Goal: Task Accomplishment & Management: Complete application form

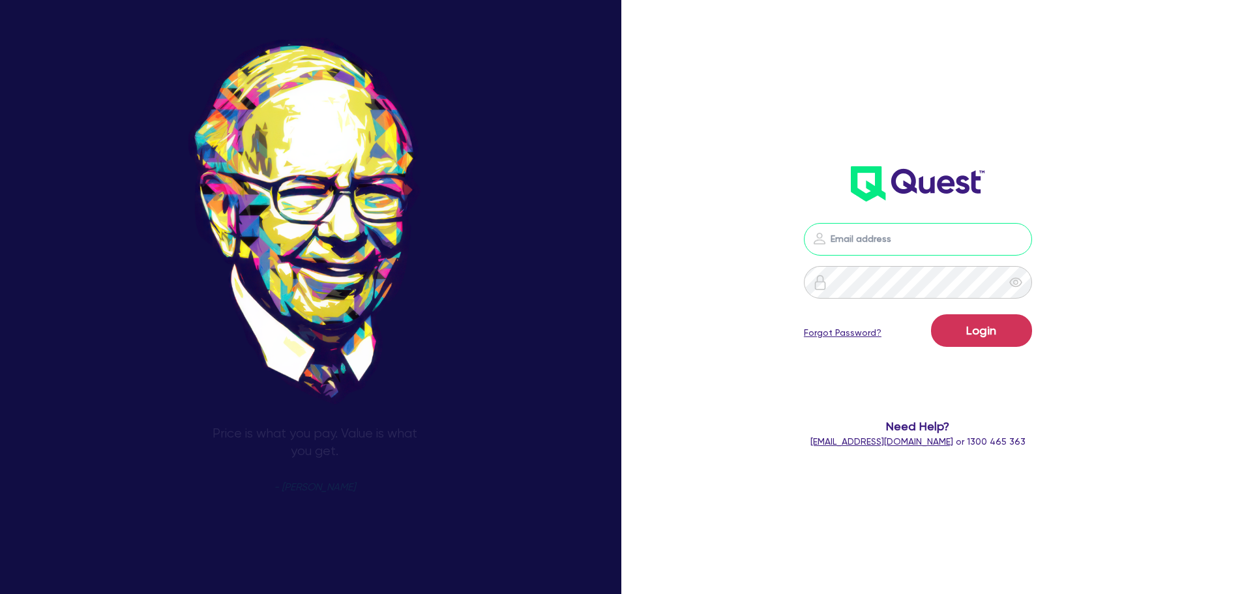
click at [939, 239] on input "email" at bounding box center [918, 239] width 228 height 33
type input "jake.pointer@quest.finance"
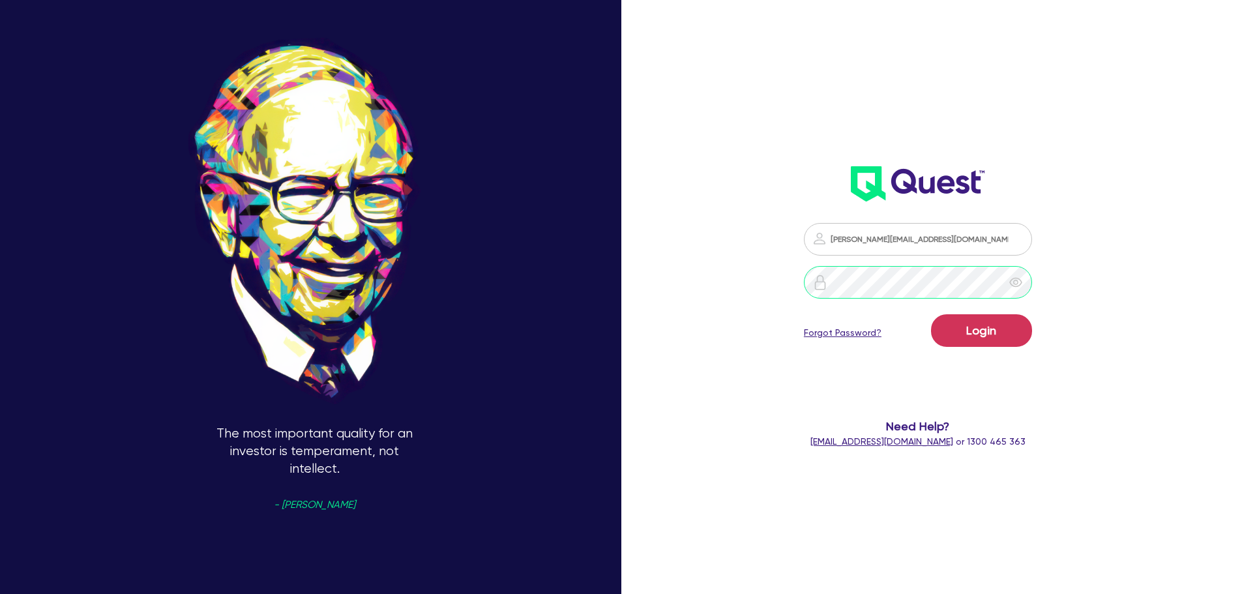
click at [931, 314] on button "Login" at bounding box center [981, 330] width 101 height 33
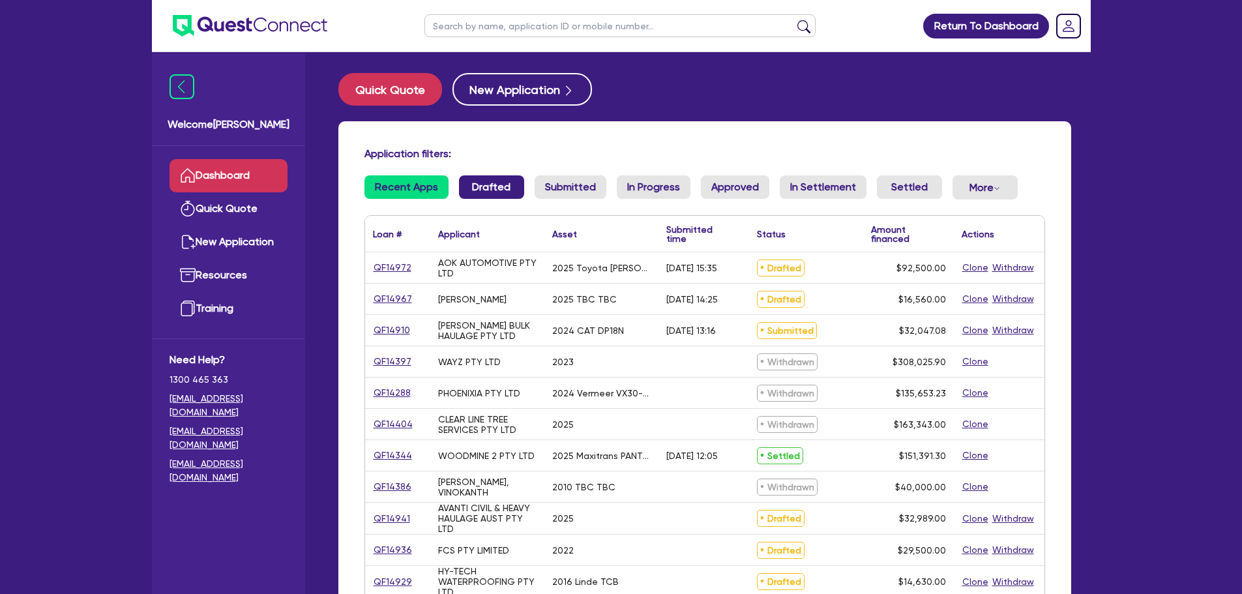
click at [504, 195] on link "Drafted" at bounding box center [491, 186] width 65 height 23
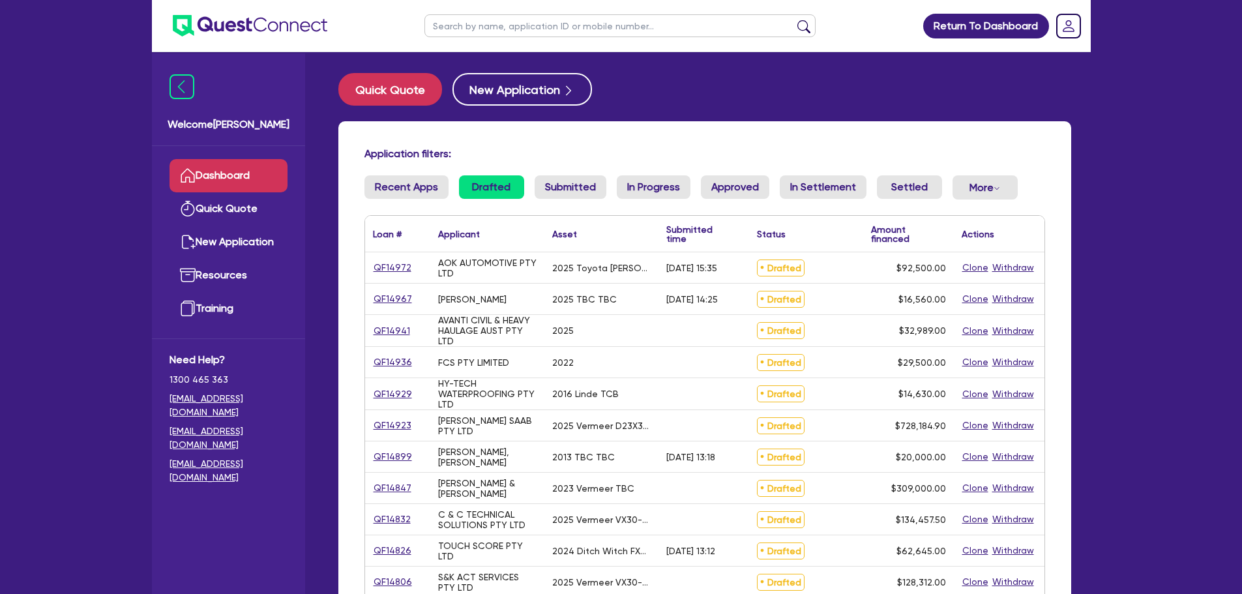
click at [508, 26] on input "text" at bounding box center [619, 25] width 391 height 23
type input "civil network"
click at [804, 25] on button "submit" at bounding box center [803, 29] width 21 height 18
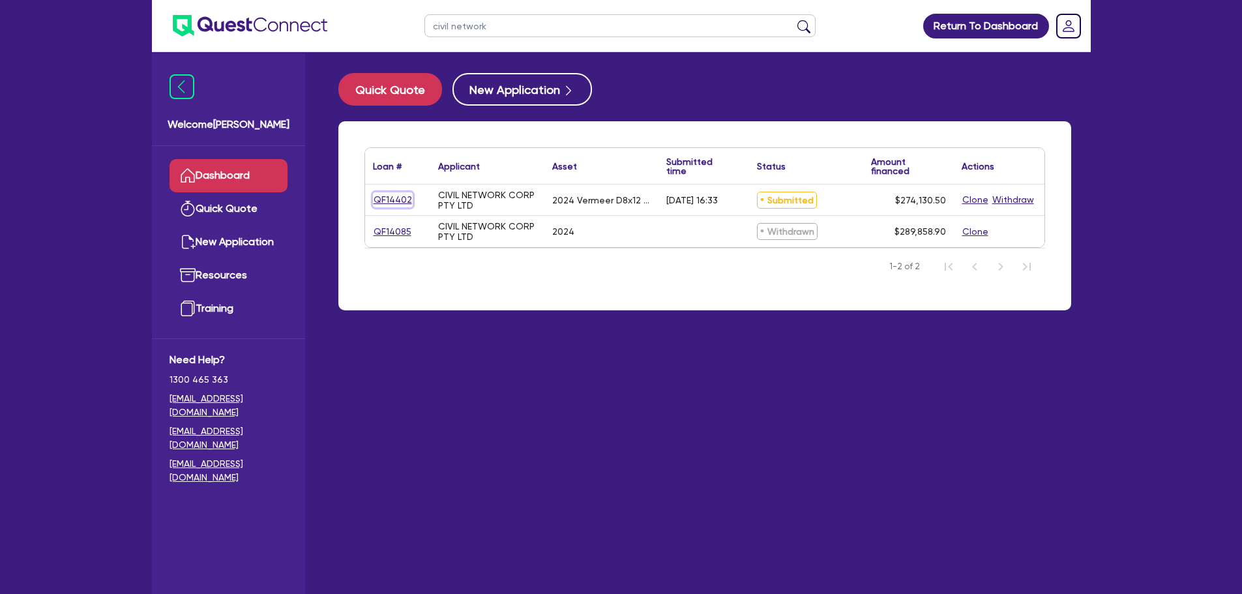
click at [394, 200] on link "QF14402" at bounding box center [393, 199] width 40 height 15
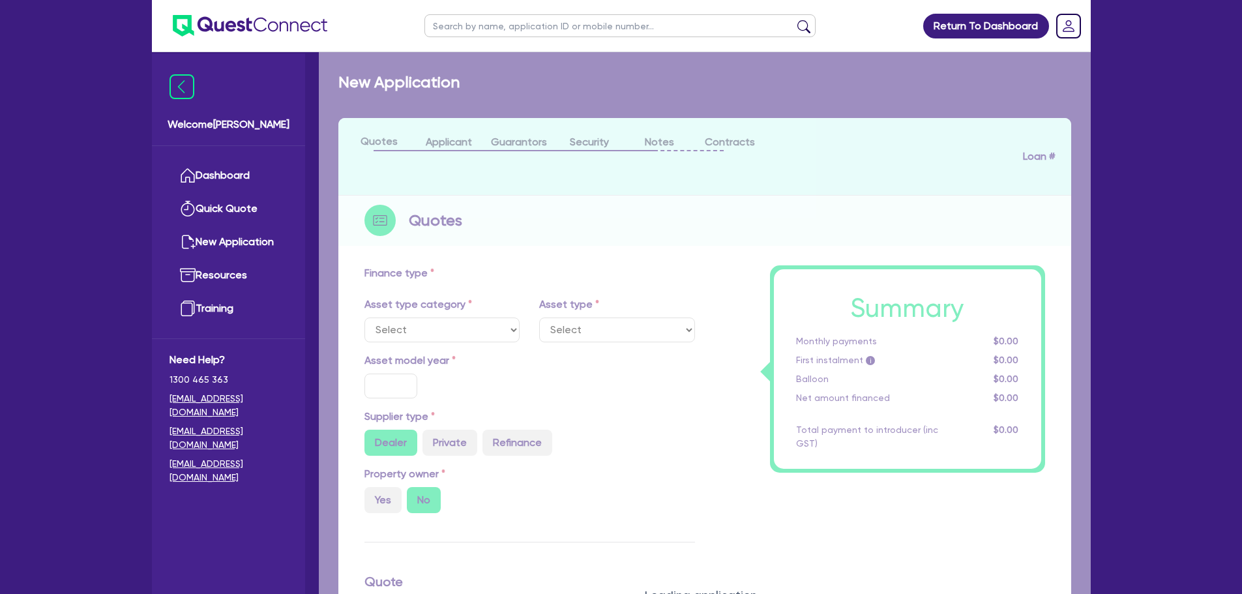
select select "PRIMARY_ASSETS"
type input "2024"
radio input "true"
type input "279,130.5"
type input "5,000"
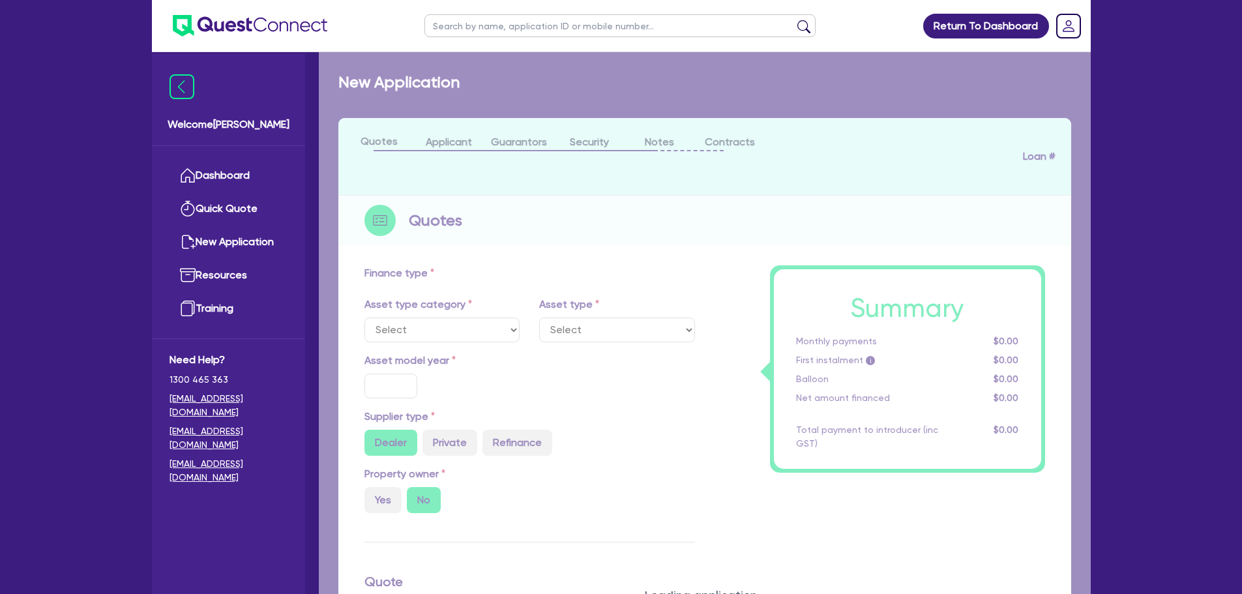
type input "30"
type input "83,739.15"
type input "3"
type input "8,223.92"
type input "6.85"
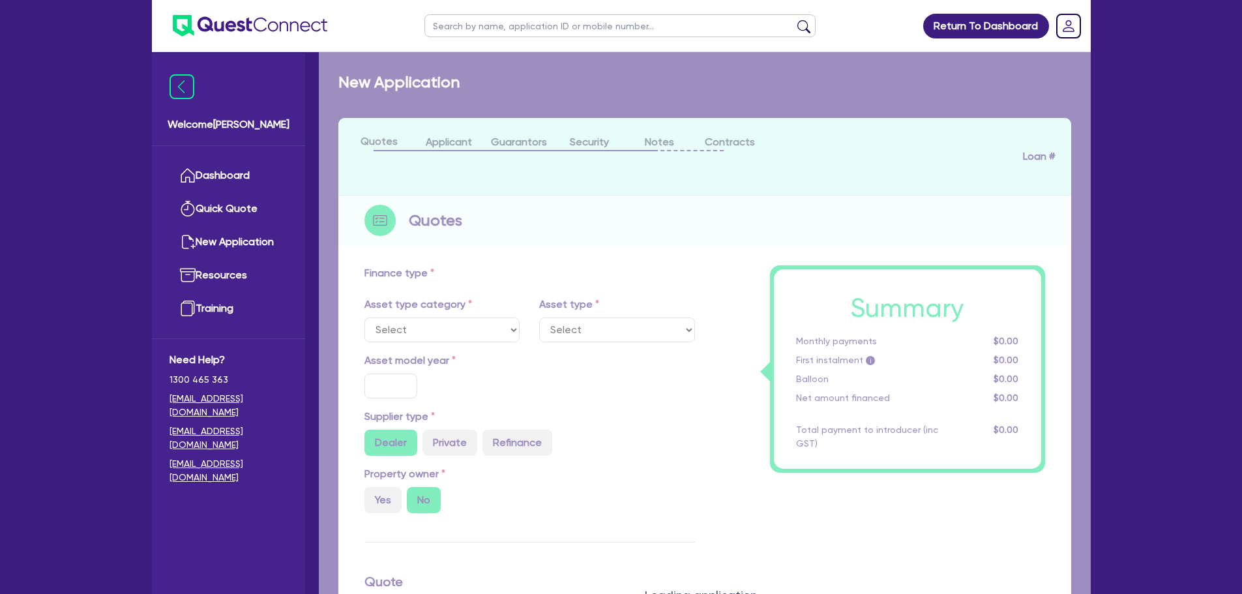
type input "900"
select select "CONSTRUCTION_AND_EARTHMOVING_EQUIPMENT"
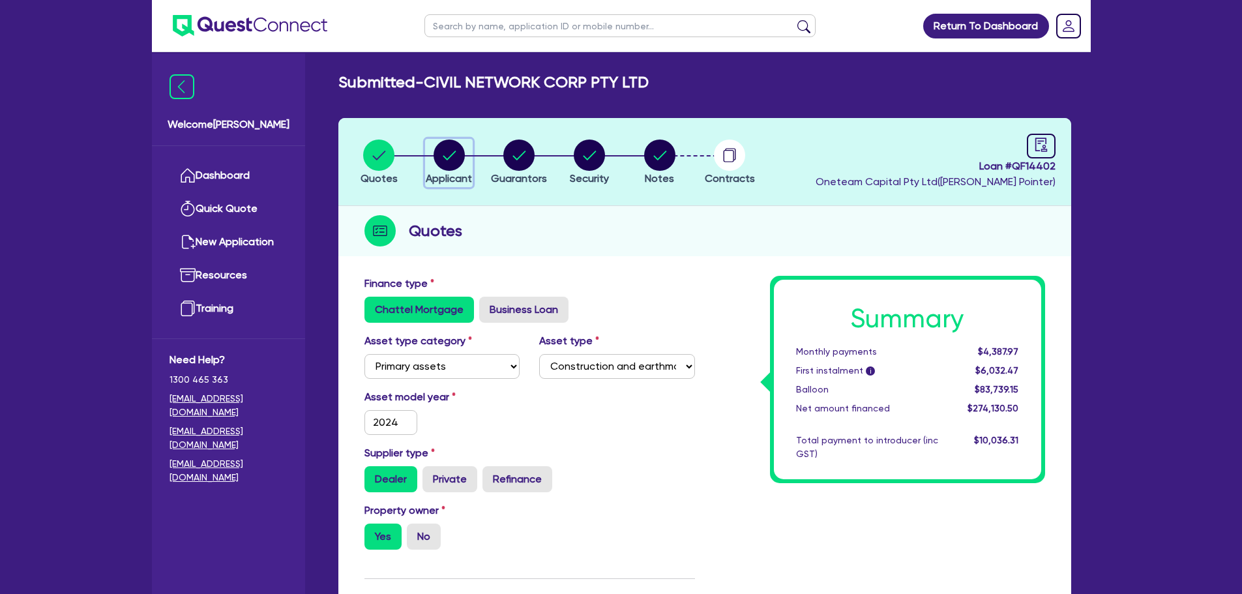
click at [452, 158] on circle "button" at bounding box center [448, 155] width 31 height 31
select select "COMPANY"
select select "BUILDING_CONSTRUCTION"
select select "TRADES_SERVICES_BUSINESSES_GOVERNMENT"
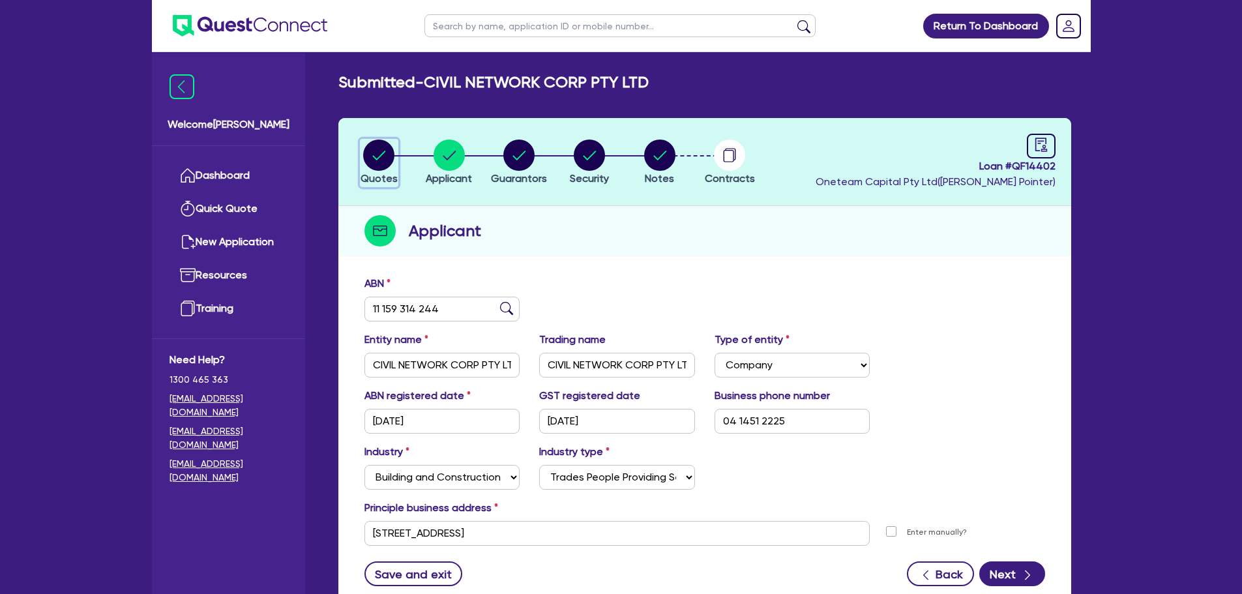
click at [379, 153] on circle "button" at bounding box center [378, 155] width 31 height 31
select select "PRIMARY_ASSETS"
select select "CONSTRUCTION_AND_EARTHMOVING_EQUIPMENT"
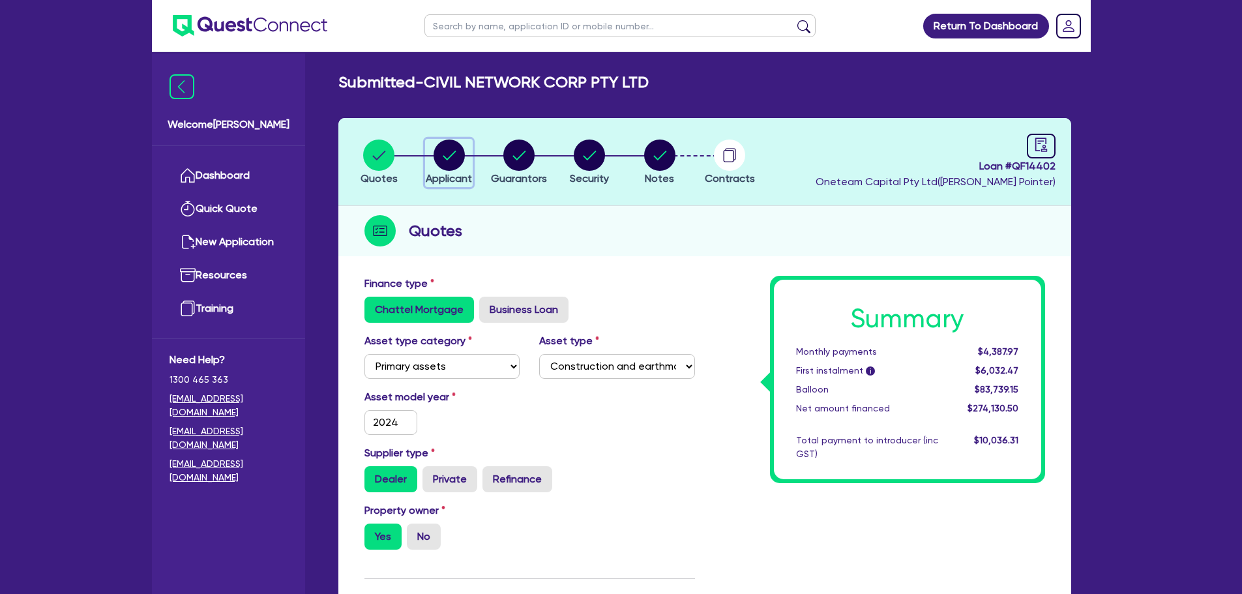
click at [450, 162] on circle "button" at bounding box center [448, 155] width 31 height 31
select select "COMPANY"
select select "BUILDING_CONSTRUCTION"
select select "TRADES_SERVICES_BUSINESSES_GOVERNMENT"
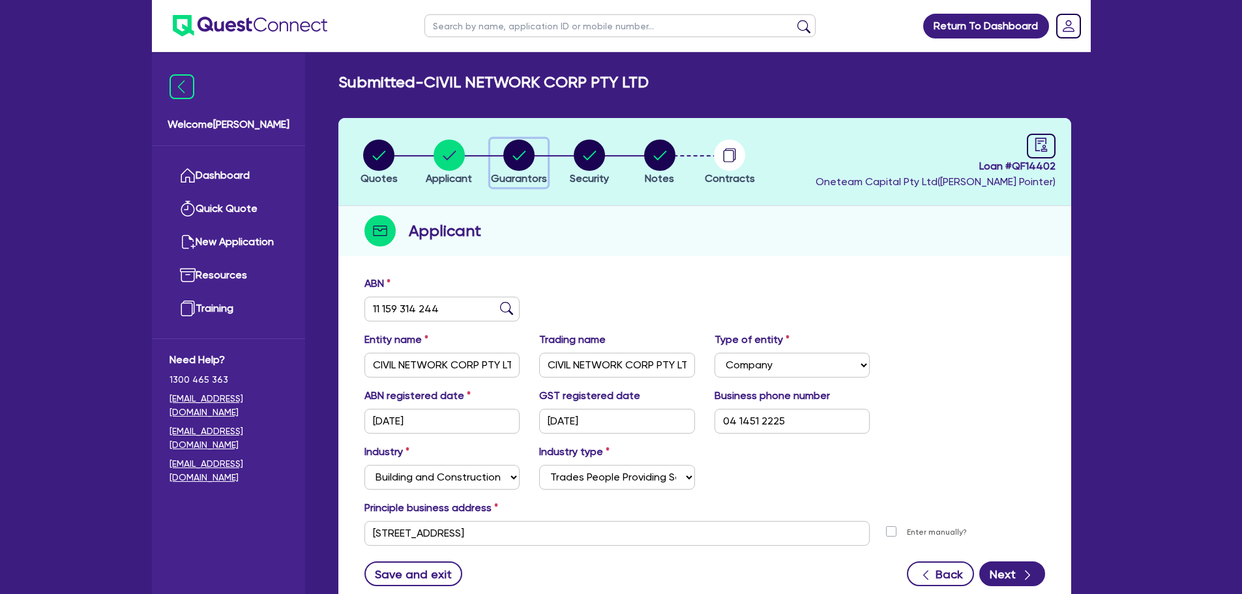
click at [512, 153] on circle "button" at bounding box center [518, 155] width 31 height 31
select select "MR"
select select "NSW"
select select "SINGLE"
select select "PROPERTY"
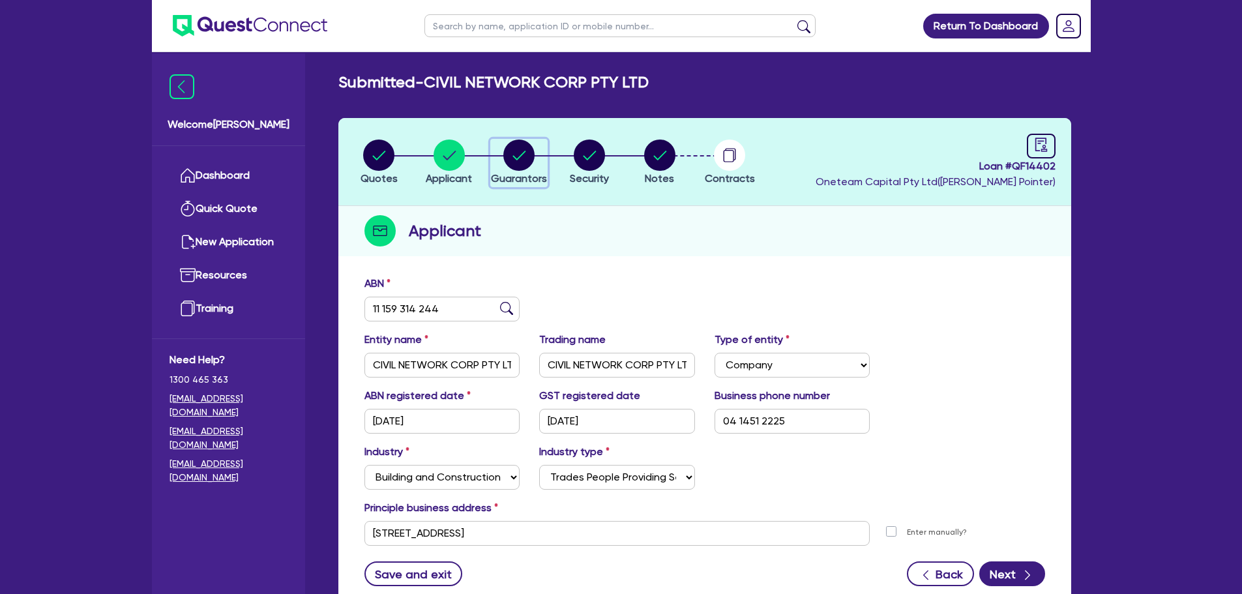
select select "PROPERTY"
select select "VEHICLE"
select select "EQUIPMENT"
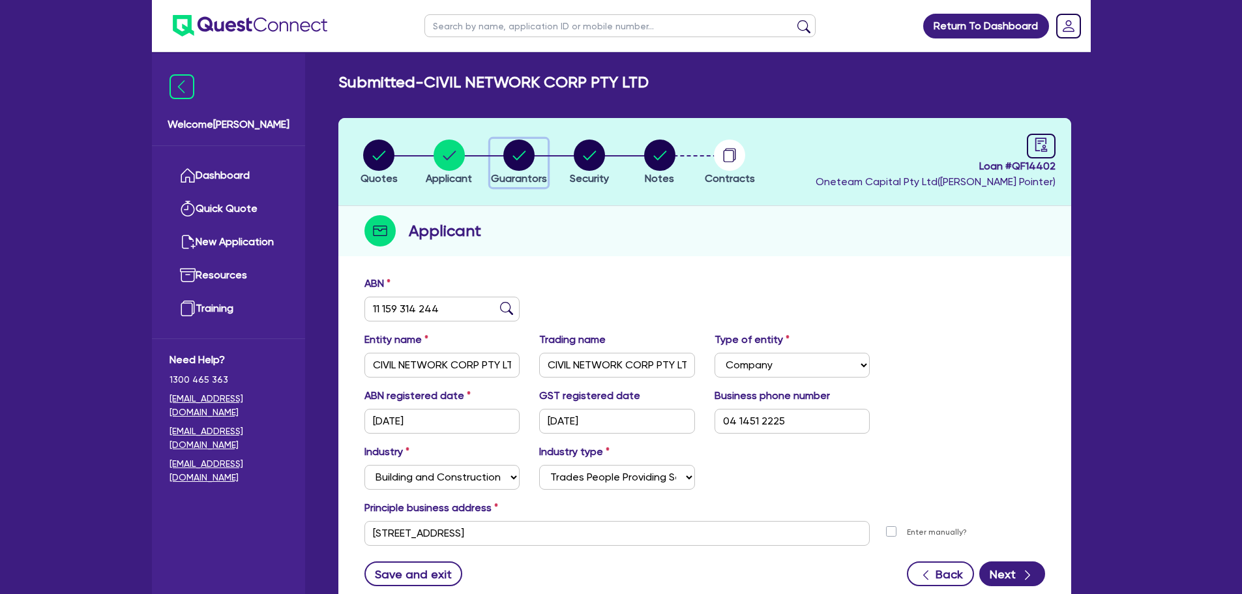
select select "EQUIPMENT"
select select "TRUCK"
select select "CASH"
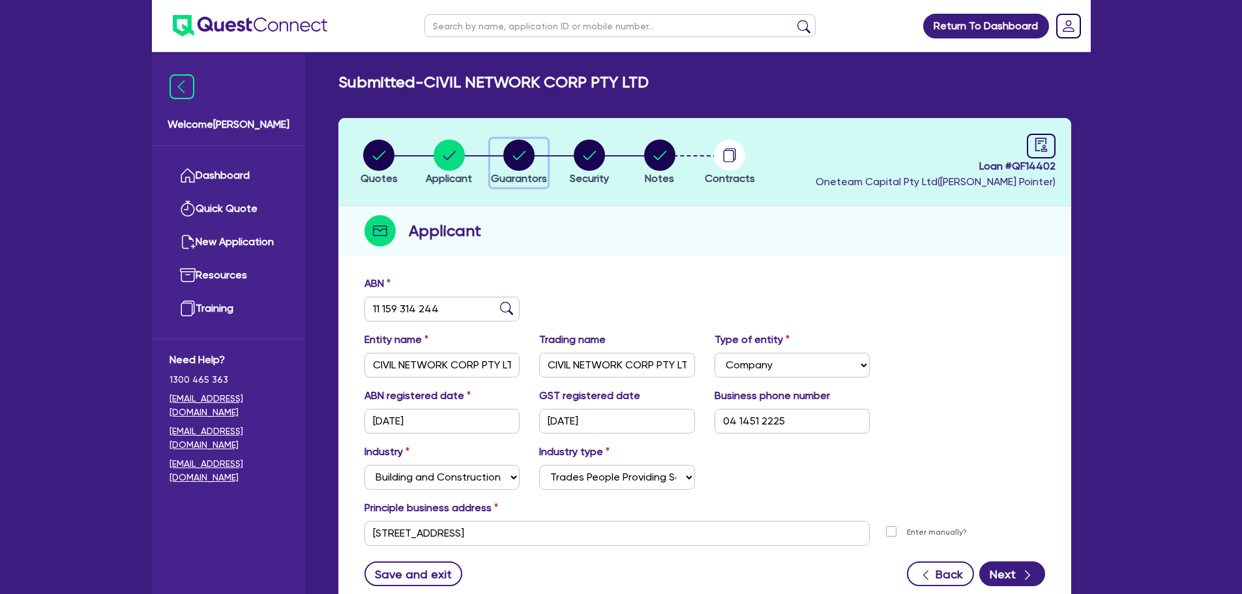
select select "MORTGAGE"
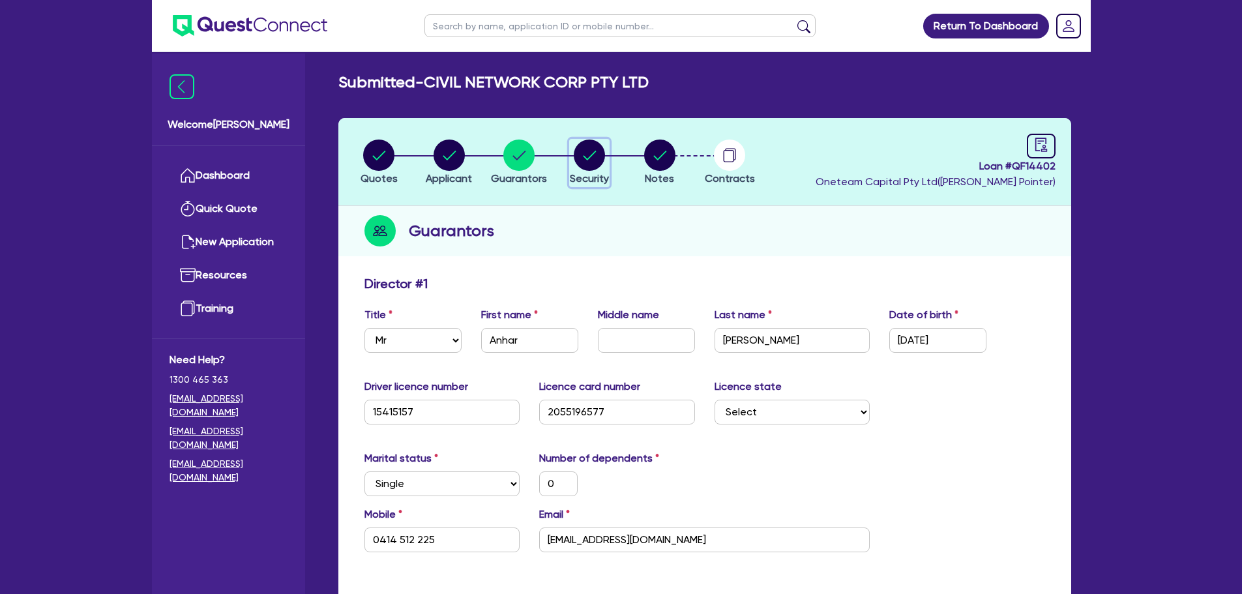
click at [592, 150] on circle "button" at bounding box center [589, 155] width 31 height 31
select select "PRIMARY_ASSETS"
select select "CONSTRUCTION_AND_EARTHMOVING_EQUIPMENT"
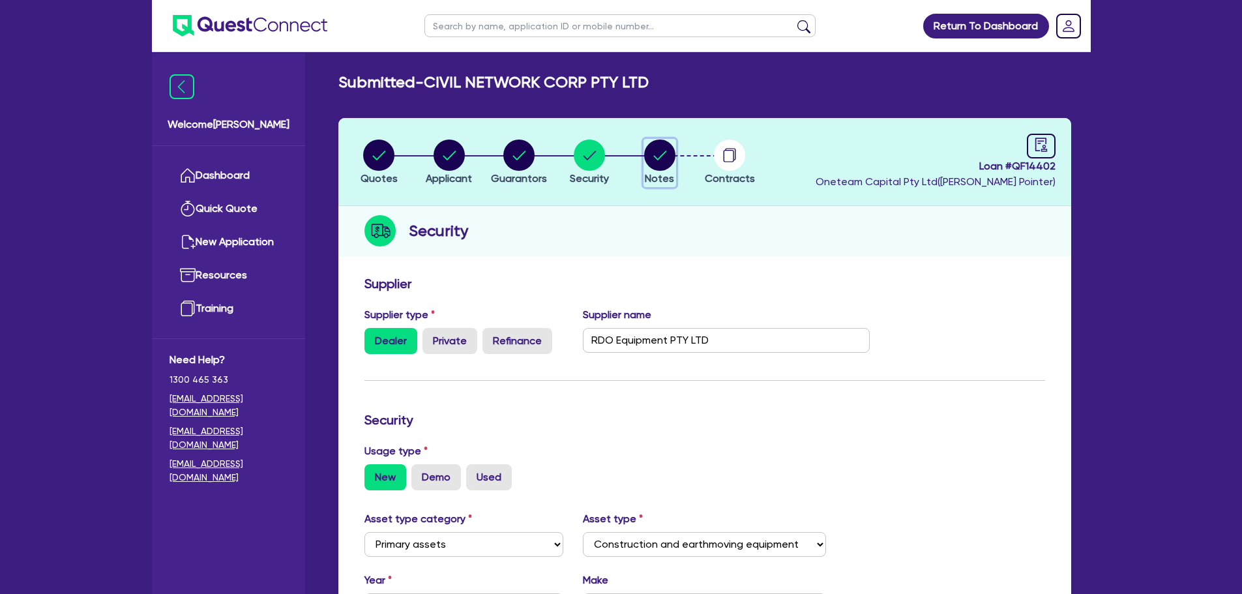
click at [659, 161] on circle "button" at bounding box center [659, 155] width 31 height 31
select select "Other"
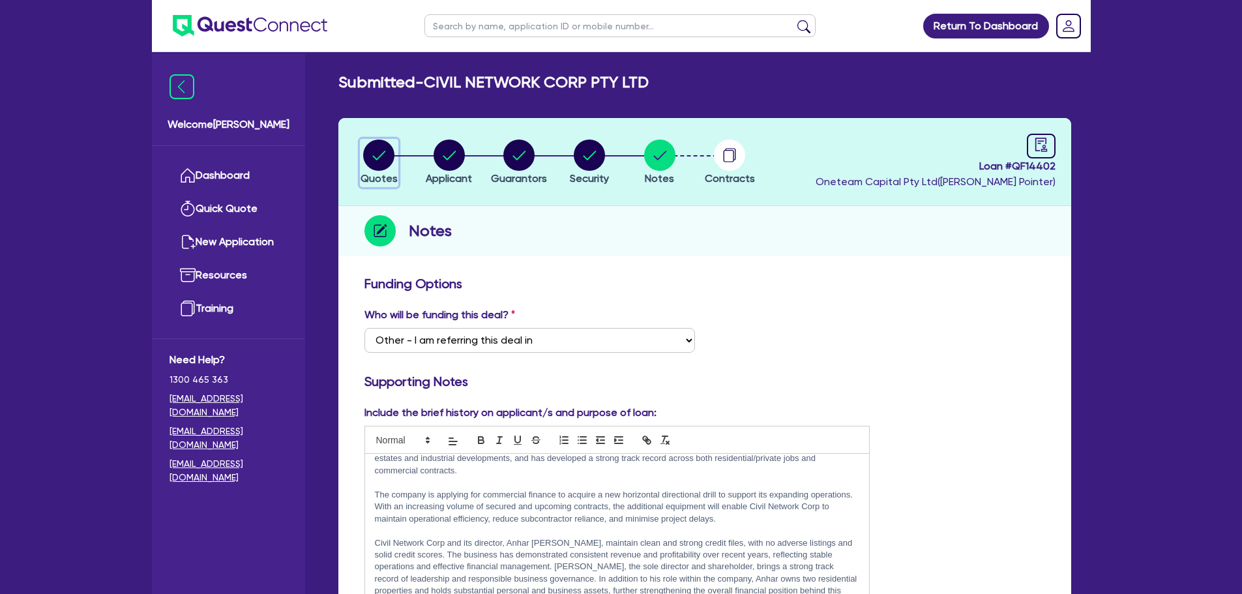
click at [374, 158] on circle "button" at bounding box center [378, 155] width 31 height 31
select select "PRIMARY_ASSETS"
select select "CONSTRUCTION_AND_EARTHMOVING_EQUIPMENT"
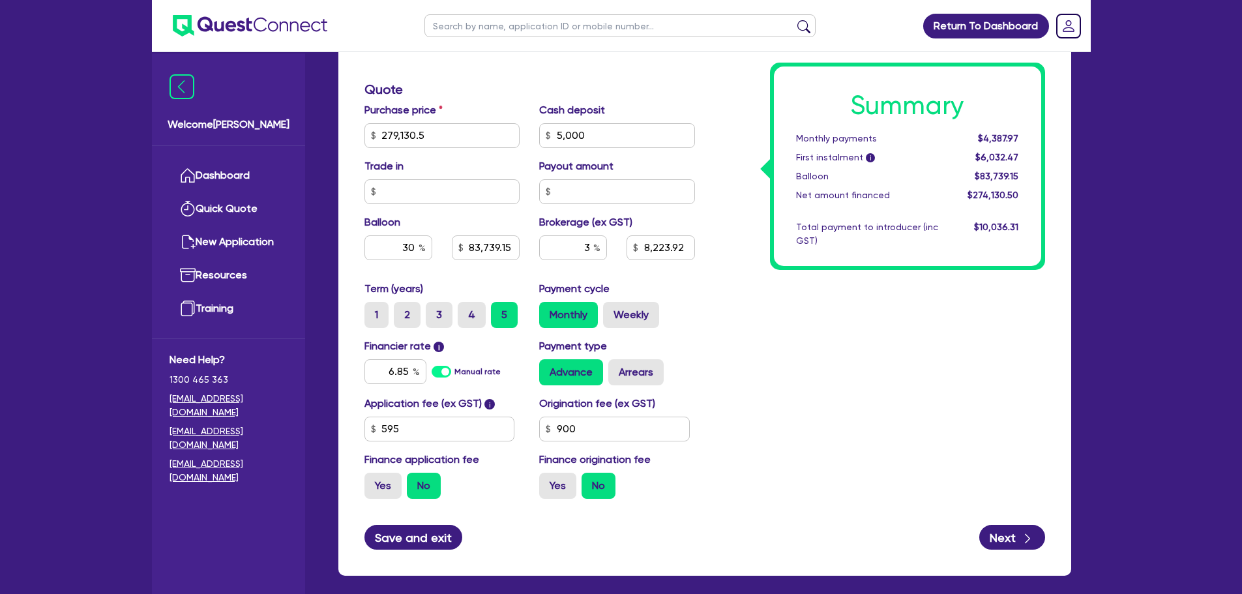
scroll to position [590, 0]
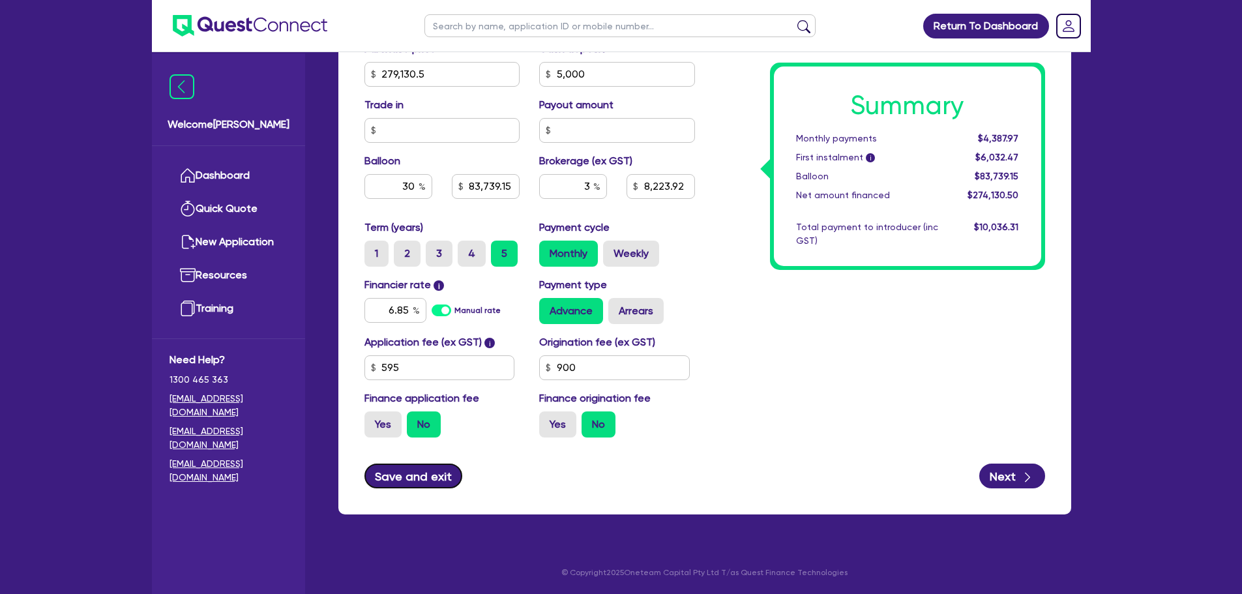
click at [383, 482] on button "Save and exit" at bounding box center [413, 475] width 98 height 25
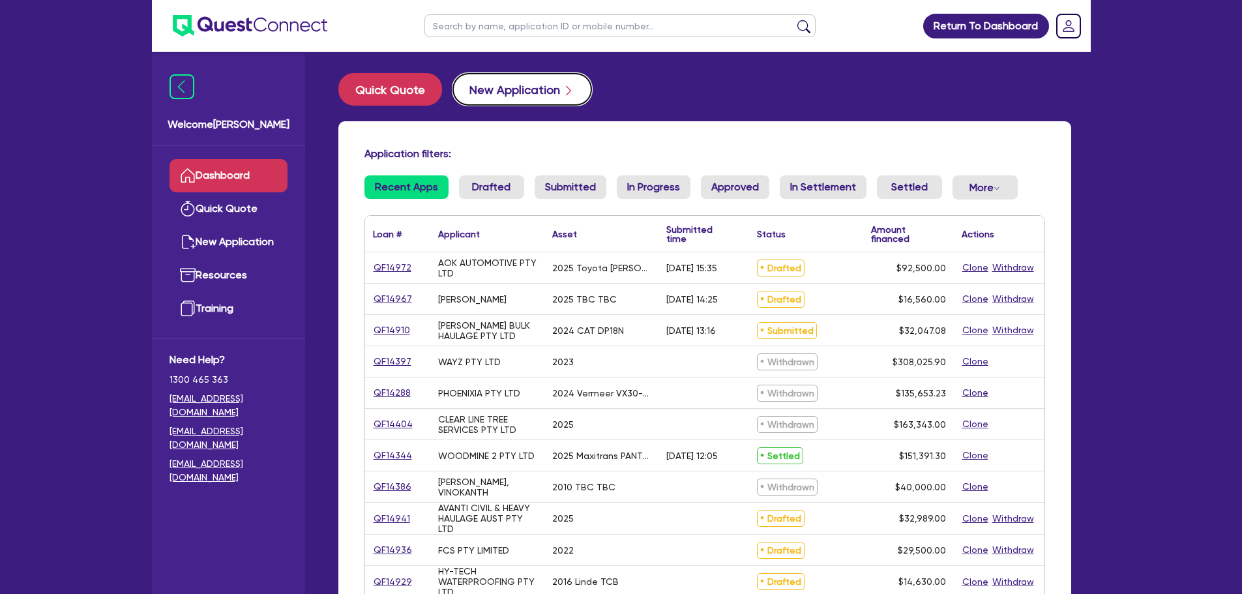
click at [525, 80] on button "New Application" at bounding box center [522, 89] width 140 height 33
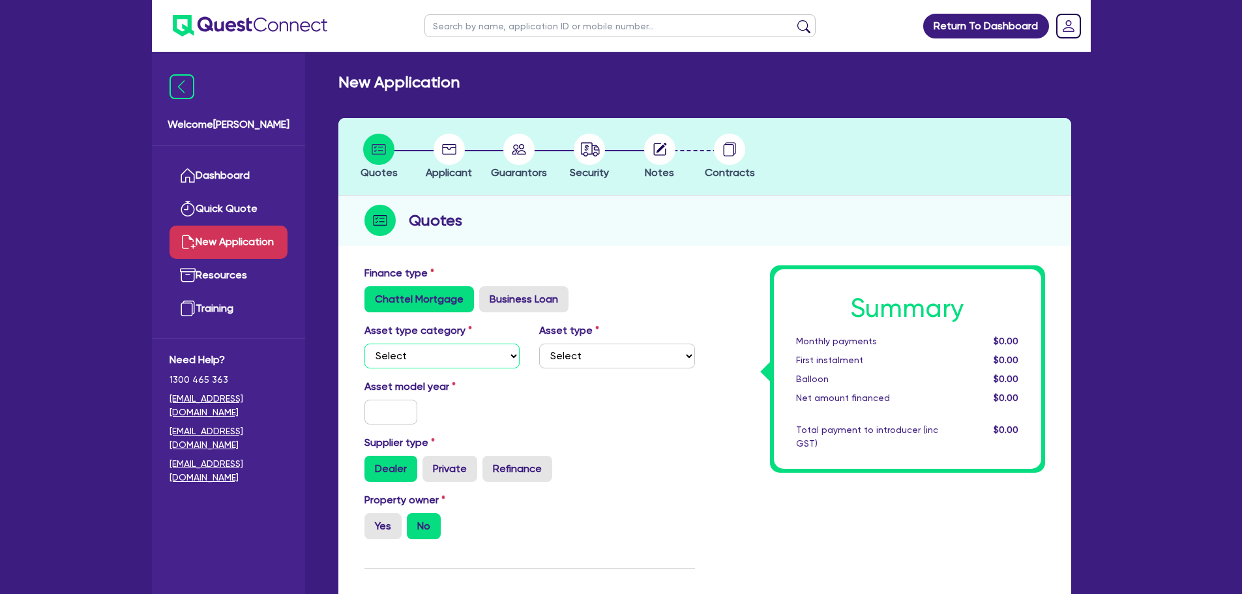
click at [426, 351] on select "Select Cars and light trucks Primary assets Secondary assets Tertiary assets" at bounding box center [442, 356] width 156 height 25
select select "PRIMARY_ASSETS"
click at [364, 344] on select "Select Cars and light trucks Primary assets Secondary assets Tertiary assets" at bounding box center [442, 356] width 156 height 25
click at [659, 337] on div "Asset type Select Heavy trucks over 4.5 tonne Trailers Bus and coaches Yellow g…" at bounding box center [616, 346] width 175 height 46
click at [633, 357] on select "Select Heavy trucks over 4.5 tonne Trailers Bus and coaches Yellow goods and ex…" at bounding box center [617, 356] width 156 height 25
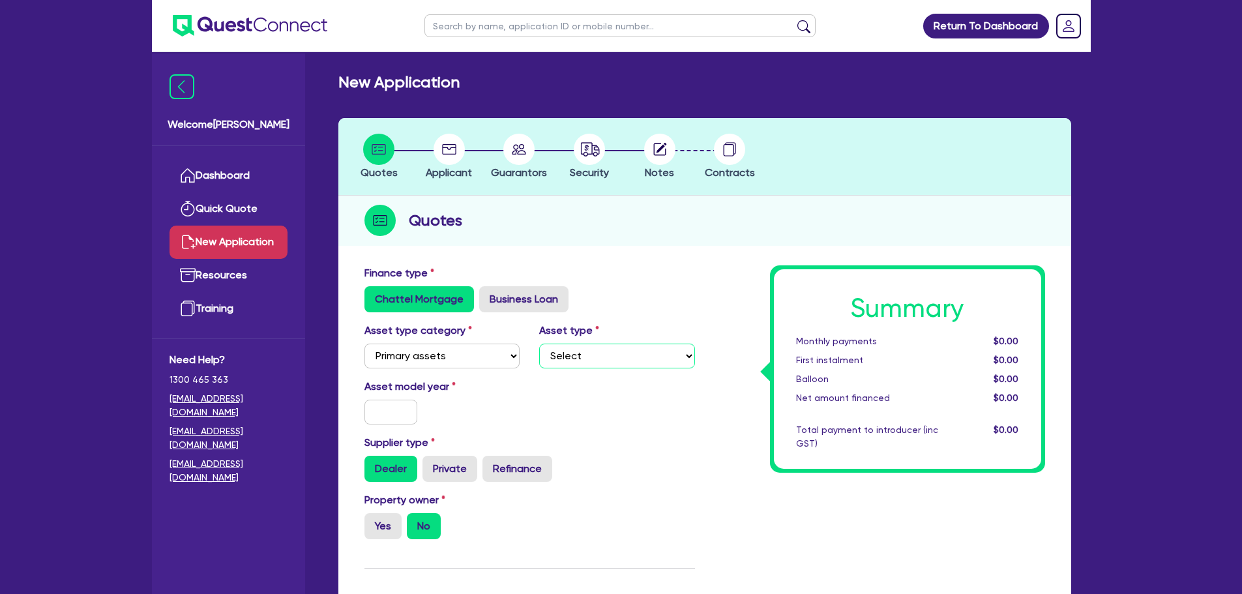
select select "YELLOW_GOODS_AND_EXCAVATORS"
click at [539, 344] on select "Select Heavy trucks over 4.5 tonne Trailers Bus and coaches Yellow goods and ex…" at bounding box center [617, 356] width 156 height 25
click at [395, 409] on input "text" at bounding box center [390, 412] width 53 height 25
click at [393, 417] on input "text" at bounding box center [390, 412] width 53 height 25
type input "2025"
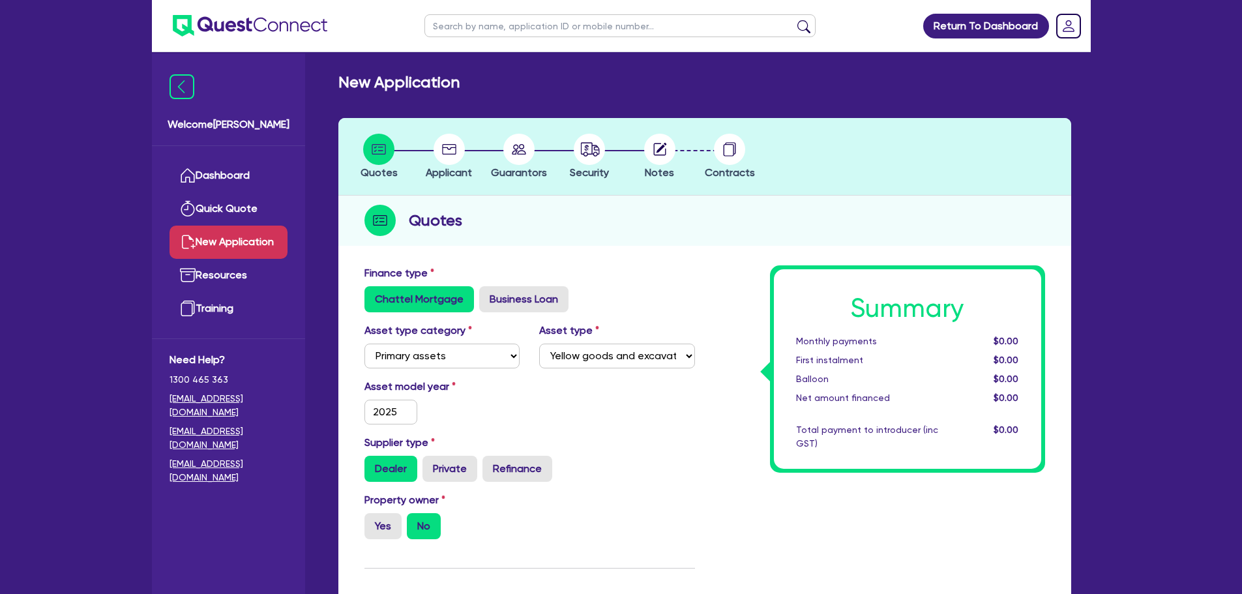
click at [578, 421] on div "Asset model year 2025" at bounding box center [530, 407] width 350 height 56
click at [372, 529] on label "Yes" at bounding box center [382, 526] width 37 height 26
click at [372, 521] on input "Yes" at bounding box center [368, 517] width 8 height 8
radio input "true"
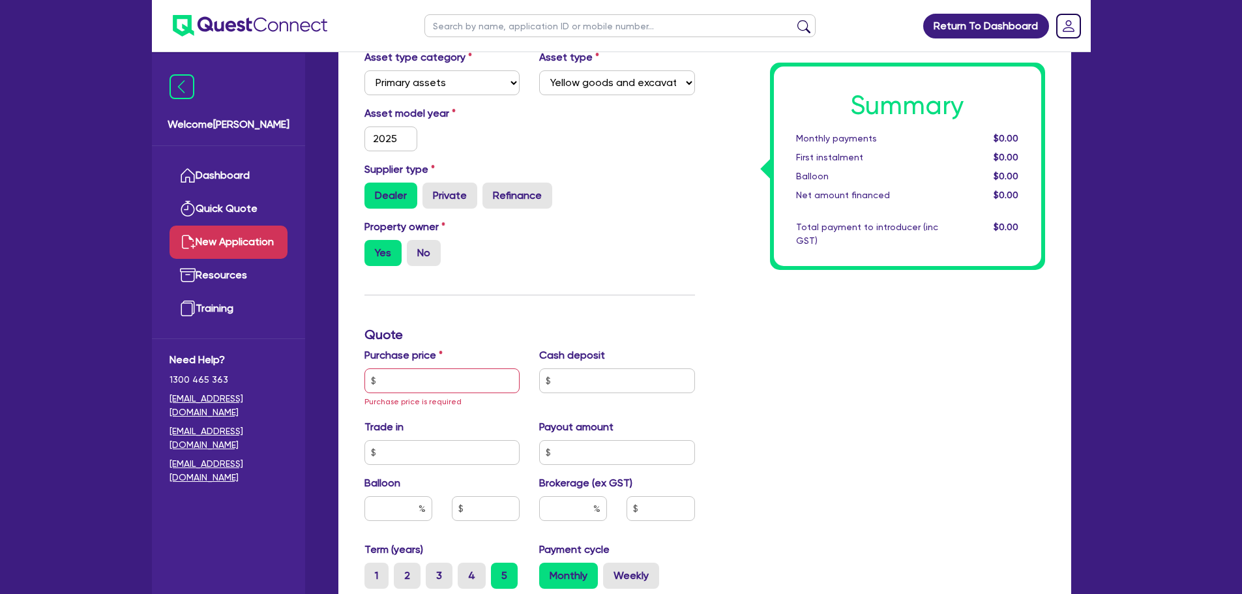
scroll to position [326, 0]
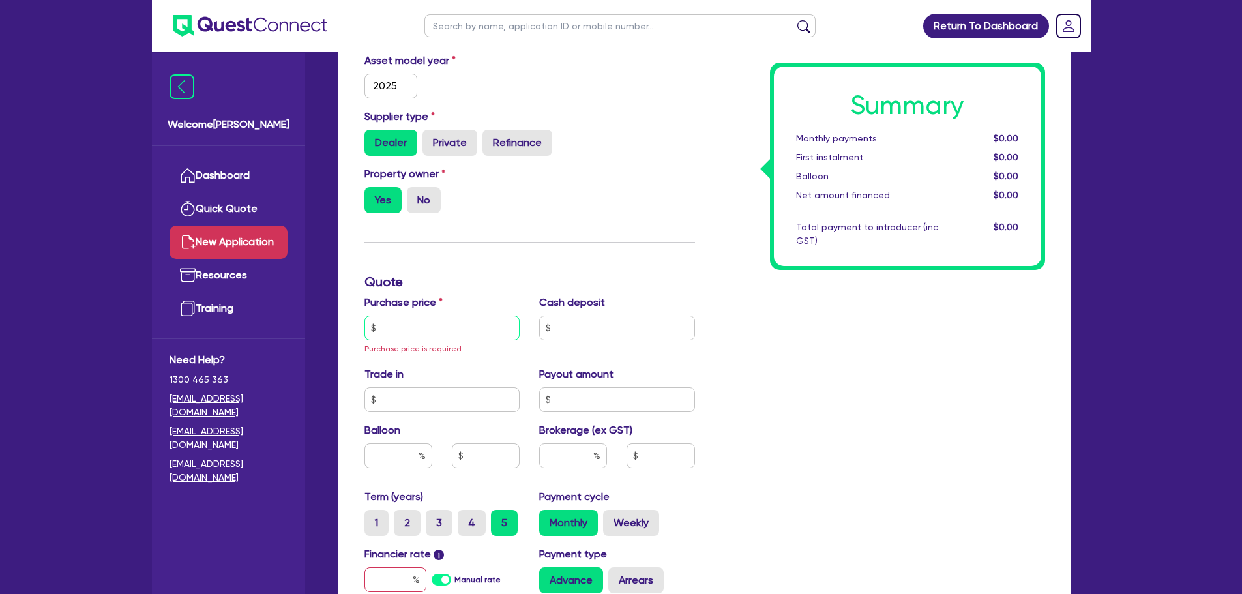
click at [456, 335] on input "text" at bounding box center [442, 328] width 156 height 25
click at [400, 329] on input "text" at bounding box center [442, 328] width 156 height 25
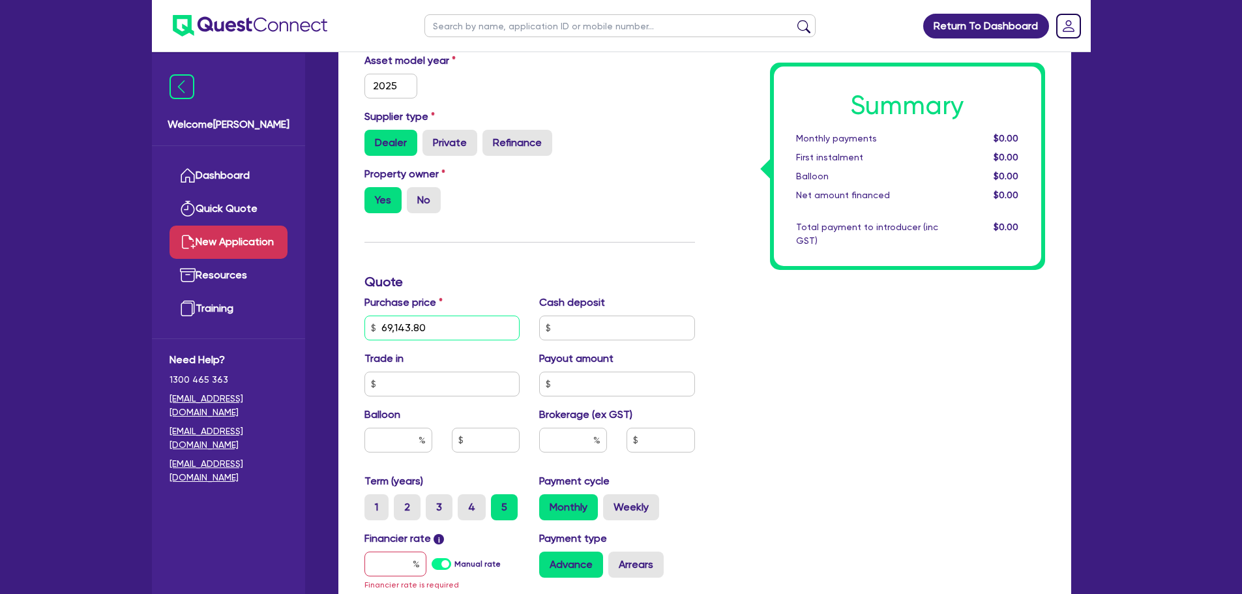
type input "69,143.80"
click at [599, 331] on input "text" at bounding box center [617, 328] width 156 height 25
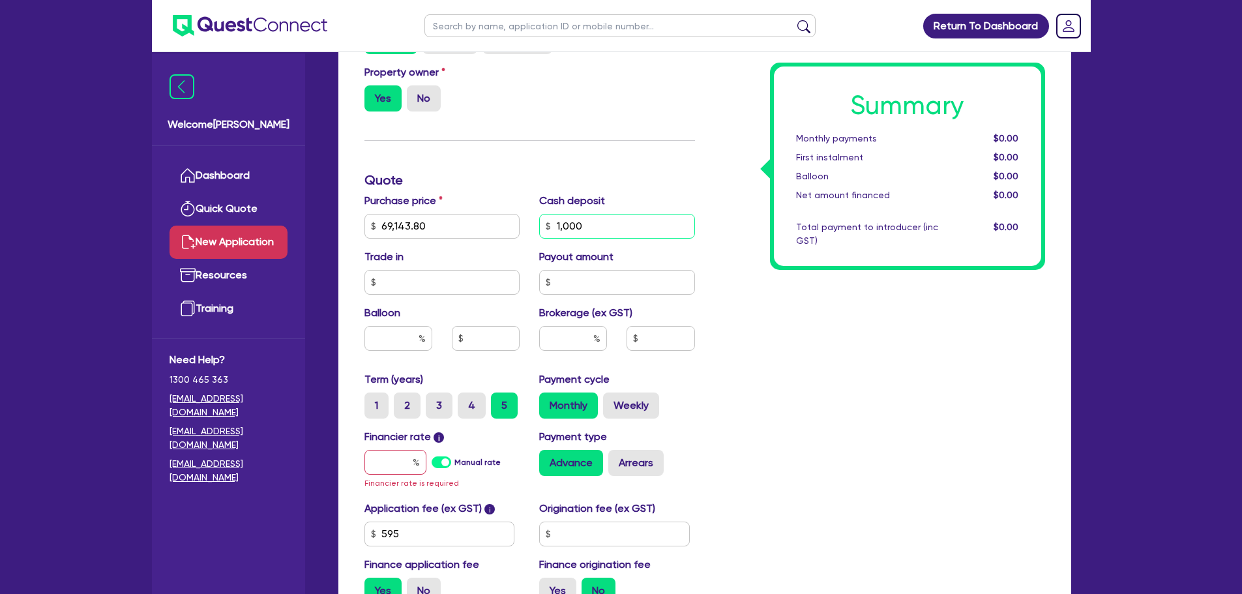
scroll to position [587, 0]
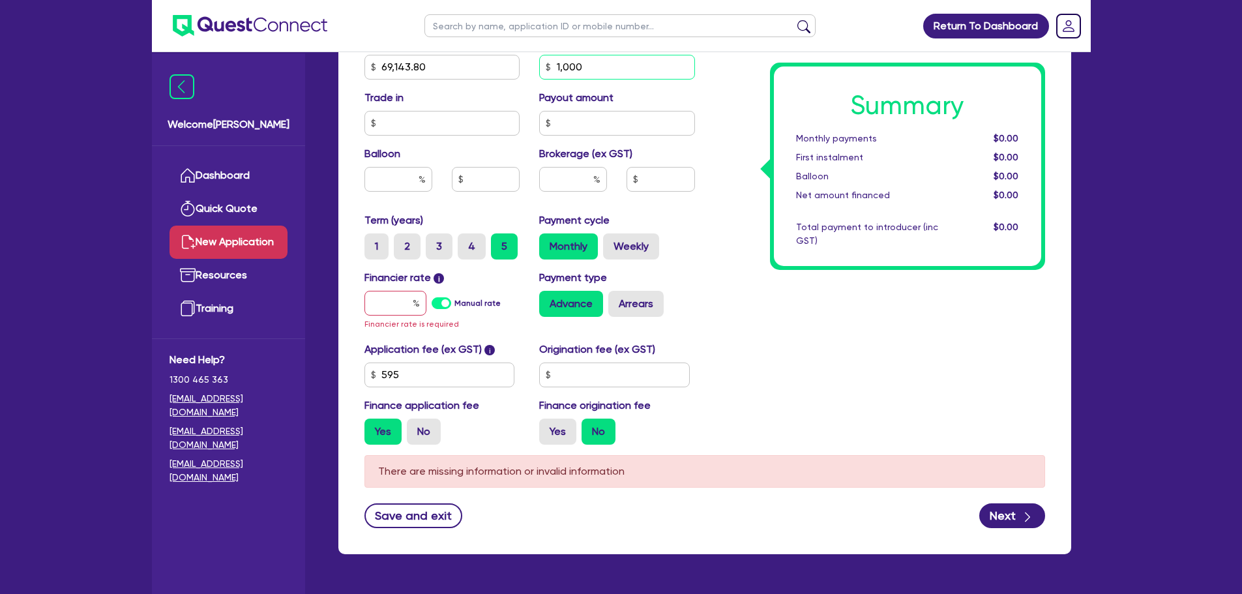
type input "1,000"
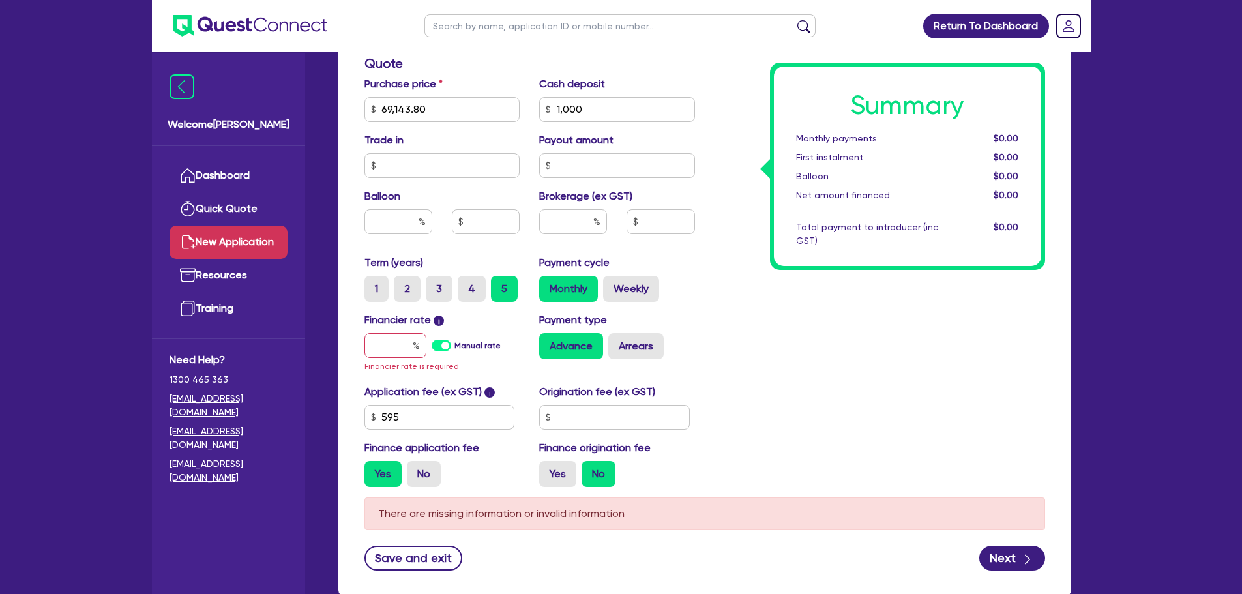
scroll to position [521, 0]
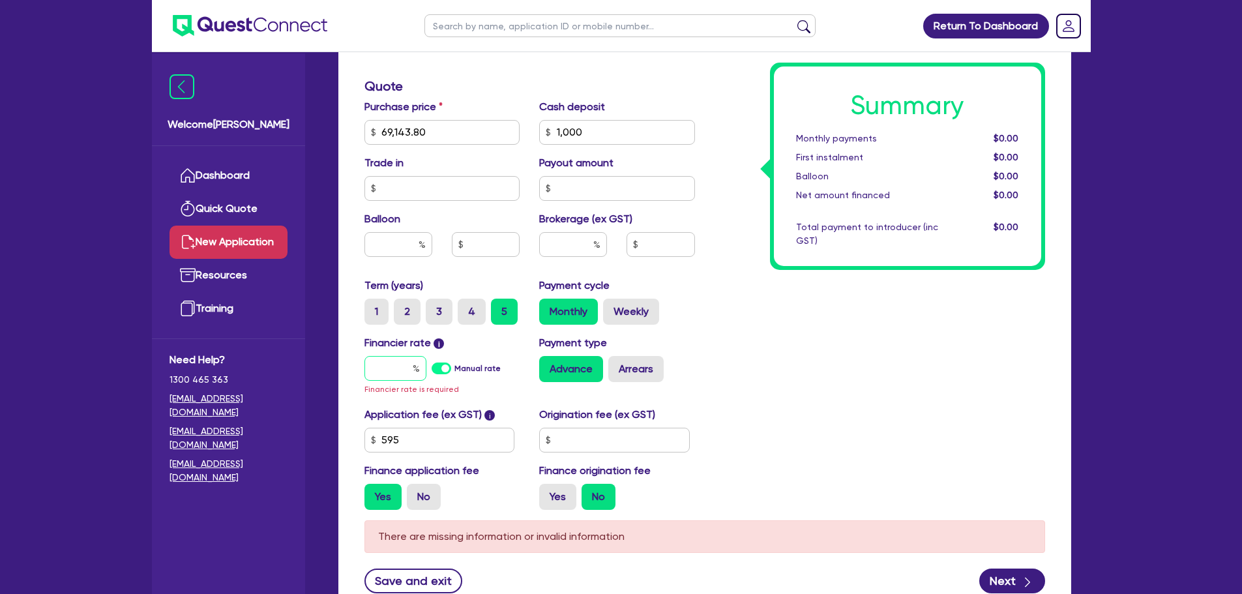
click at [385, 377] on input "text" at bounding box center [395, 368] width 62 height 25
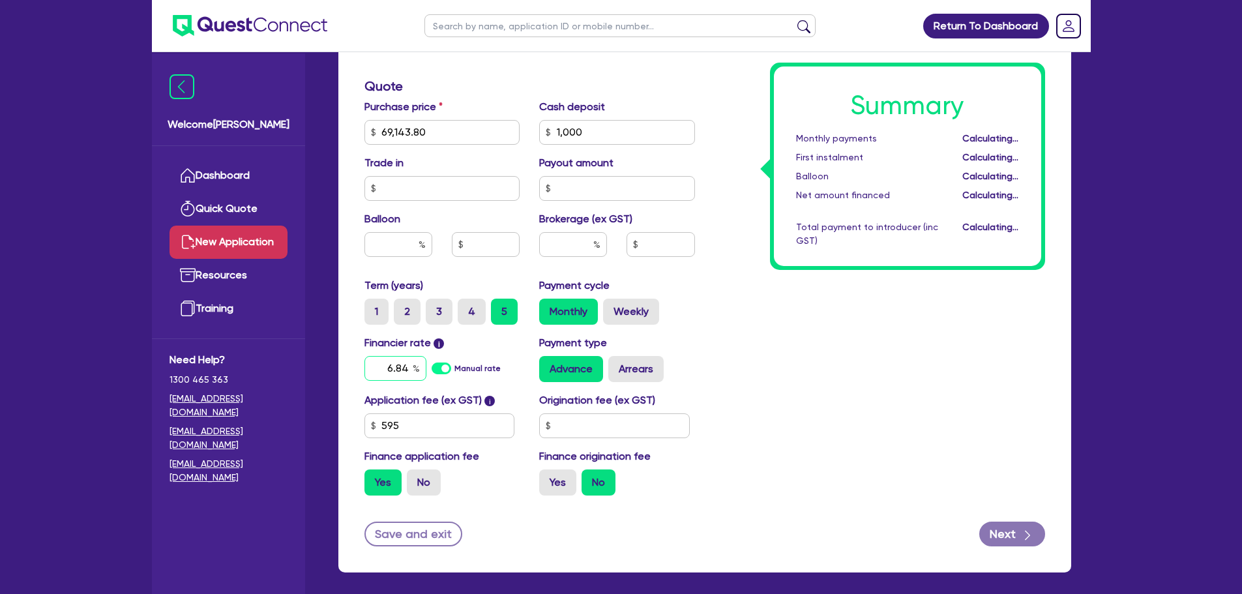
type input "6"
type input "4"
type input "6.49"
click at [575, 250] on input "text" at bounding box center [573, 244] width 68 height 25
type input "4"
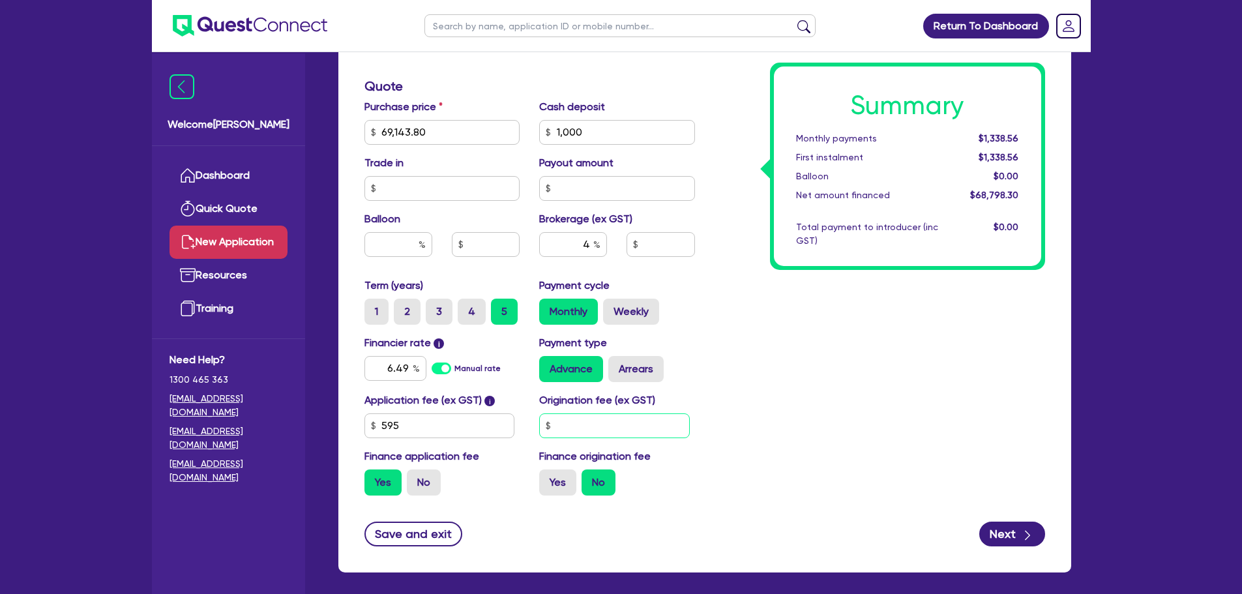
click at [589, 423] on input "text" at bounding box center [614, 425] width 151 height 25
type input "2,751.93"
type input "900"
type input "2,751.93"
click at [834, 373] on div "Summary Monthly payments $1,397.46 First instalment $1,397.46 Balloon $0.00 Net…" at bounding box center [880, 125] width 350 height 762
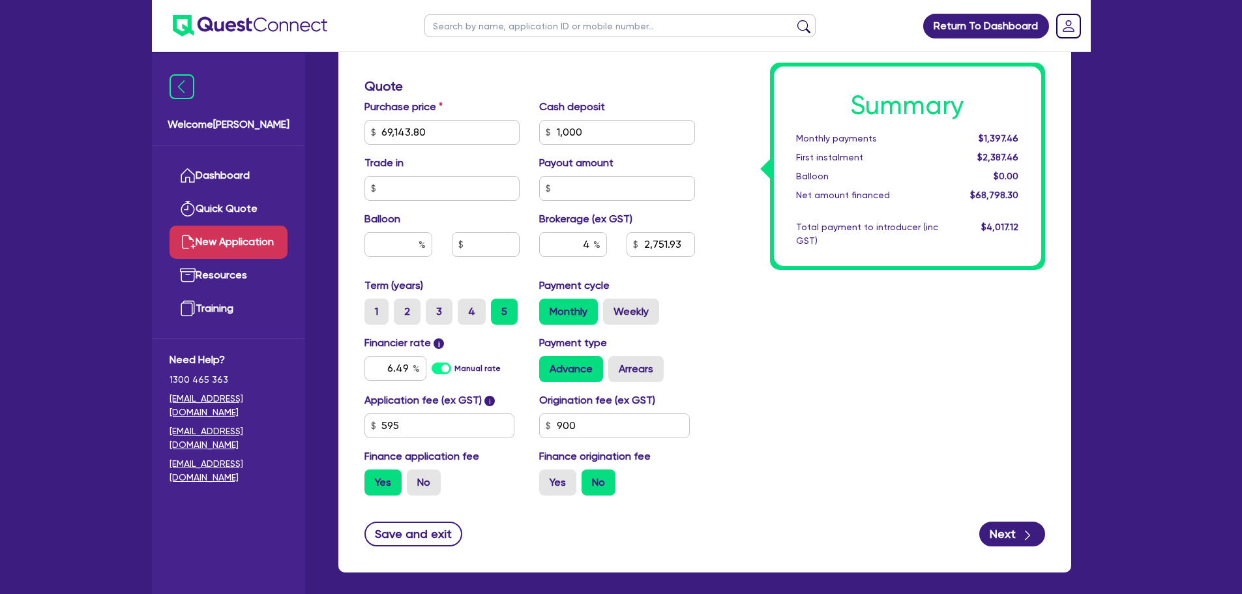
click at [760, 334] on div "Summary Monthly payments $1,397.46 First instalment $2,387.46 Balloon $0.00 Net…" at bounding box center [880, 125] width 350 height 762
click at [623, 302] on label "Weekly" at bounding box center [631, 312] width 56 height 26
click at [611, 302] on input "Weekly" at bounding box center [607, 303] width 8 height 8
radio input "true"
type input "2,751.93"
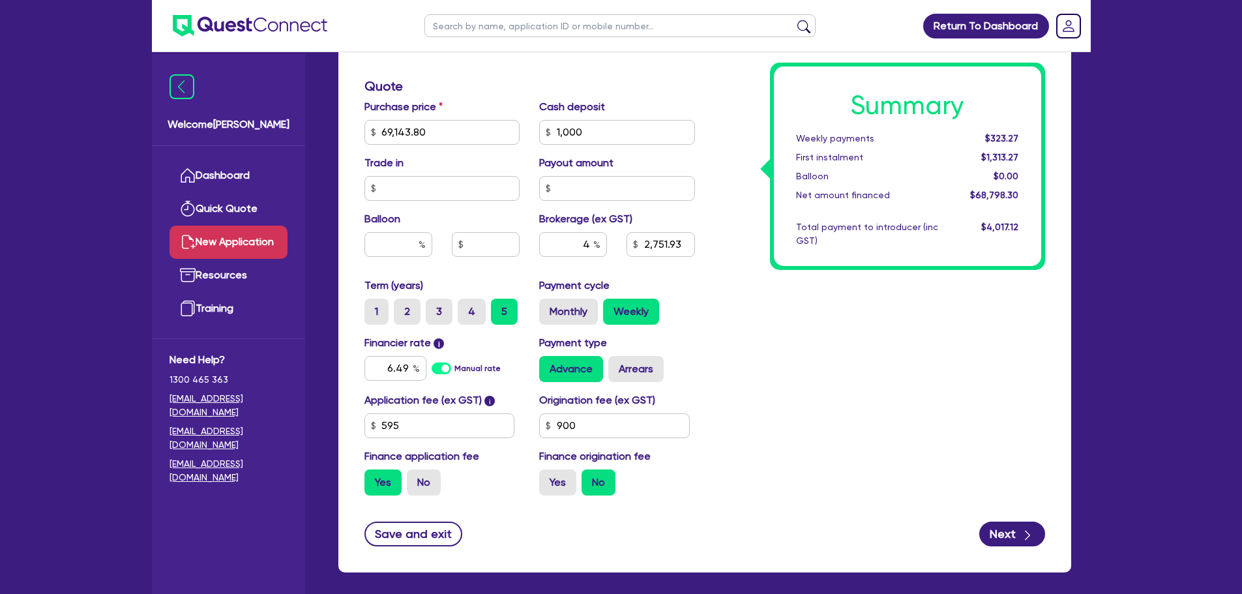
click at [741, 355] on div "Summary Weekly payments $323.27 First instalment $1,313.27 Balloon $0.00 Net am…" at bounding box center [880, 125] width 350 height 762
click at [553, 316] on label "Monthly" at bounding box center [568, 312] width 59 height 26
click at [548, 307] on input "Monthly" at bounding box center [543, 303] width 8 height 8
radio input "true"
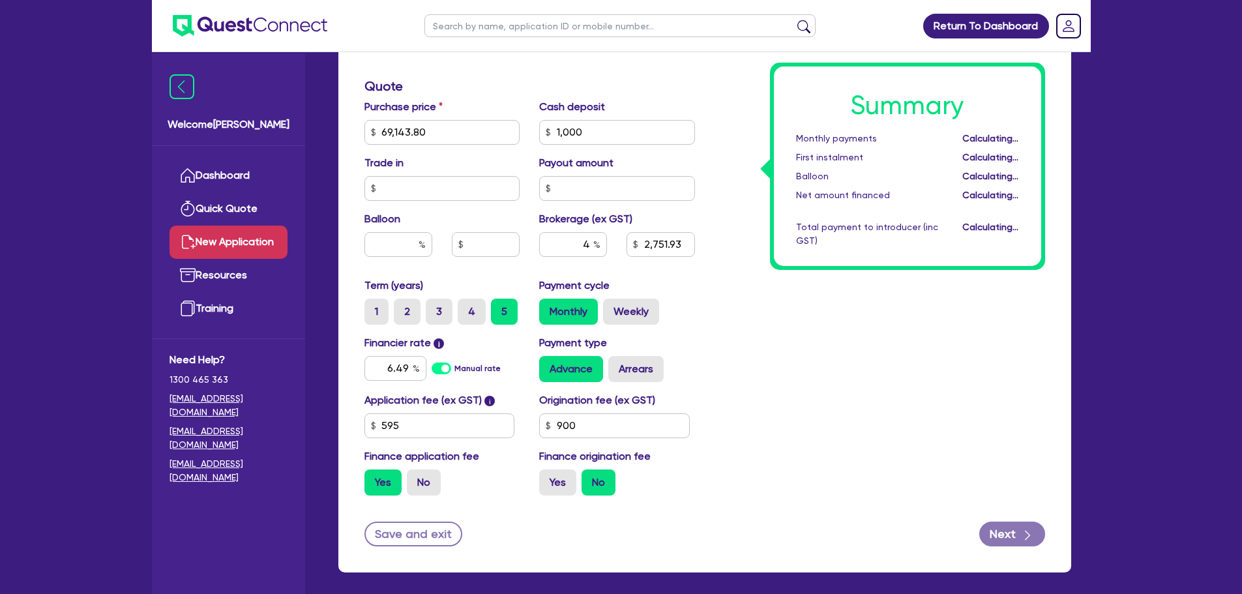
type input "2,751.93"
click at [396, 241] on input "text" at bounding box center [398, 244] width 68 height 25
type input "30"
type input "2,751.93"
click at [857, 447] on div "Summary Monthly payments $1,397.46 First instalment $2,387.46 Balloon $0.00 Net…" at bounding box center [880, 125] width 350 height 762
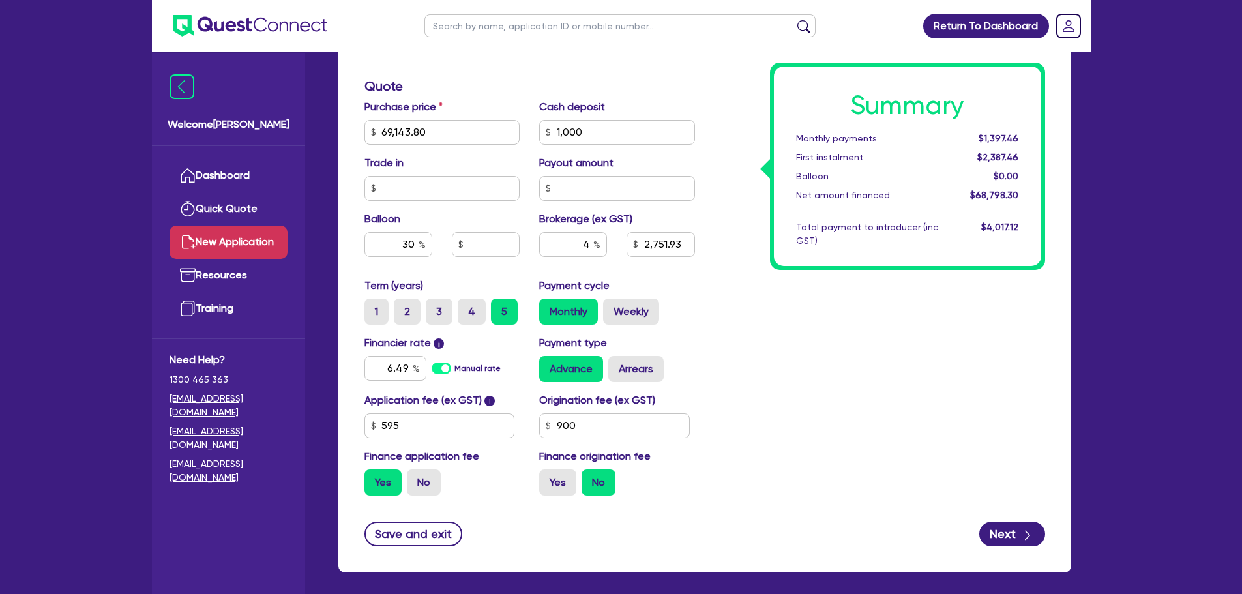
type input "20,743.14"
type input "2,751.93"
click at [614, 305] on label "Weekly" at bounding box center [631, 312] width 56 height 26
click at [611, 305] on input "Weekly" at bounding box center [607, 303] width 8 height 8
radio input "true"
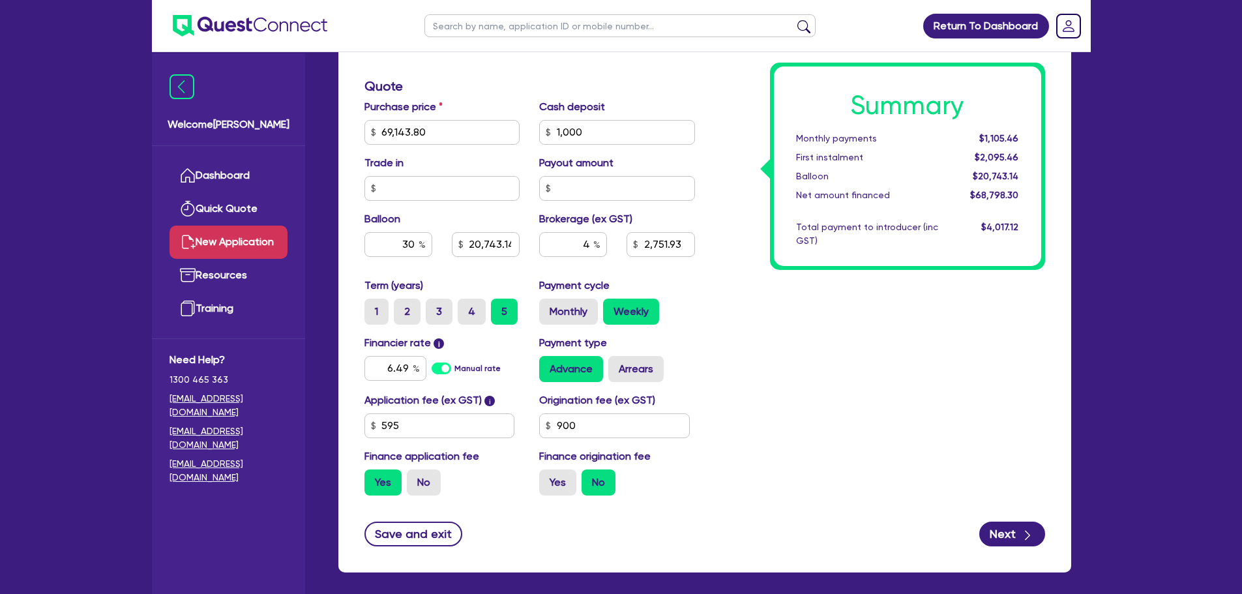
type input "20,743.14"
type input "2,751.93"
type input "20,743.14"
type input "2,751.93"
click at [570, 306] on label "Monthly" at bounding box center [568, 312] width 59 height 26
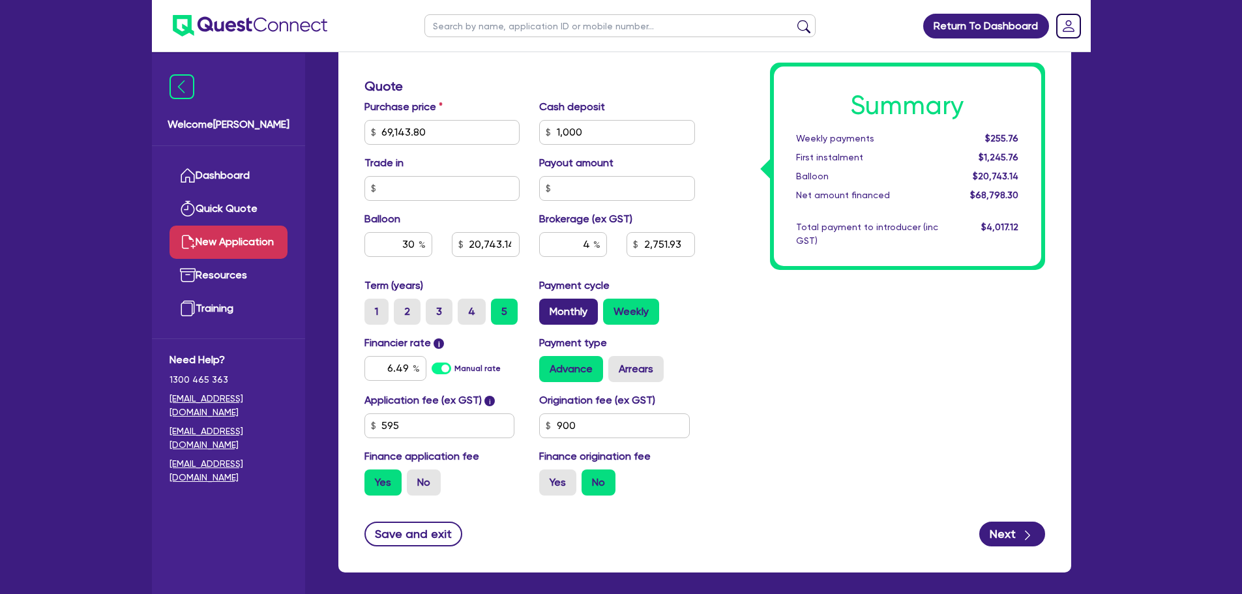
click at [548, 306] on input "Monthly" at bounding box center [543, 303] width 8 height 8
radio input "true"
type input "20,743.14"
type input "2,751.93"
type input "20,743.14"
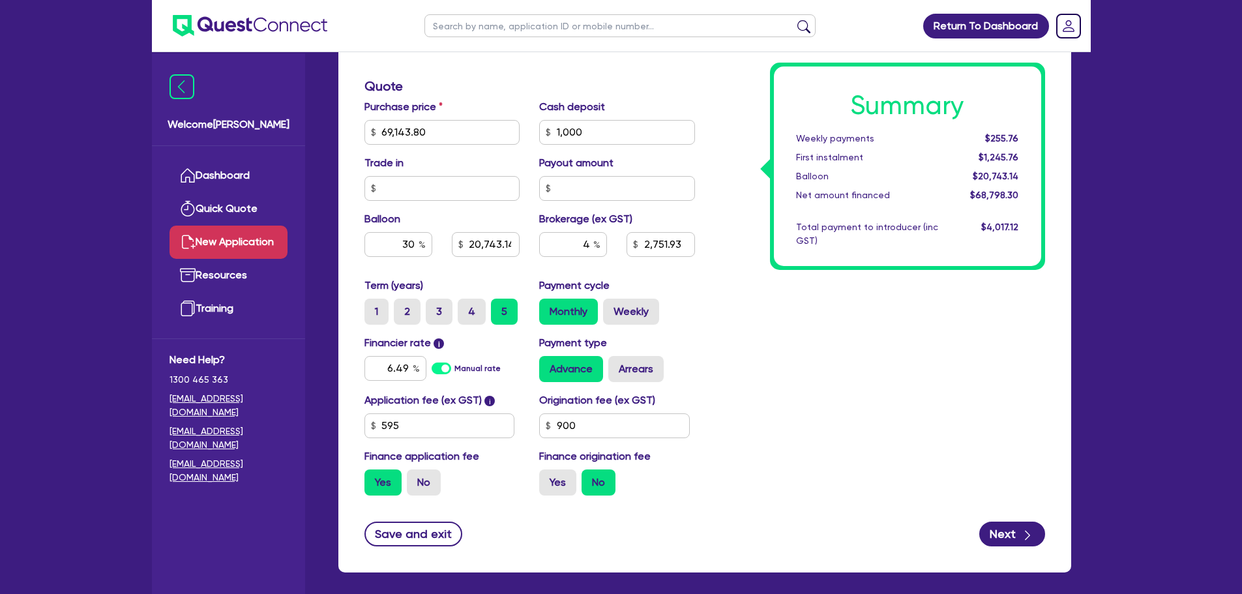
type input "2,751.93"
click at [437, 128] on input "69,143.80" at bounding box center [442, 132] width 156 height 25
type input "129,701"
type input "20,743.14"
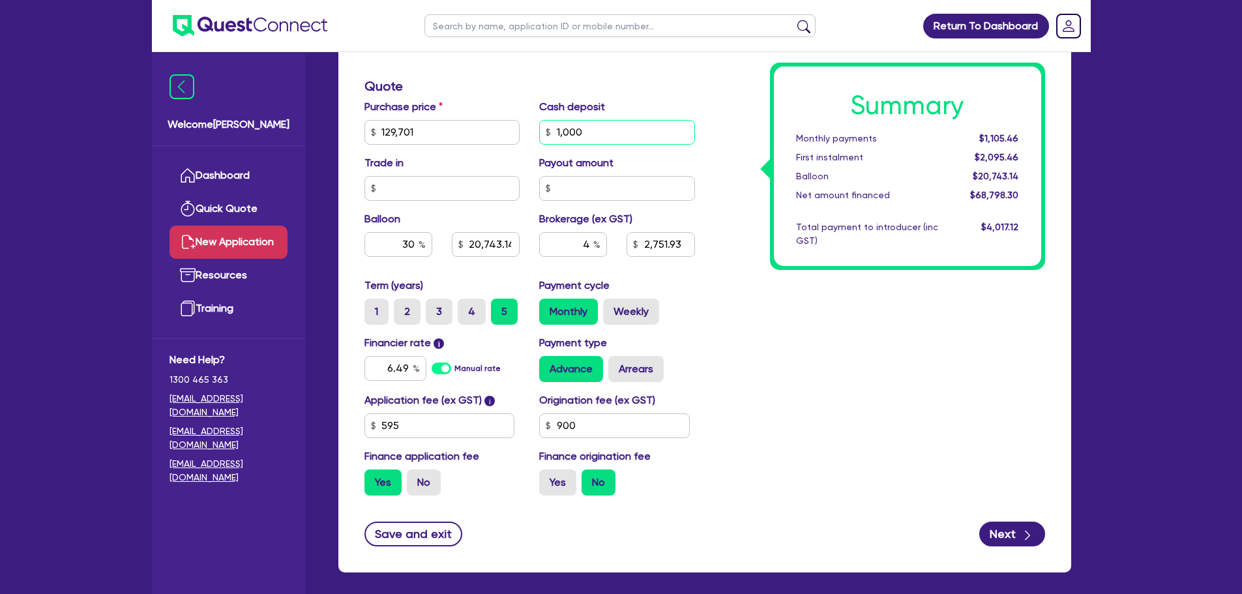
type input "2,751.93"
click at [578, 135] on input "1,000" at bounding box center [617, 132] width 156 height 25
type input "38,910.3"
type input "5,174.22"
click at [578, 135] on input "1,000" at bounding box center [617, 132] width 156 height 25
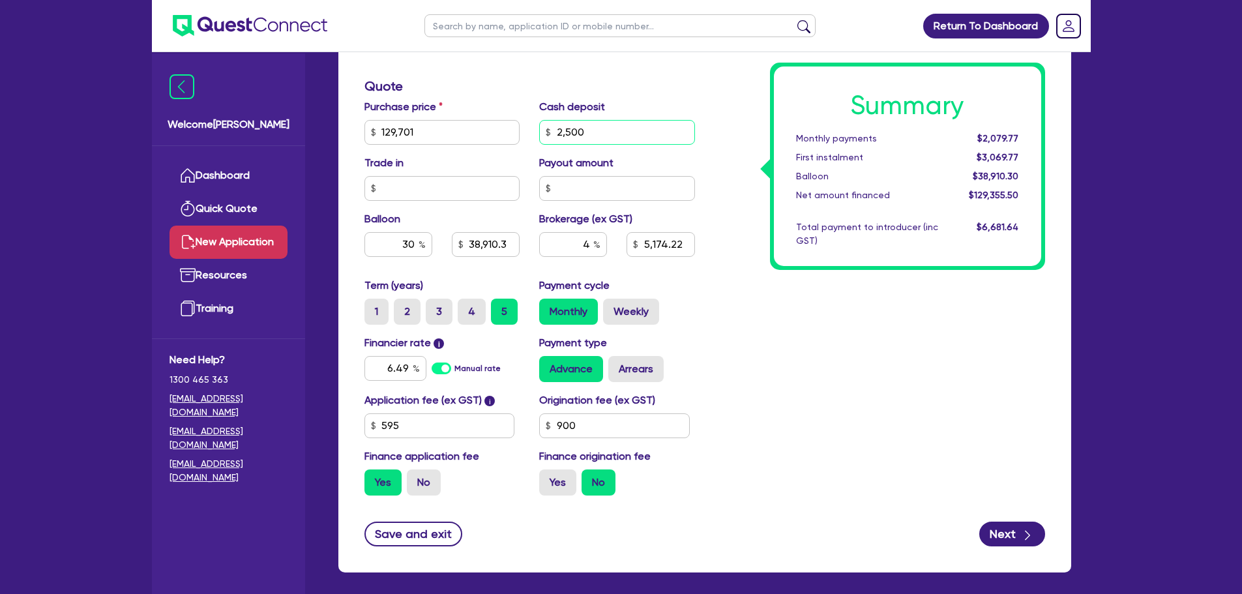
type input "2,500"
type input "38,910.3"
type input "5,174.22"
click at [797, 380] on div "Summary Monthly payments $2,079.77 First instalment $3,069.77 Balloon $38,910.3…" at bounding box center [880, 125] width 350 height 762
type input "38,910.3"
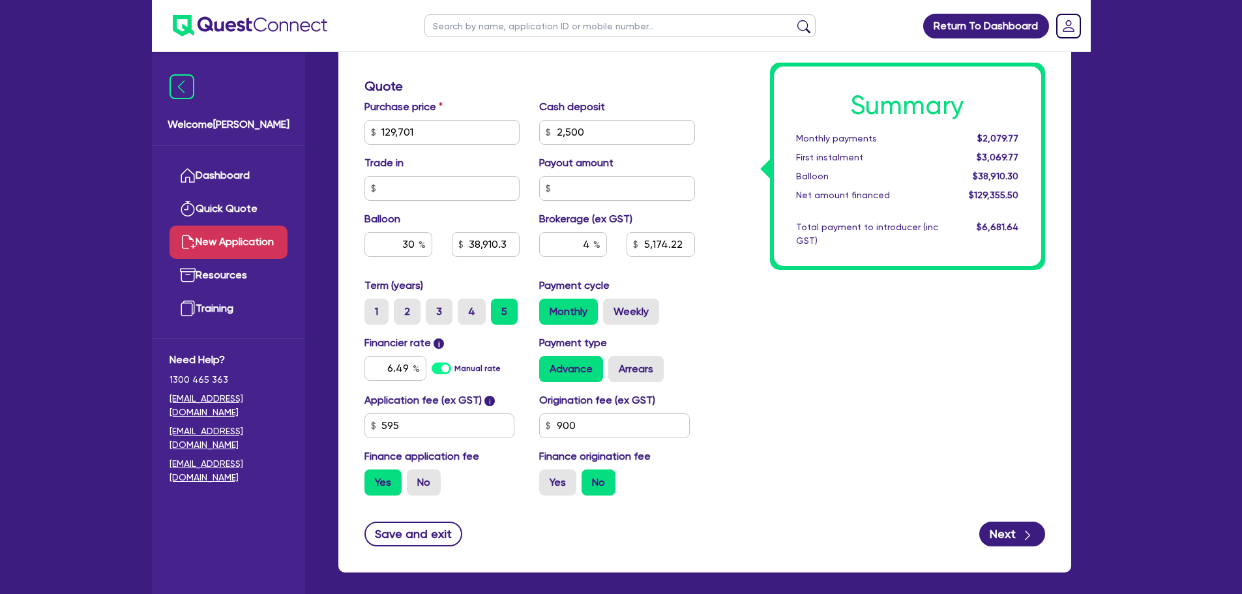
type input "5,114.22"
click at [413, 240] on input "30" at bounding box center [398, 244] width 68 height 25
type input "38,910.3"
type input "5,114.22"
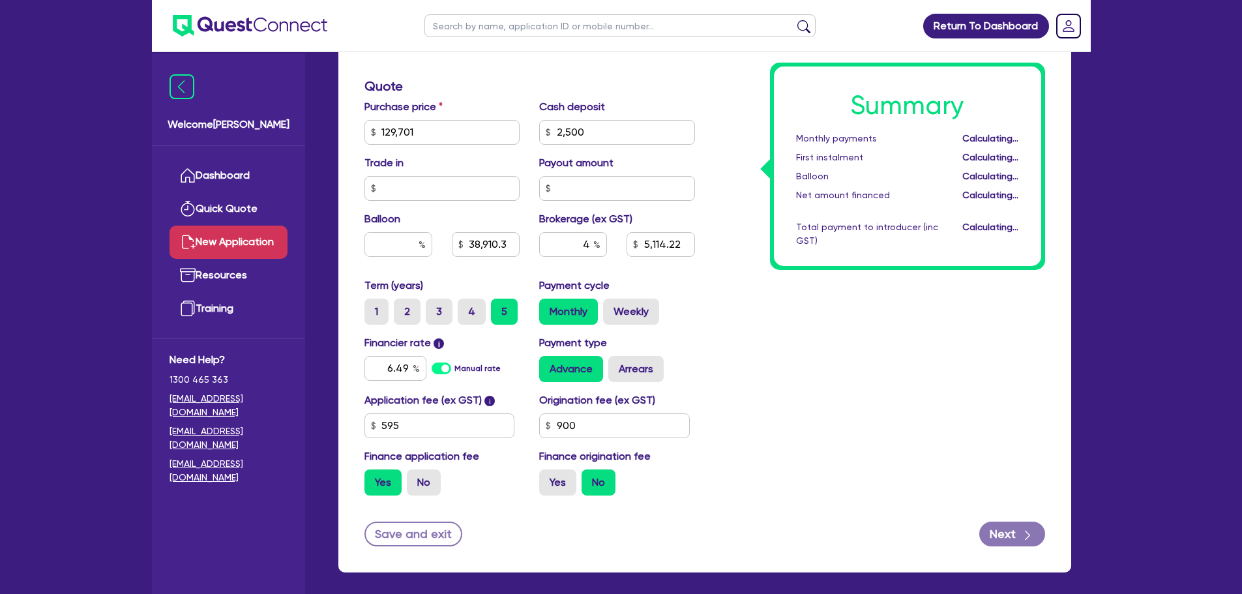
click at [732, 338] on div "Summary Monthly payments Calculating... First instalment Calculating... Balloon…" at bounding box center [880, 125] width 350 height 762
type input "5,114.22"
click at [1018, 366] on div "Summary Monthly payments $2,597.05 First instalment $3,587.05 Balloon $0.00 Net…" at bounding box center [880, 125] width 350 height 762
click at [769, 417] on div "Summary Monthly payments $2,597.05 First instalment $3,587.05 Balloon $0.00 Net…" at bounding box center [880, 125] width 350 height 762
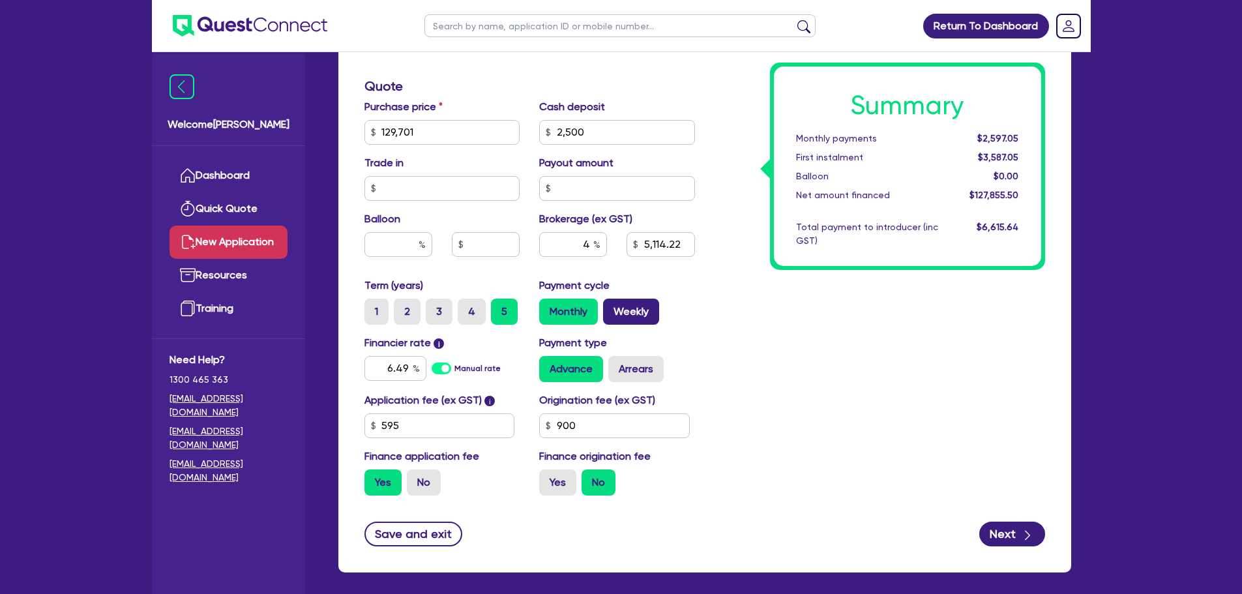
click at [634, 315] on label "Weekly" at bounding box center [631, 312] width 56 height 26
click at [611, 307] on input "Weekly" at bounding box center [607, 303] width 8 height 8
radio input "true"
type input "5,114.22"
click at [1008, 329] on div "Summary Weekly payments $600.76 First instalment $1,590.76 Balloon $0.00 Net am…" at bounding box center [880, 125] width 350 height 762
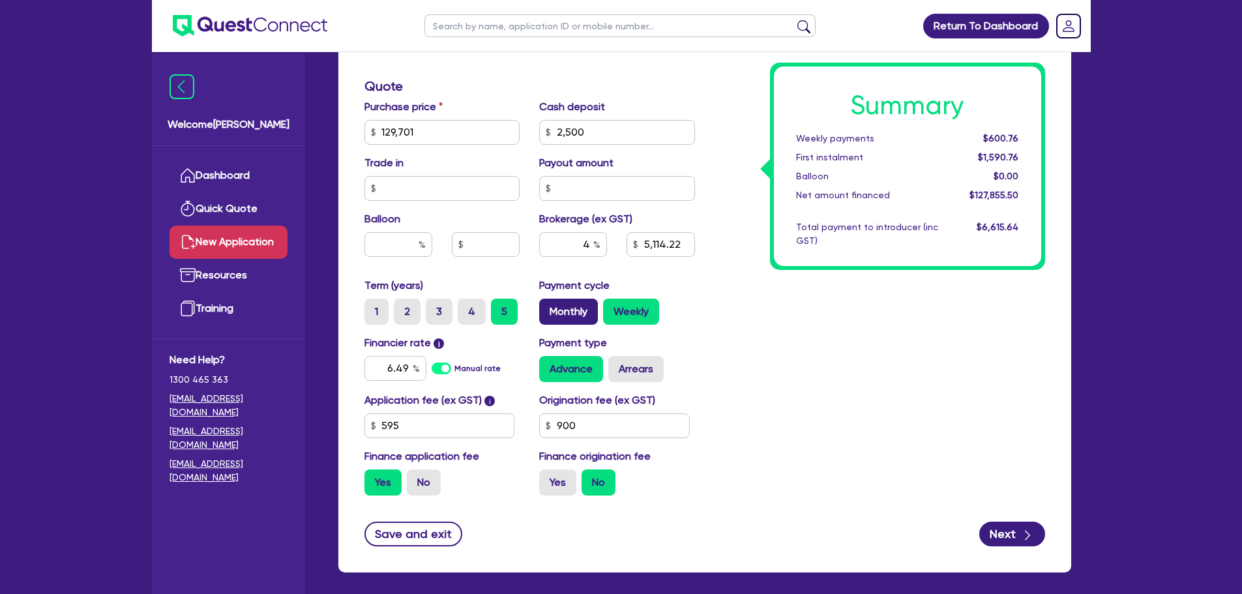
click at [553, 313] on label "Monthly" at bounding box center [568, 312] width 59 height 26
click at [548, 307] on input "Monthly" at bounding box center [543, 303] width 8 height 8
radio input "true"
type input "5,114.22"
click at [986, 412] on div "Summary Monthly payments $2,597.05 First instalment $3,587.05 Balloon $0.00 Net…" at bounding box center [880, 125] width 350 height 762
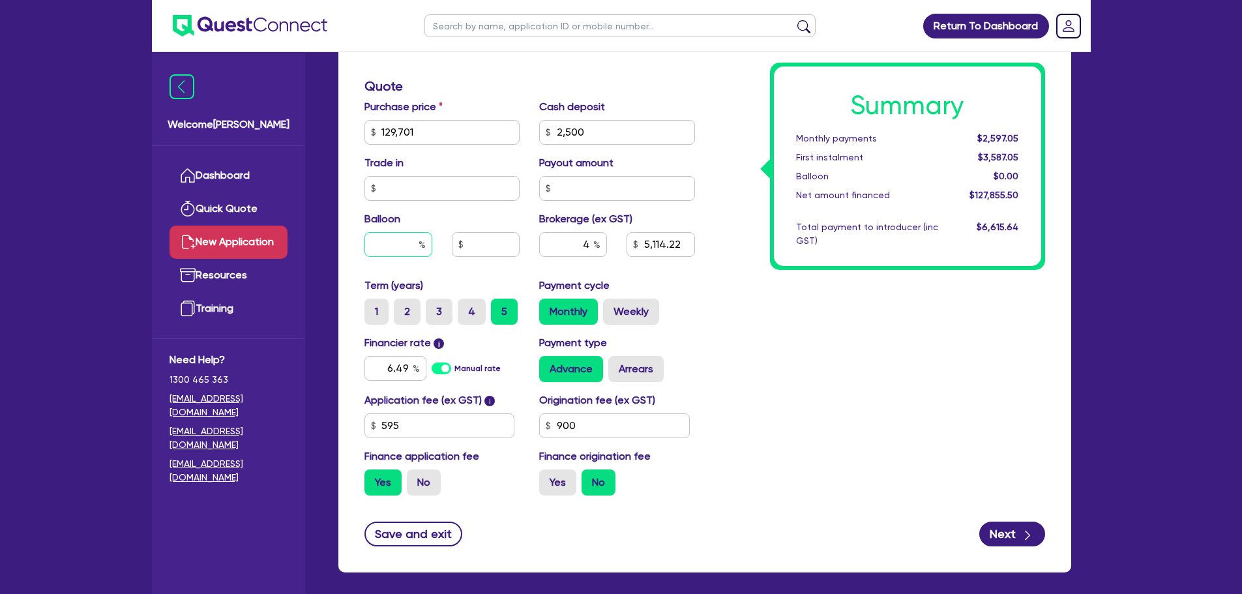
click at [400, 246] on input "text" at bounding box center [398, 244] width 68 height 25
type input "30"
type input "5,114.22"
click at [793, 348] on div "Summary Monthly payments $2,597.05 First instalment $3,587.05 Balloon $0.00 Net…" at bounding box center [880, 125] width 350 height 762
type input "38,910.3"
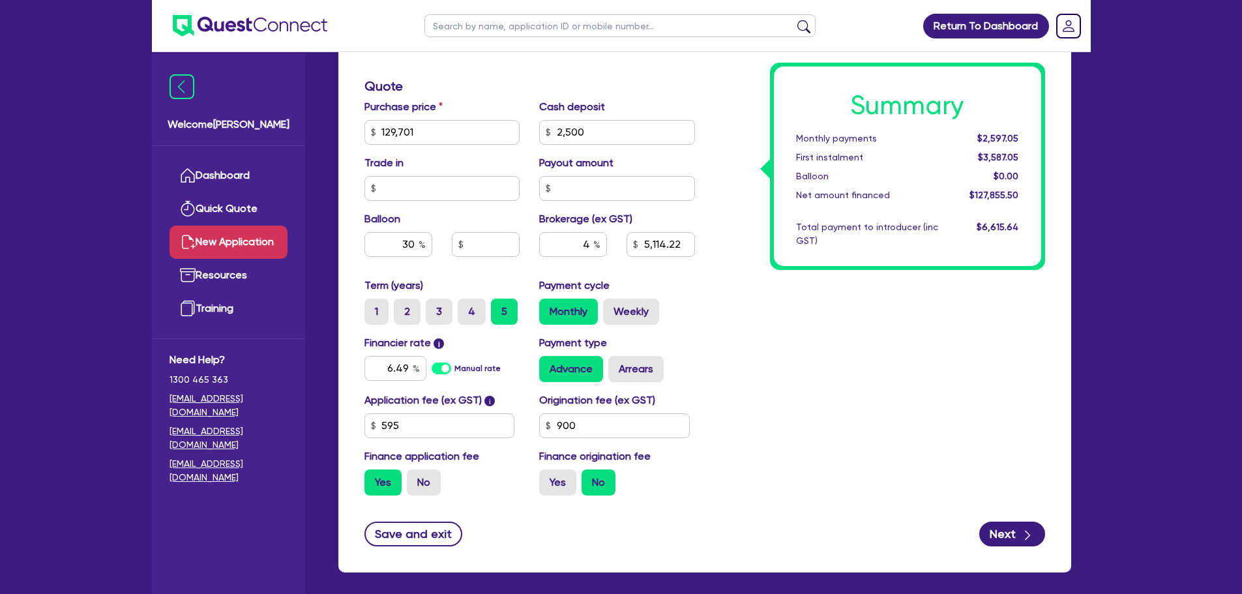
type input "5,114.22"
click at [643, 310] on label "Weekly" at bounding box center [631, 312] width 56 height 26
click at [611, 307] on input "Weekly" at bounding box center [607, 303] width 8 height 8
radio input "true"
type input "38,910.3"
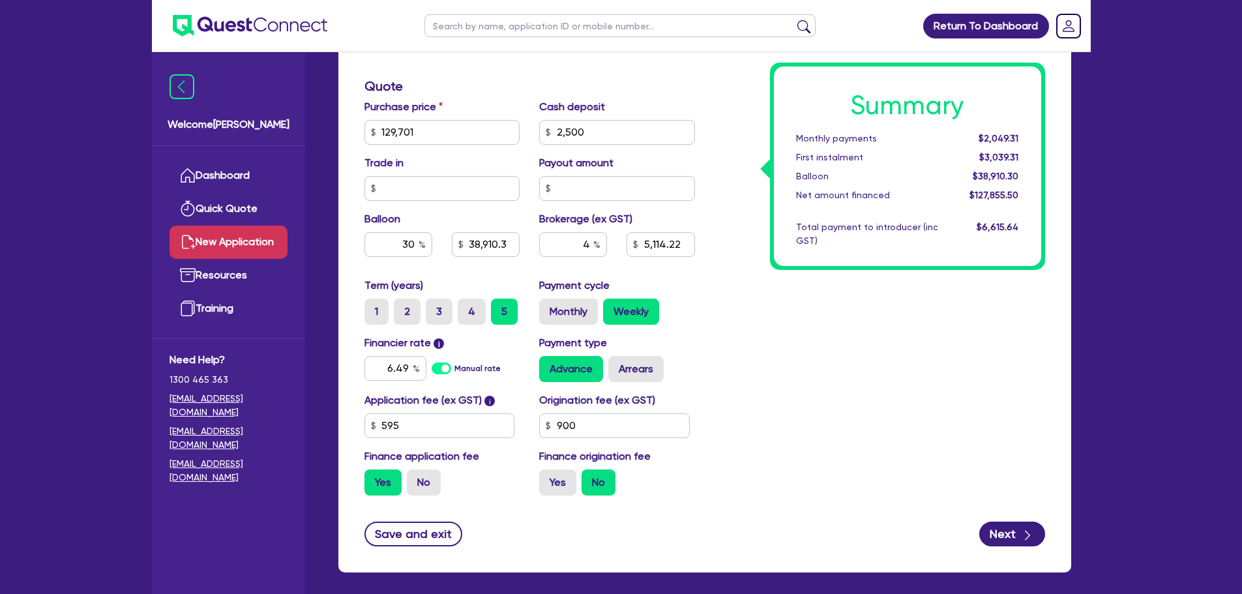
type input "5,114.22"
type input "38,910.3"
type input "5,114.22"
click at [570, 301] on label "Monthly" at bounding box center [568, 312] width 59 height 26
click at [548, 301] on input "Monthly" at bounding box center [543, 303] width 8 height 8
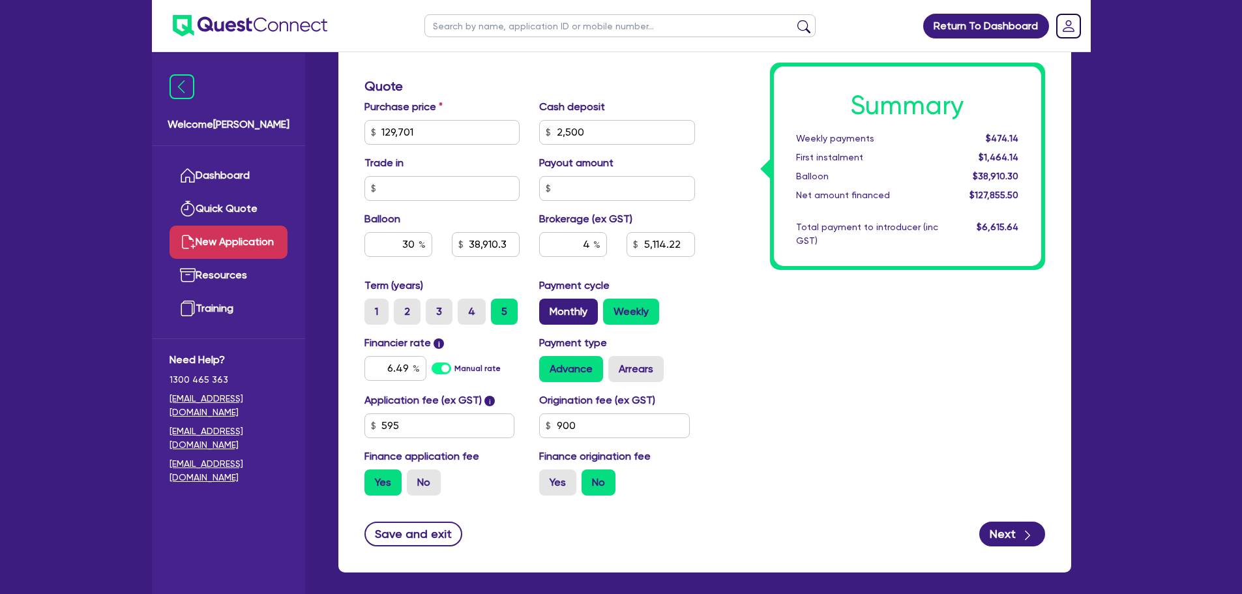
radio input "true"
type input "38,910.3"
type input "5,114.22"
type input "38,910.3"
type input "5,114.22"
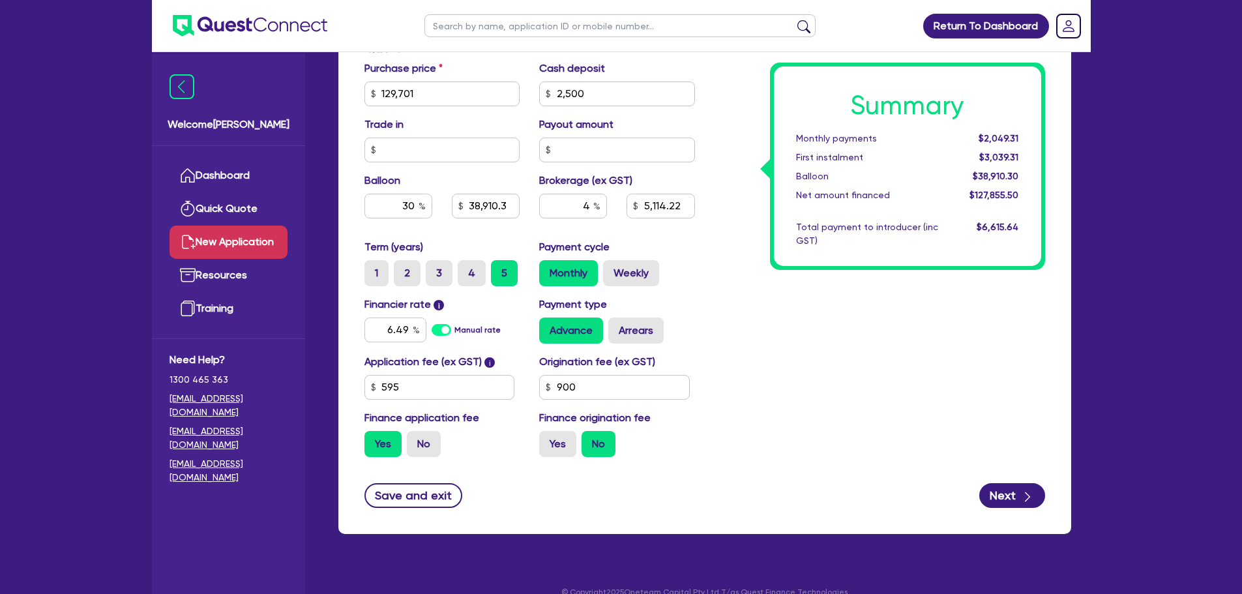
scroll to position [580, 0]
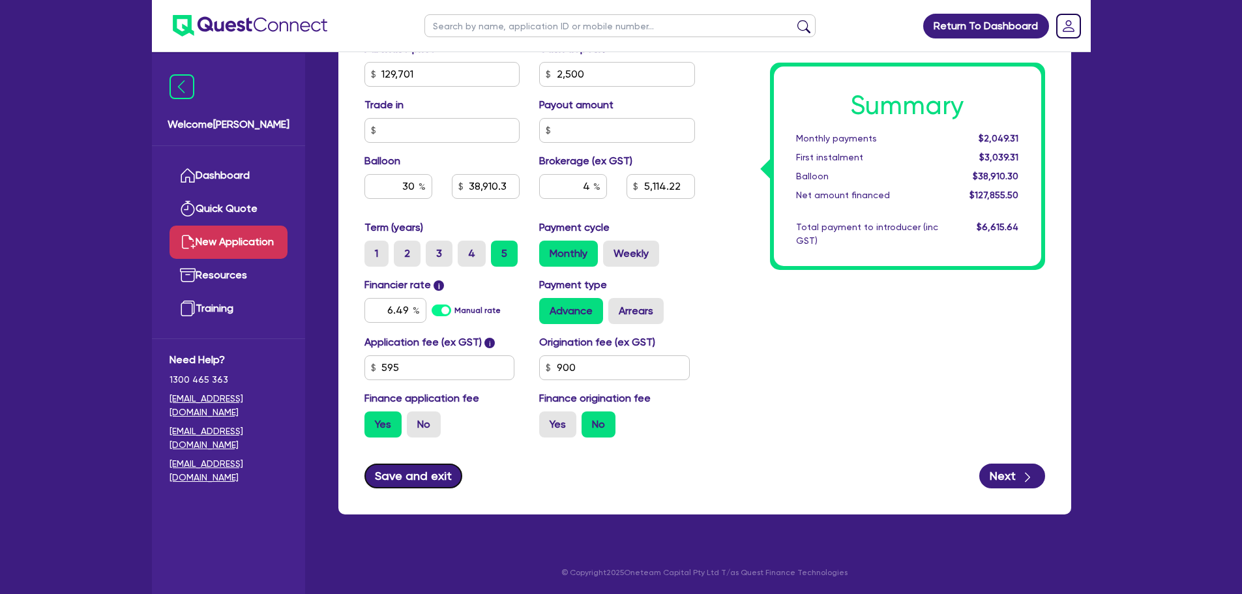
click at [420, 473] on button "Save and exit" at bounding box center [413, 475] width 98 height 25
type input "38,910.3"
type input "5,114.22"
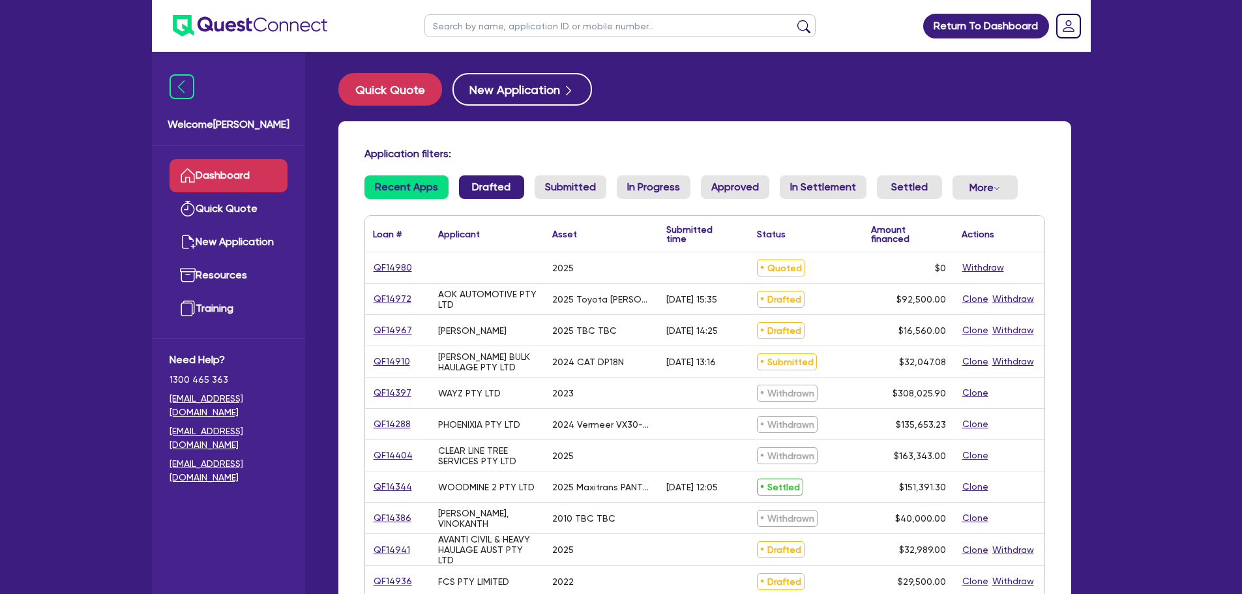
click at [471, 184] on link "Drafted" at bounding box center [491, 186] width 65 height 23
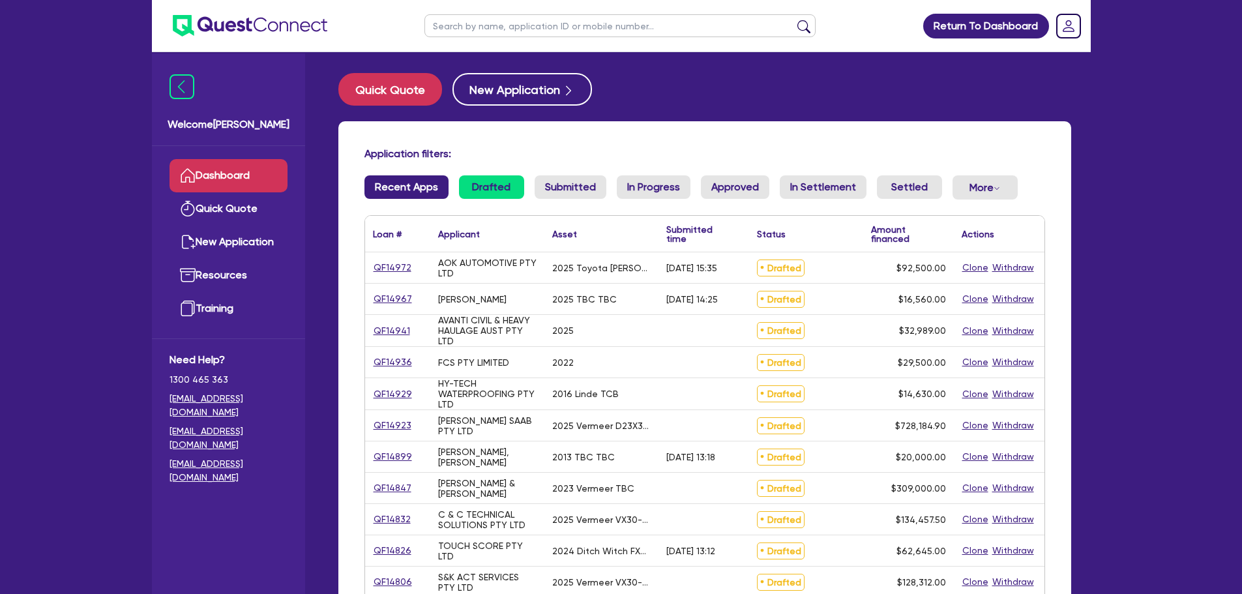
click at [405, 185] on link "Recent Apps" at bounding box center [406, 186] width 84 height 23
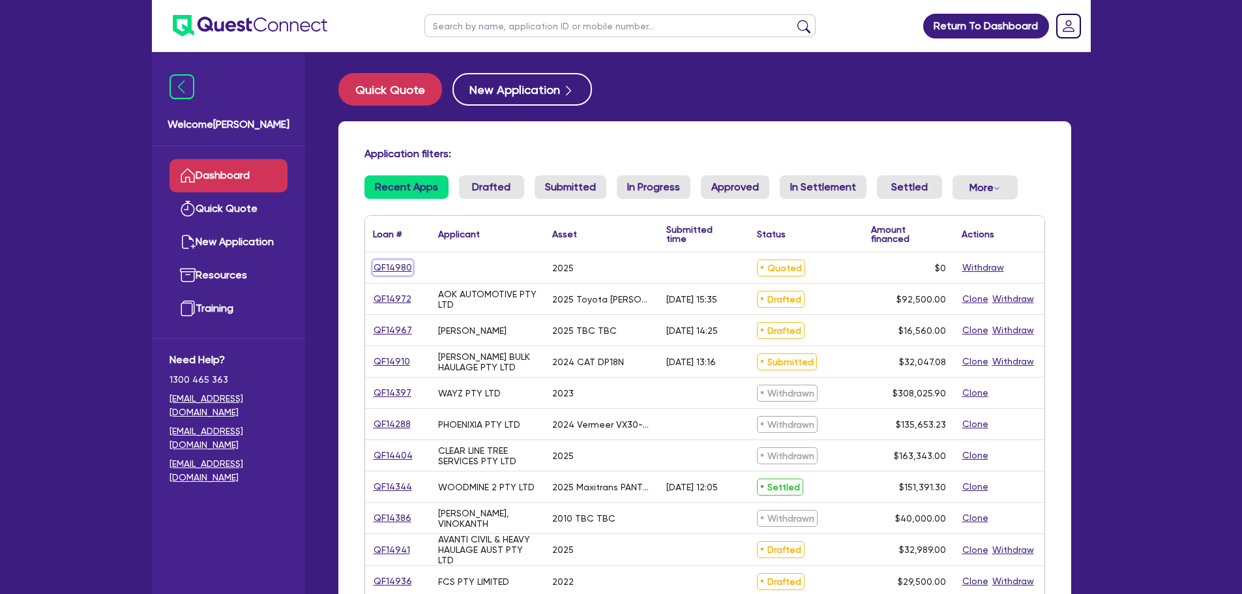
click at [388, 268] on link "QF14980" at bounding box center [393, 267] width 40 height 15
select select "PRIMARY_ASSETS"
select select "YELLOW_GOODS_AND_EXCAVATORS"
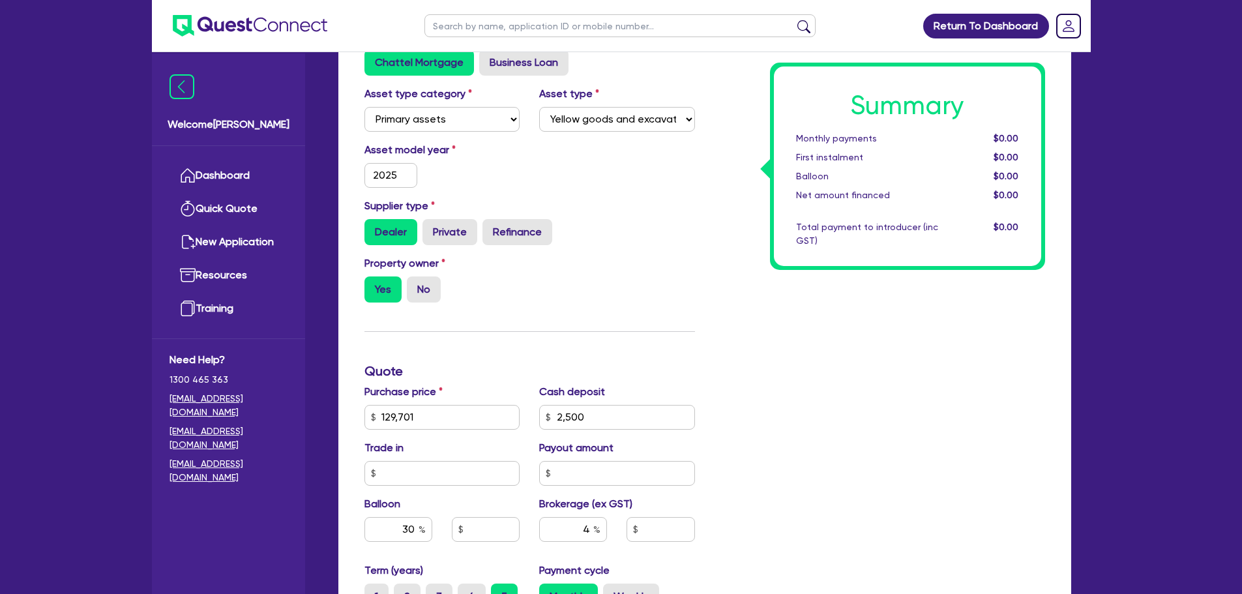
scroll to position [65, 0]
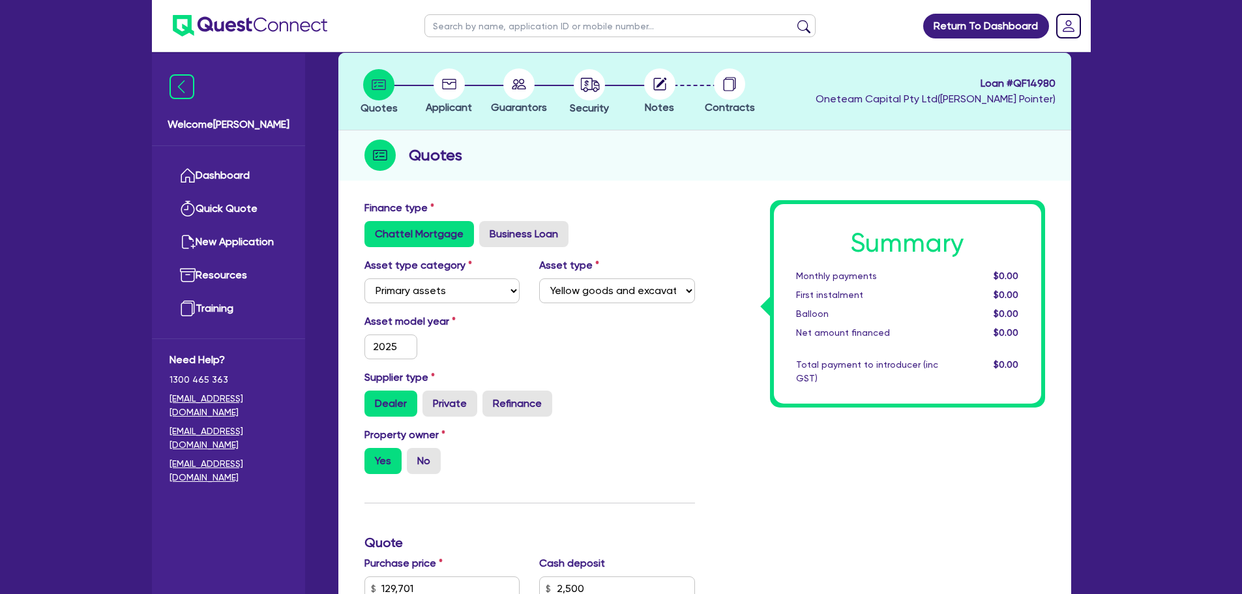
click at [453, 83] on circle at bounding box center [448, 83] width 31 height 31
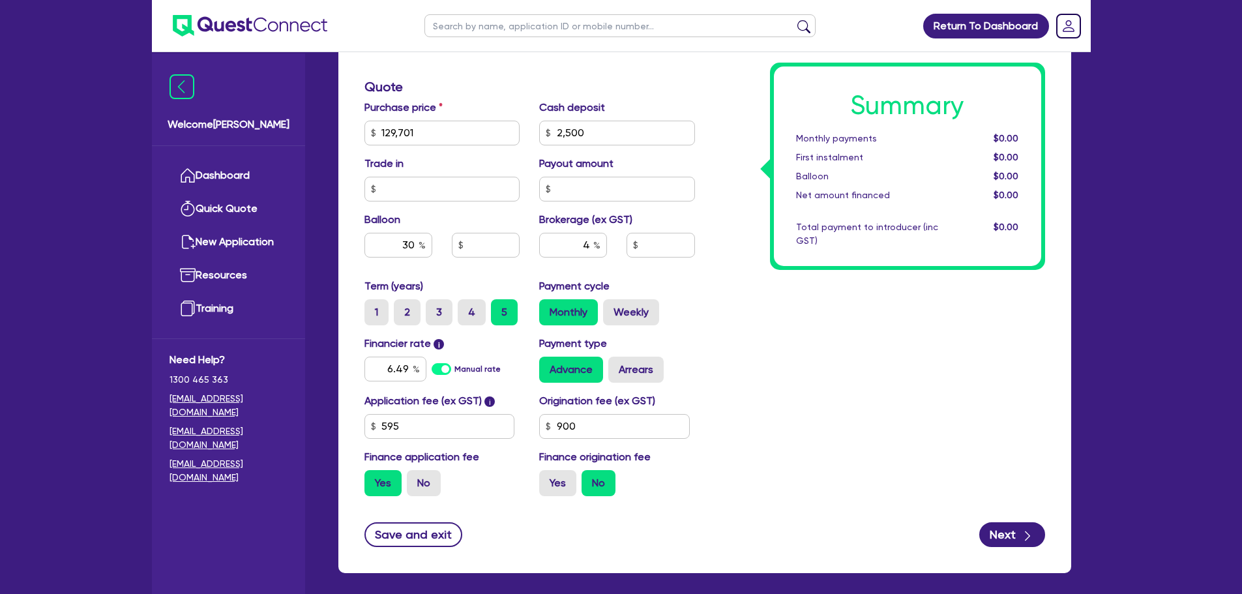
scroll to position [580, 0]
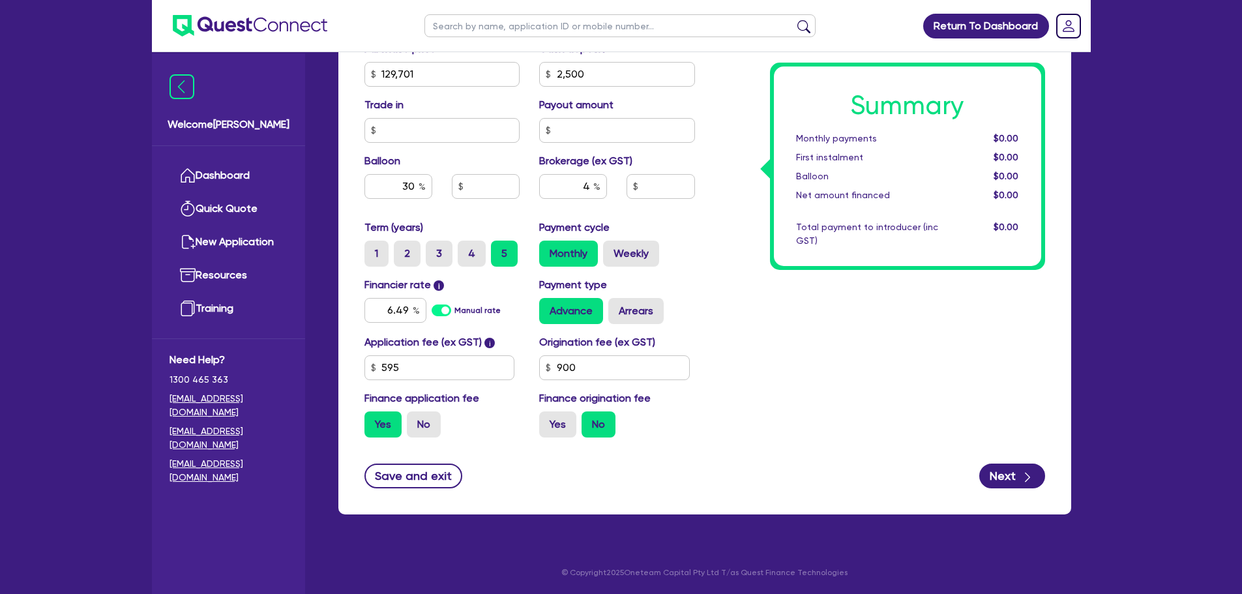
click at [997, 462] on form "Finance type Chattel Mortgage Business Loan Asset type category Select Cars and…" at bounding box center [704, 87] width 681 height 802
click at [1000, 471] on button "Next" at bounding box center [1012, 475] width 66 height 25
type input "129,701"
type input "2,500"
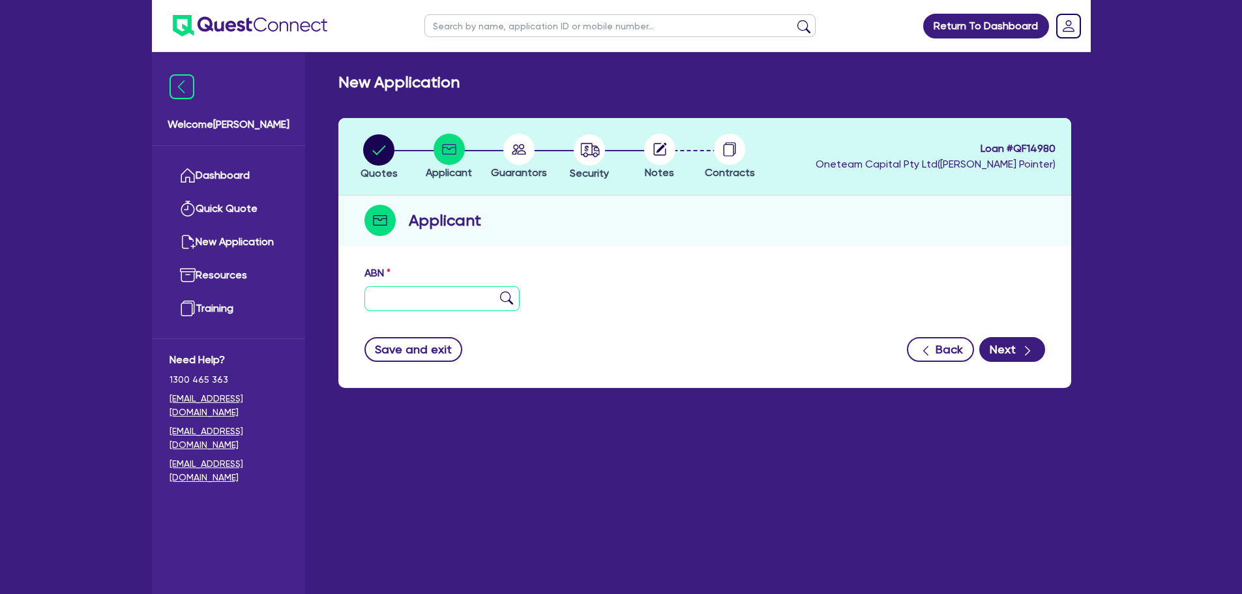
click at [443, 304] on input "text" at bounding box center [442, 298] width 156 height 25
type input "11 111 111 111"
click at [508, 297] on img at bounding box center [506, 297] width 13 height 13
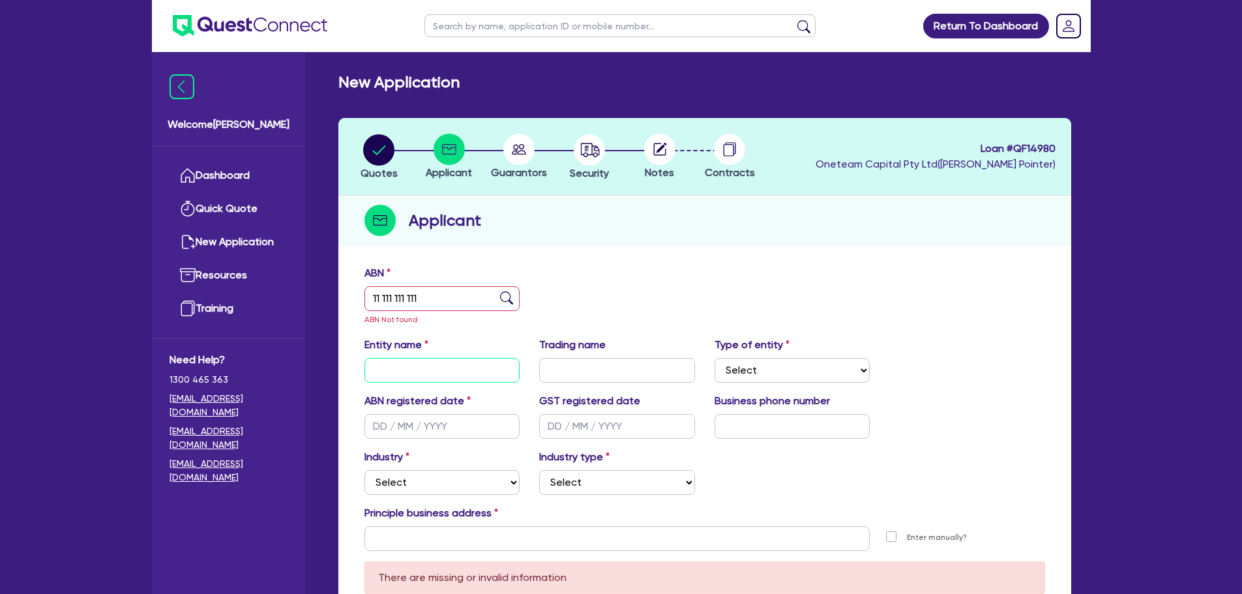
click at [471, 366] on input "text" at bounding box center [442, 370] width 156 height 25
type input "Cogent Corporate"
click at [592, 364] on input "text" at bounding box center [617, 370] width 156 height 25
type input "Cogent Corporate"
click at [649, 286] on div "ABN 11 111 111 111 ABN Not found" at bounding box center [705, 301] width 700 height 72
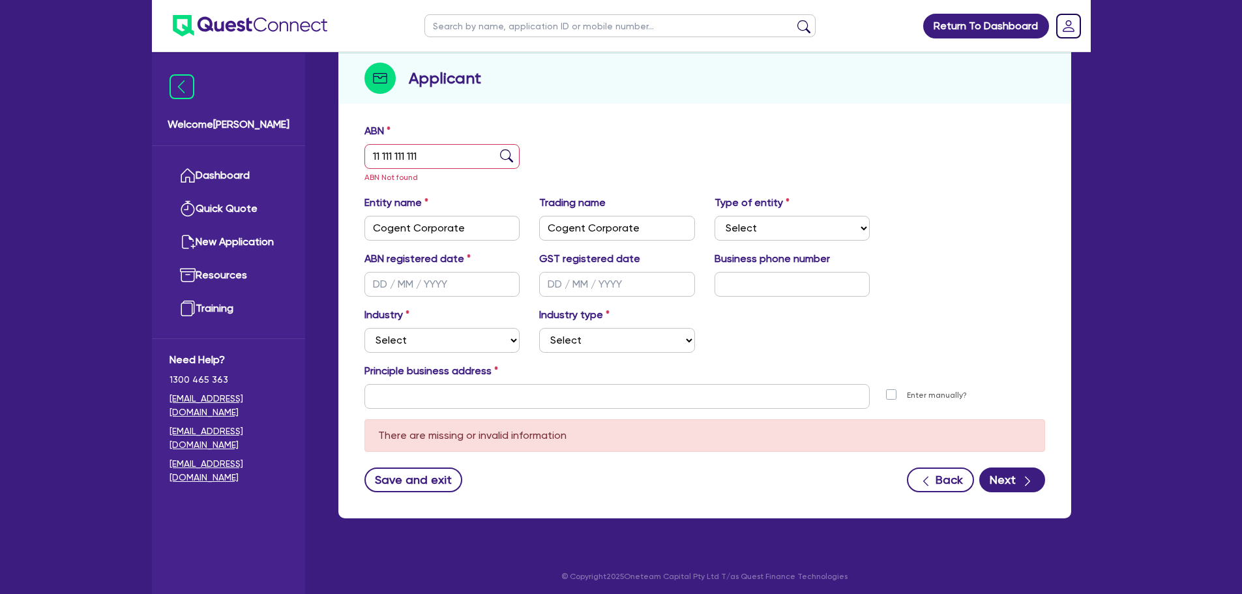
scroll to position [146, 0]
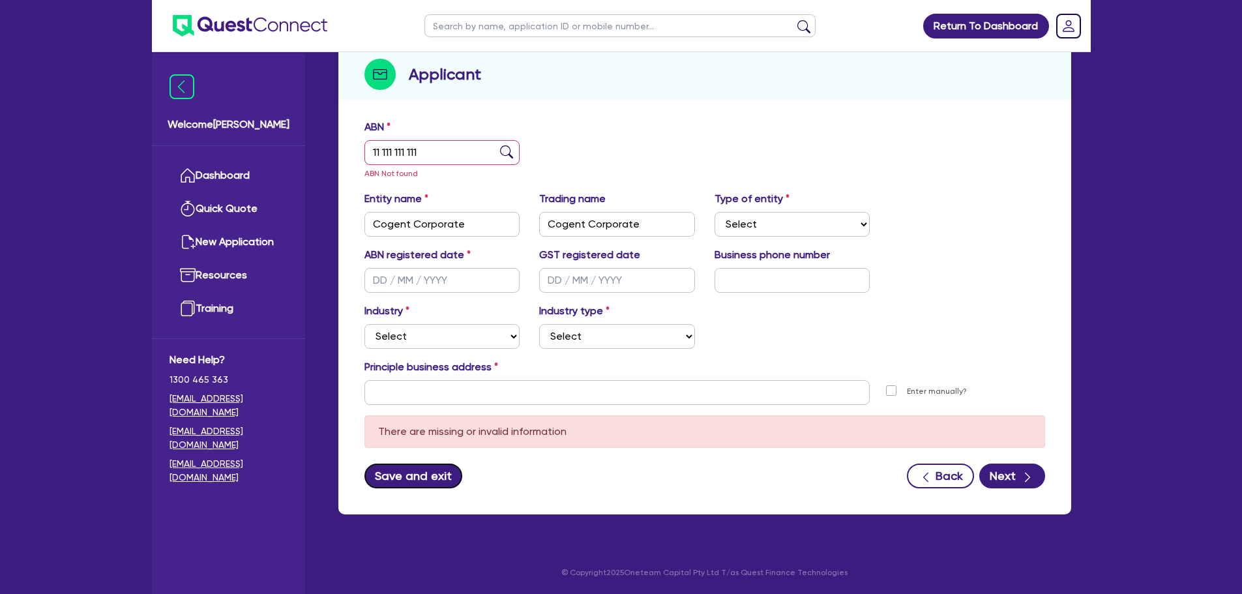
click at [429, 464] on button "Save and exit" at bounding box center [413, 475] width 98 height 25
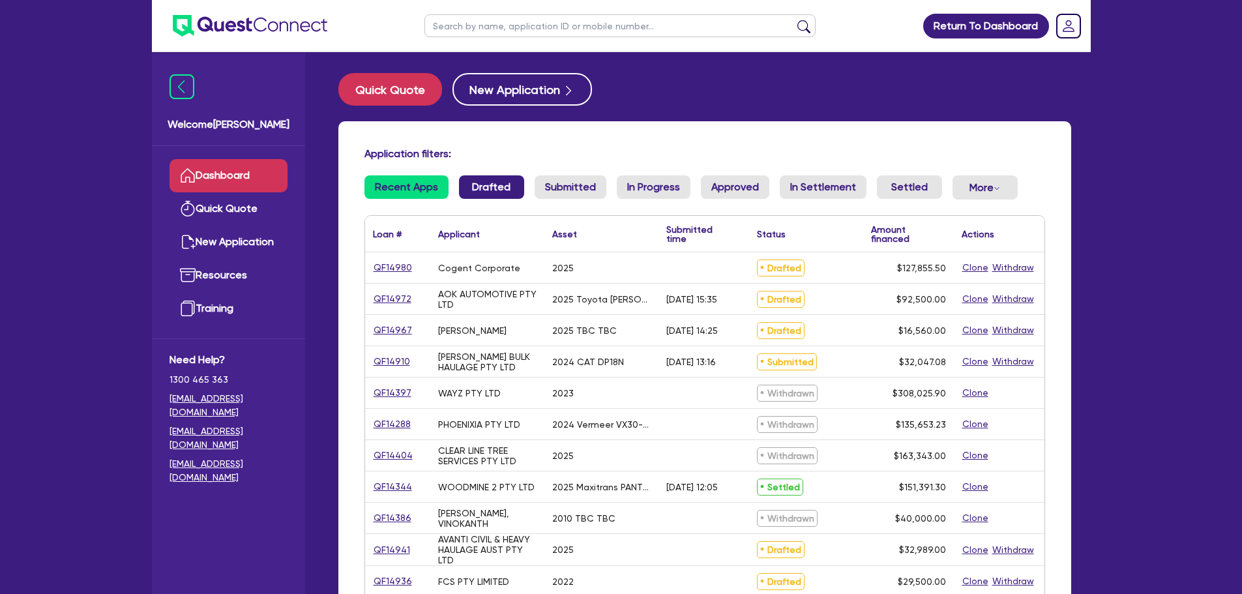
click at [482, 194] on link "Drafted" at bounding box center [491, 186] width 65 height 23
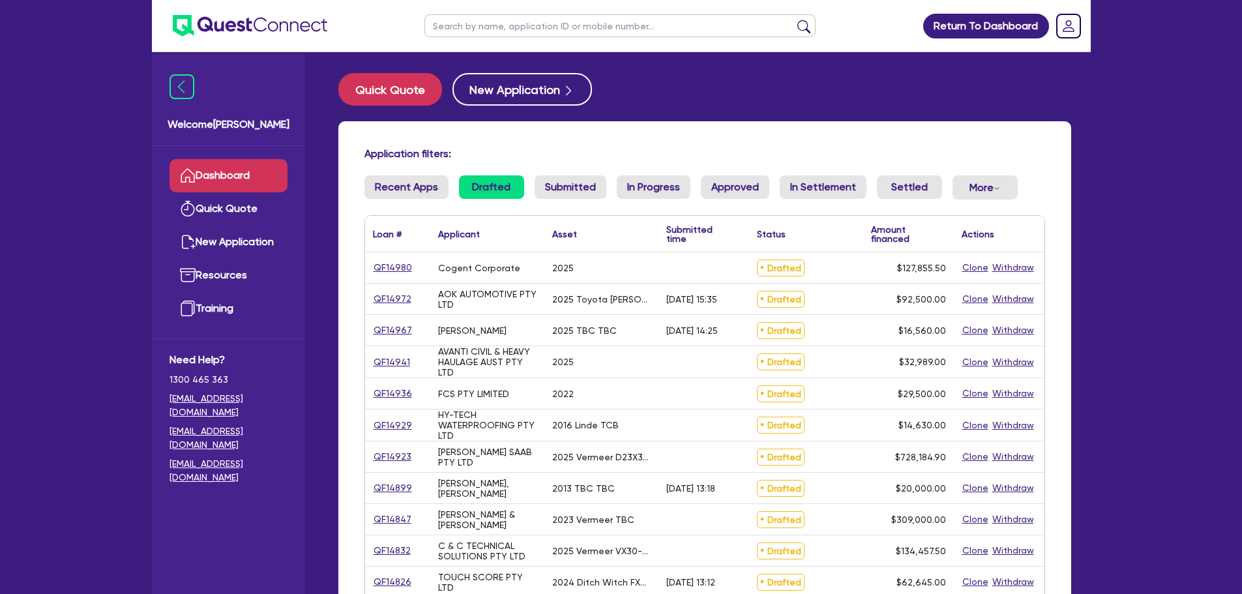
click at [514, 191] on link "Drafted" at bounding box center [491, 186] width 65 height 23
click at [405, 486] on link "QF14899" at bounding box center [393, 487] width 40 height 15
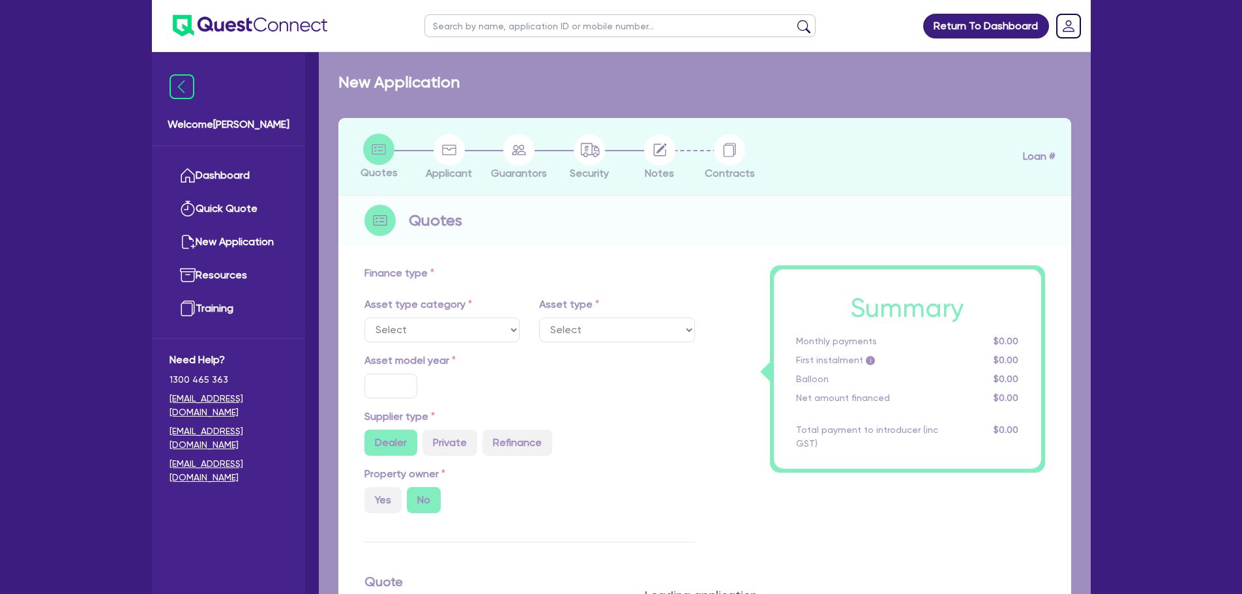
select select "PRIMARY_ASSETS"
type input "2013"
radio input "true"
type input "60,000"
type input "40,000"
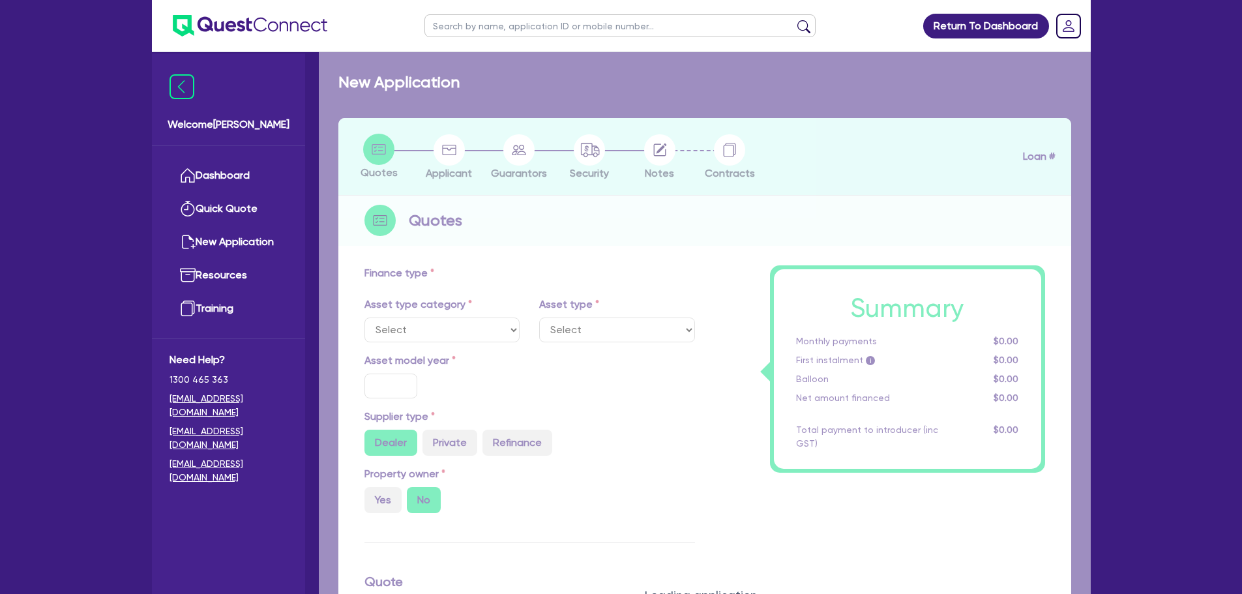
type input "8"
type input "1,600"
type input "10.75"
type input "1,200"
select select "HEAVY_TRUCKS"
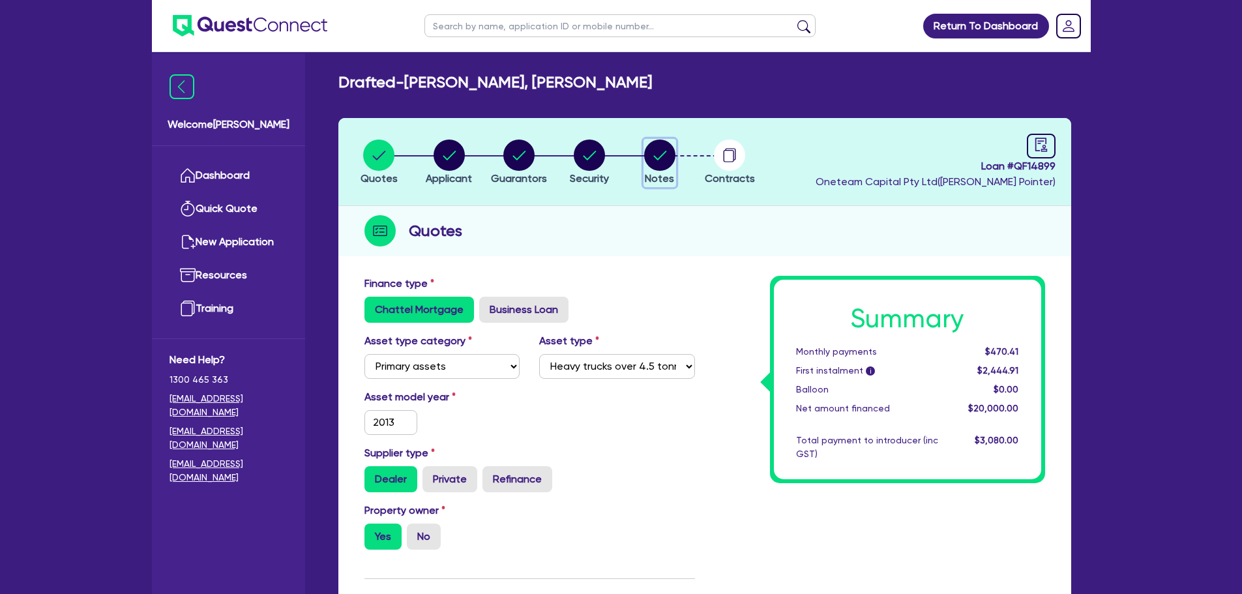
click at [667, 154] on circle "button" at bounding box center [659, 155] width 31 height 31
select select "Other"
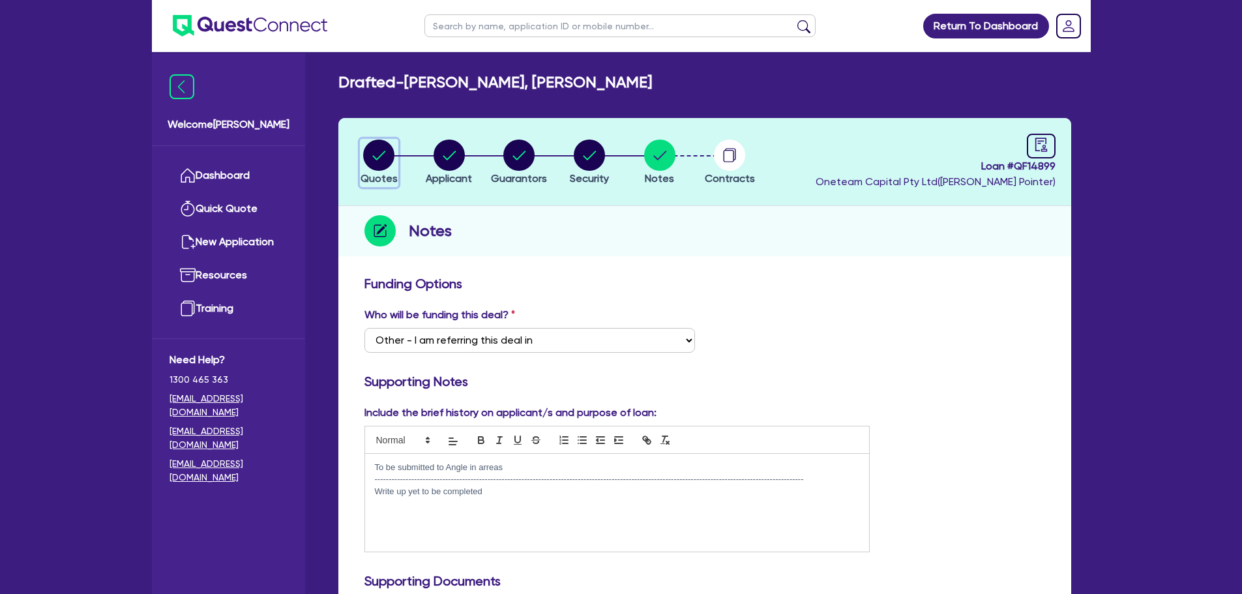
click at [379, 151] on circle "button" at bounding box center [378, 155] width 31 height 31
select select "PRIMARY_ASSETS"
select select "HEAVY_TRUCKS"
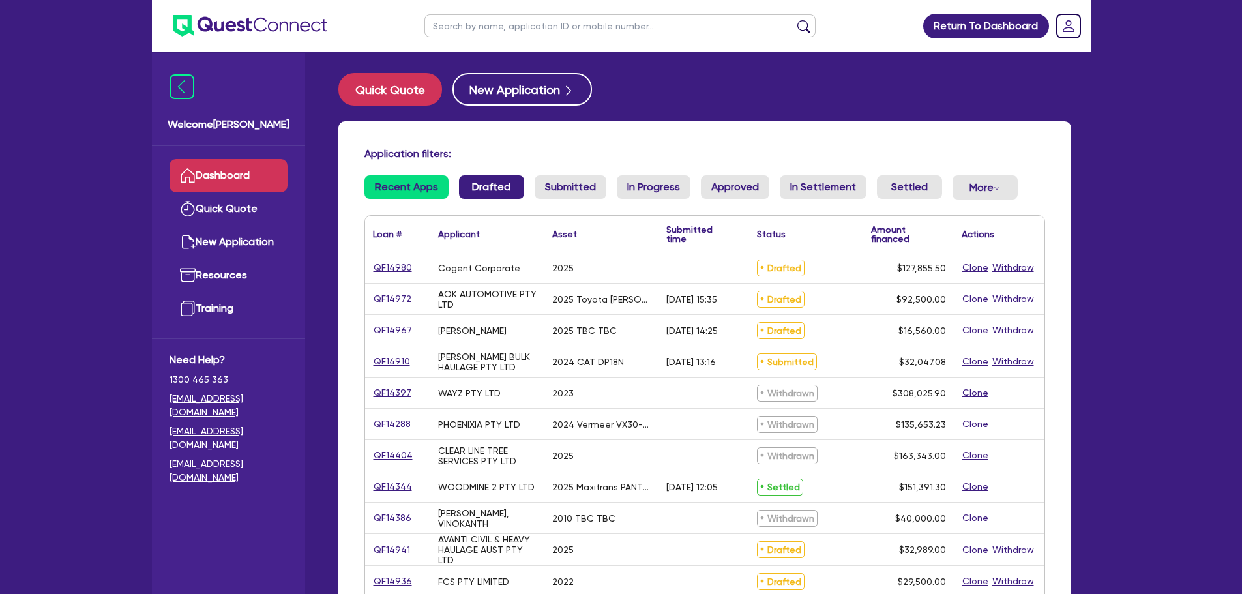
click at [478, 182] on link "Drafted" at bounding box center [491, 186] width 65 height 23
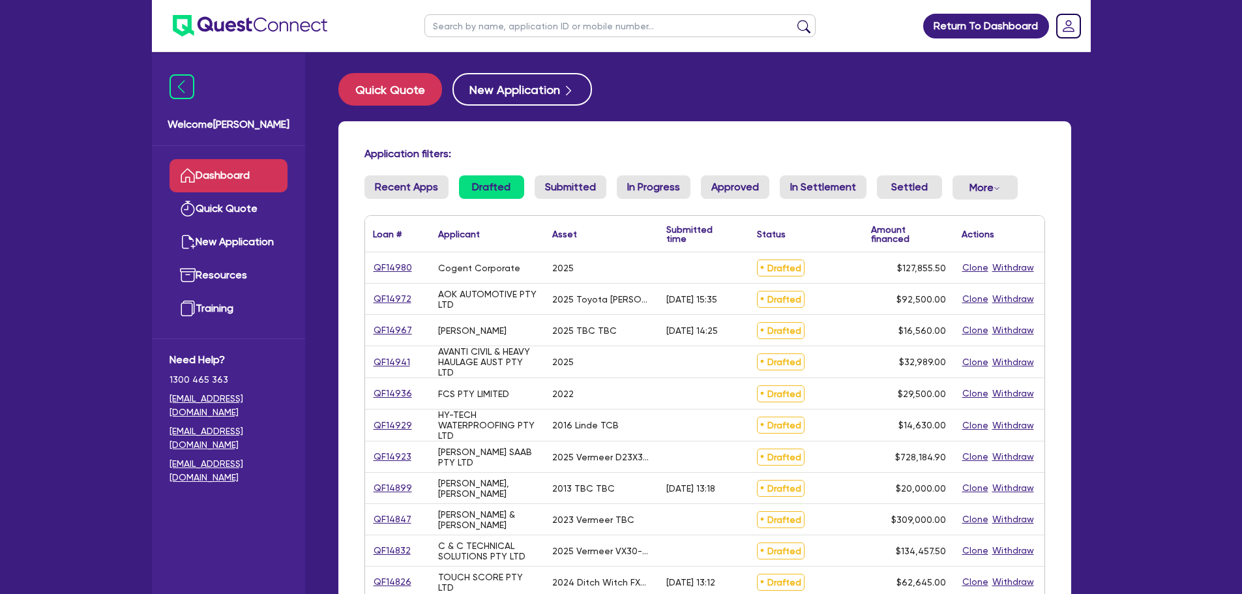
click at [491, 18] on input "text" at bounding box center [619, 25] width 391 height 23
type input "smithers"
click at [793, 20] on button "submit" at bounding box center [803, 29] width 21 height 18
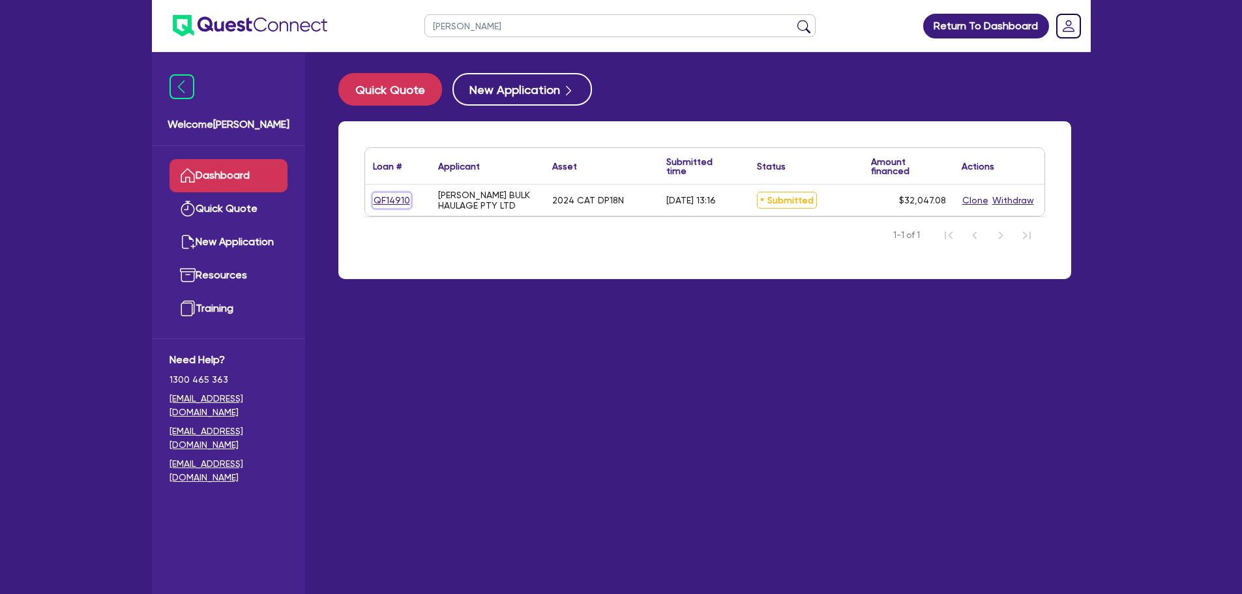
click at [378, 201] on link "QF14910" at bounding box center [392, 200] width 38 height 15
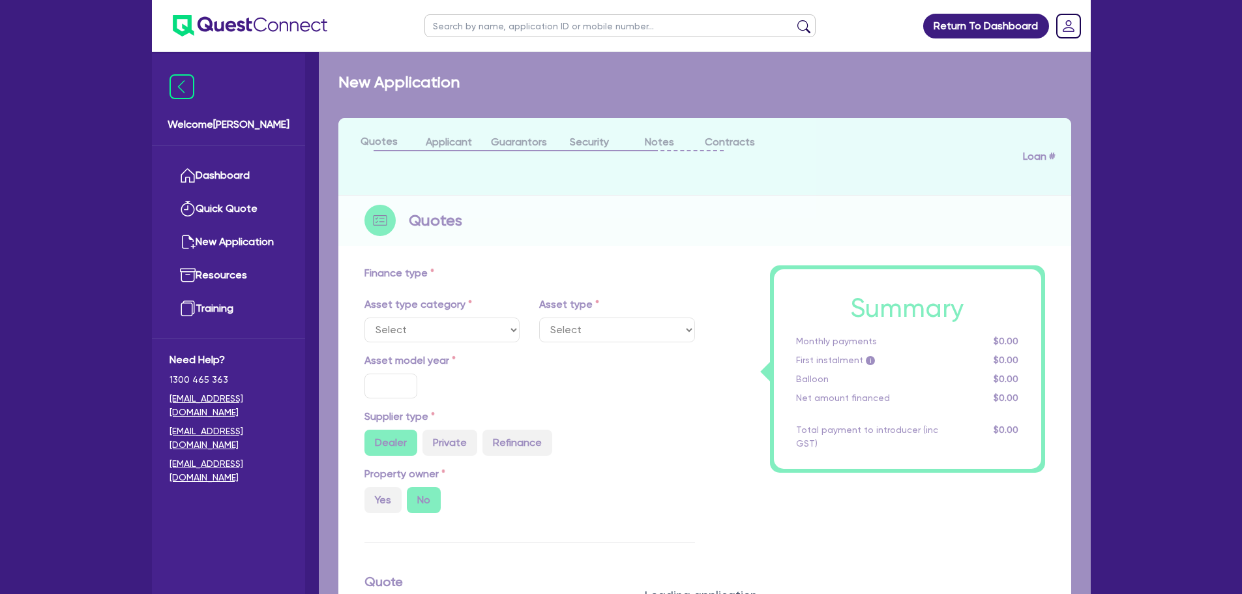
select select "PRIMARY_ASSETS"
type input "2024"
type input "32,047.08"
type input "8"
type input "2,563.77"
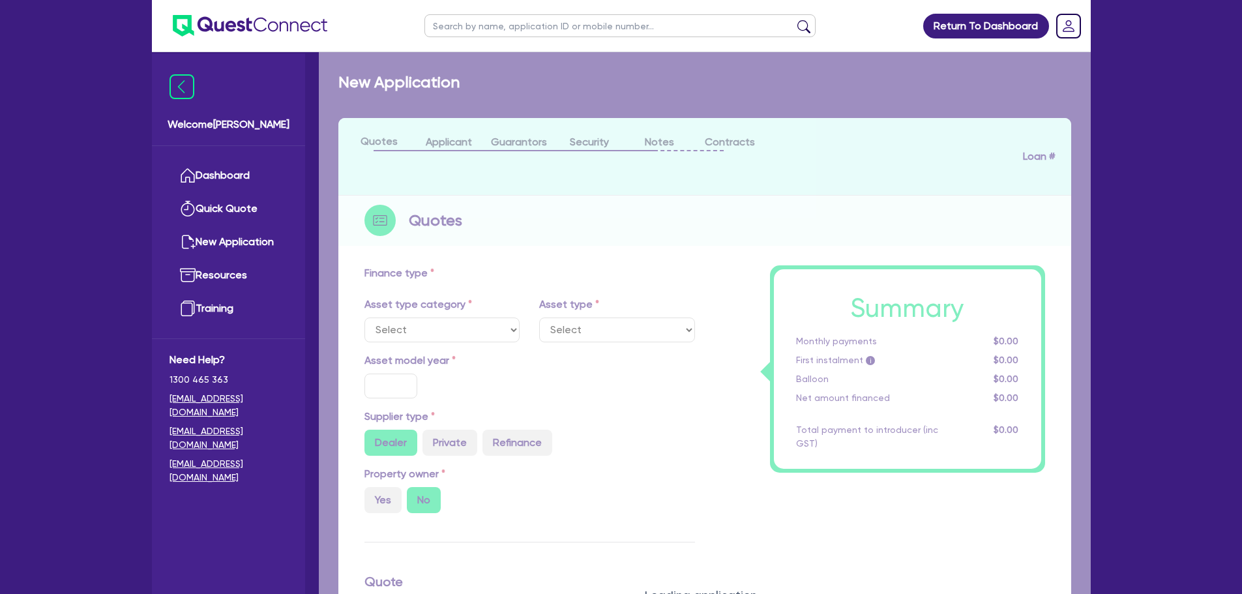
type input "17.95"
type input "900"
select select "FORKLIFTS_AND_WAREHOUSING_EQUIPMENT"
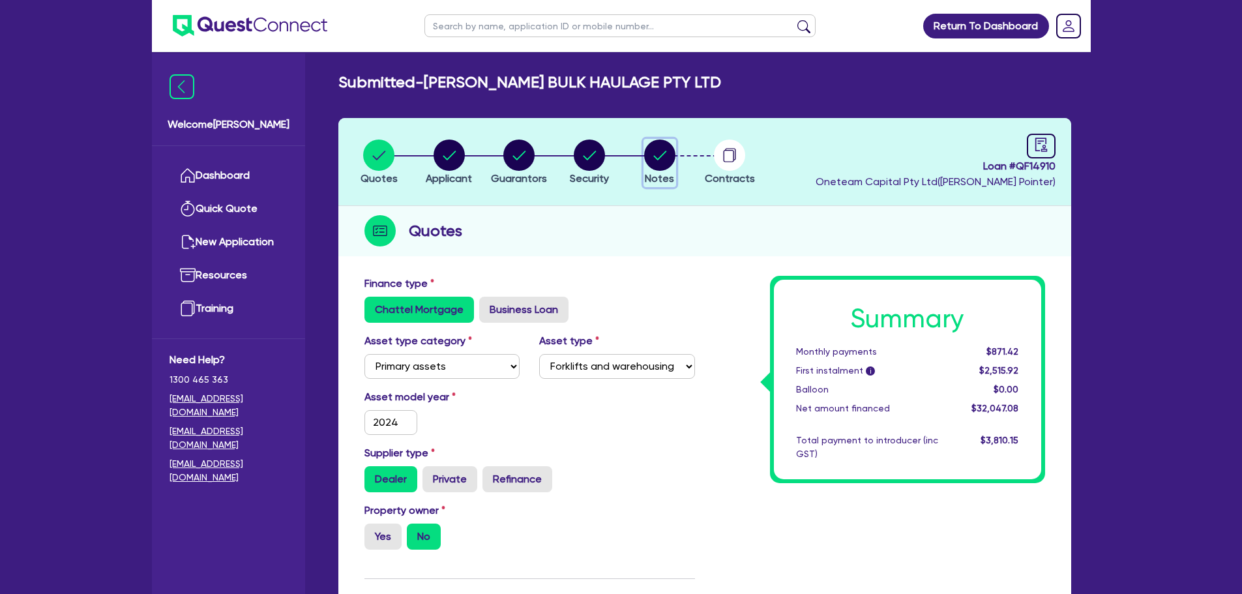
click at [650, 153] on circle "button" at bounding box center [659, 155] width 31 height 31
select select "Quest Finance - Own Book"
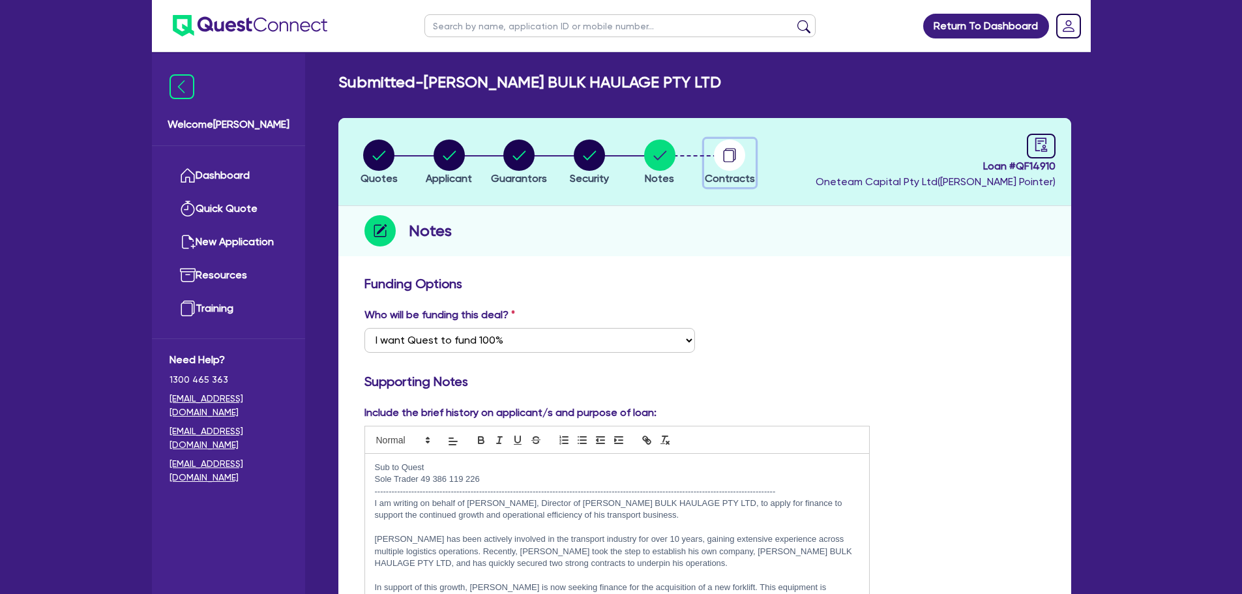
click at [734, 151] on circle "button" at bounding box center [729, 155] width 31 height 31
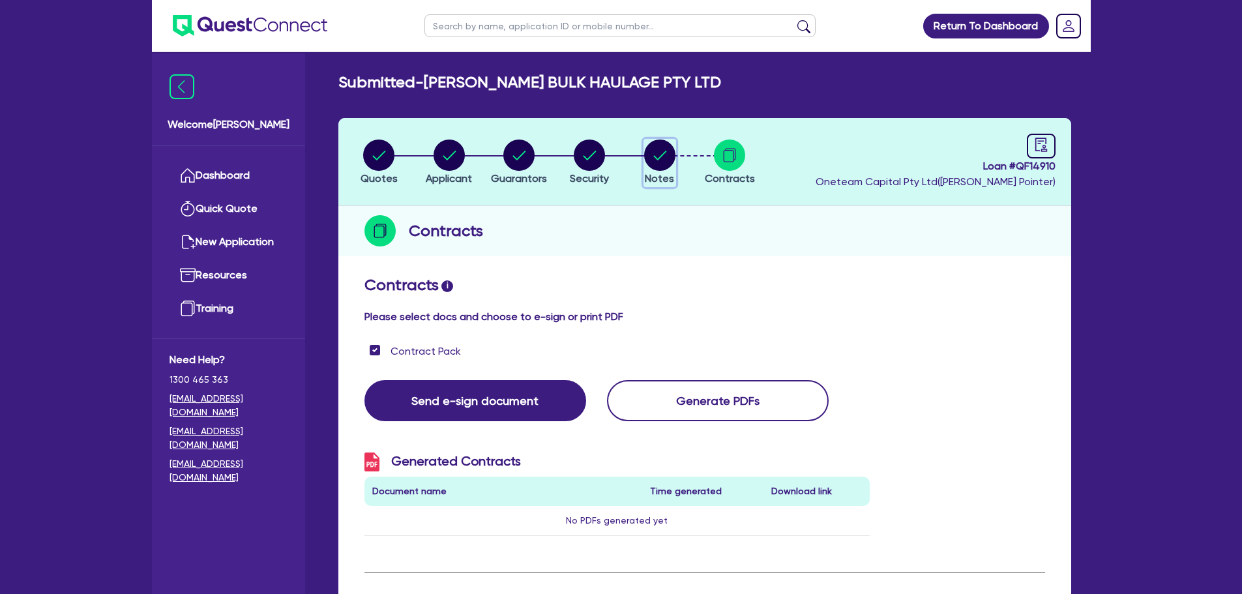
click at [669, 158] on circle "button" at bounding box center [659, 155] width 31 height 31
select select "Quest Finance - Own Book"
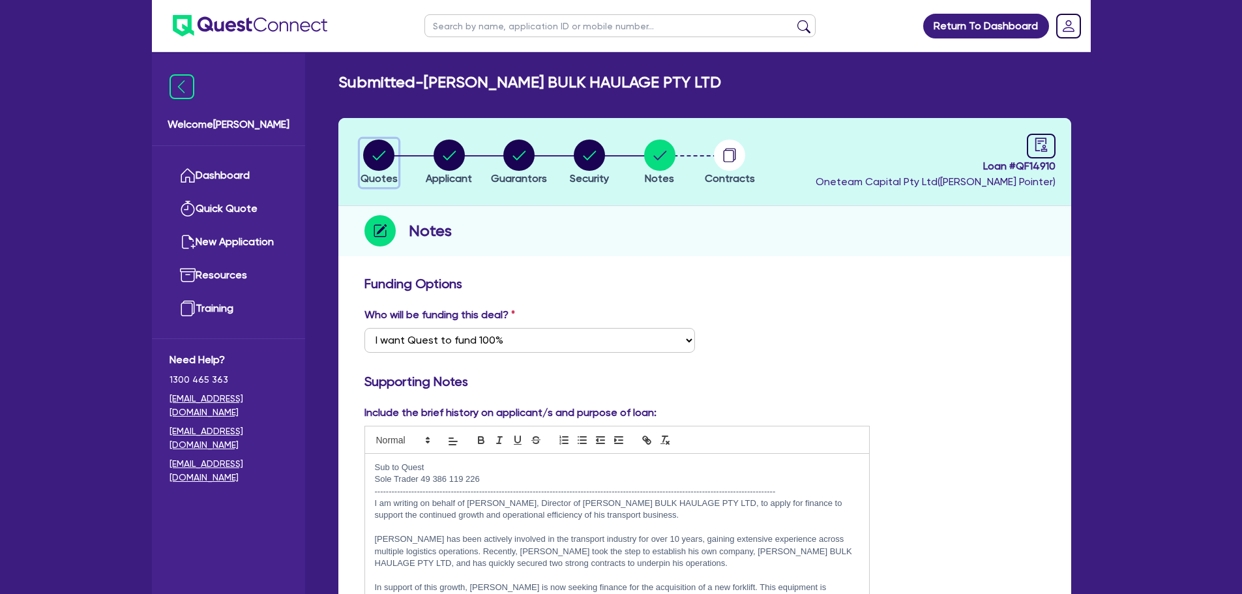
click at [378, 162] on circle "button" at bounding box center [378, 155] width 31 height 31
select select "PRIMARY_ASSETS"
select select "FORKLIFTS_AND_WAREHOUSING_EQUIPMENT"
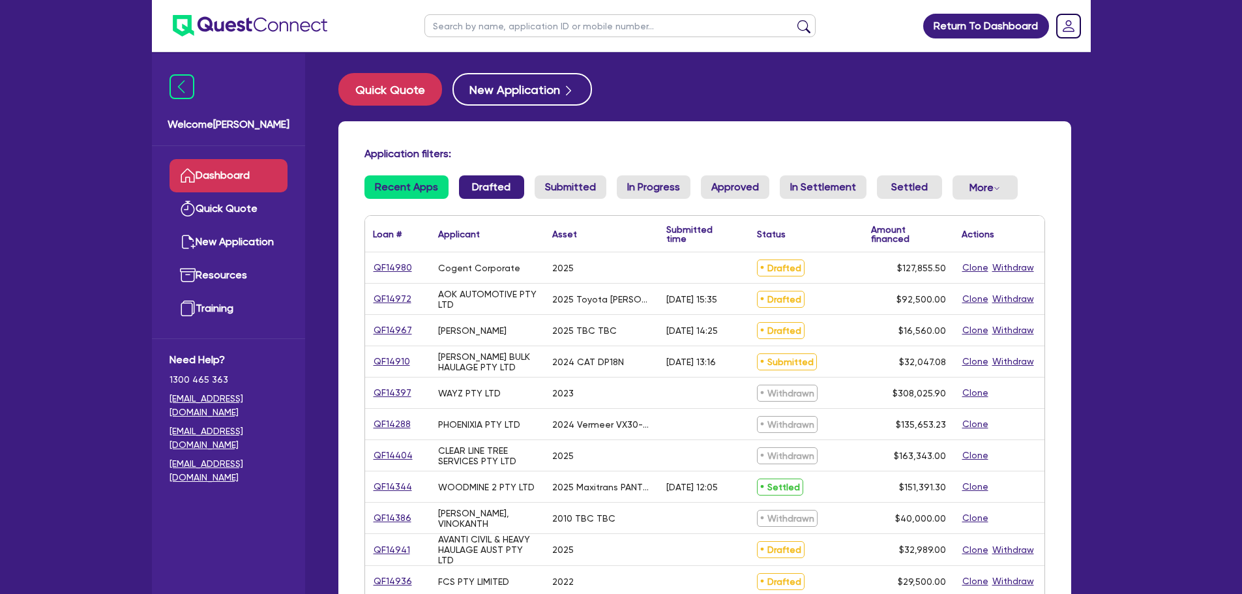
click at [486, 185] on link "Drafted" at bounding box center [491, 186] width 65 height 23
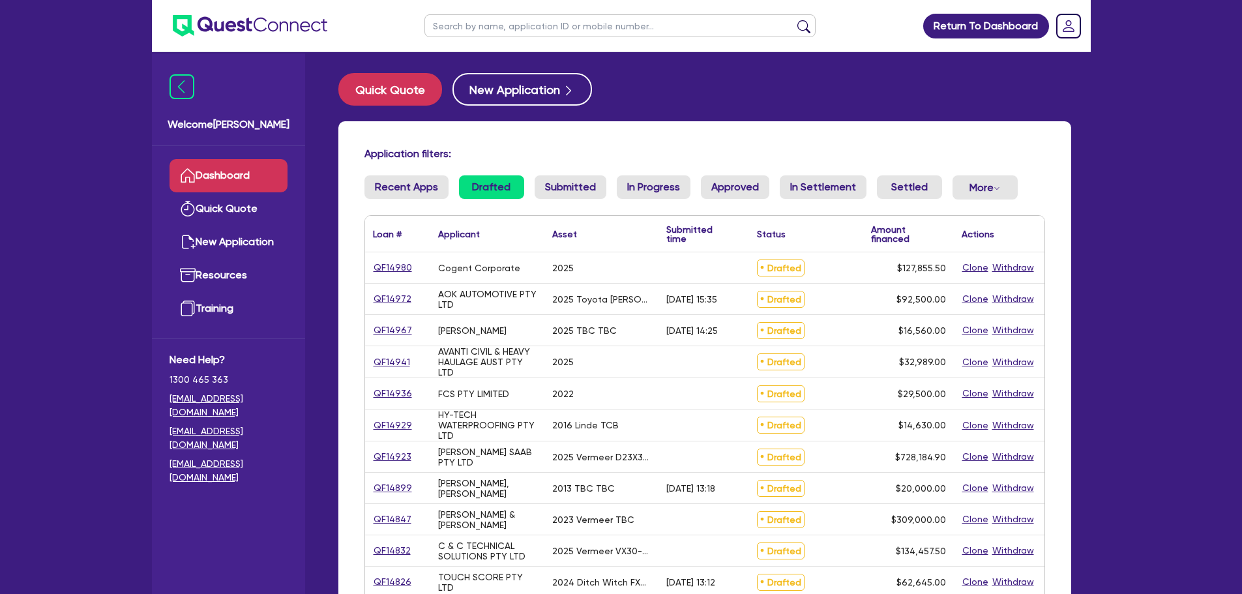
click at [559, 25] on input "text" at bounding box center [619, 25] width 391 height 23
type input "civil network"
click at [793, 20] on button "submit" at bounding box center [803, 29] width 21 height 18
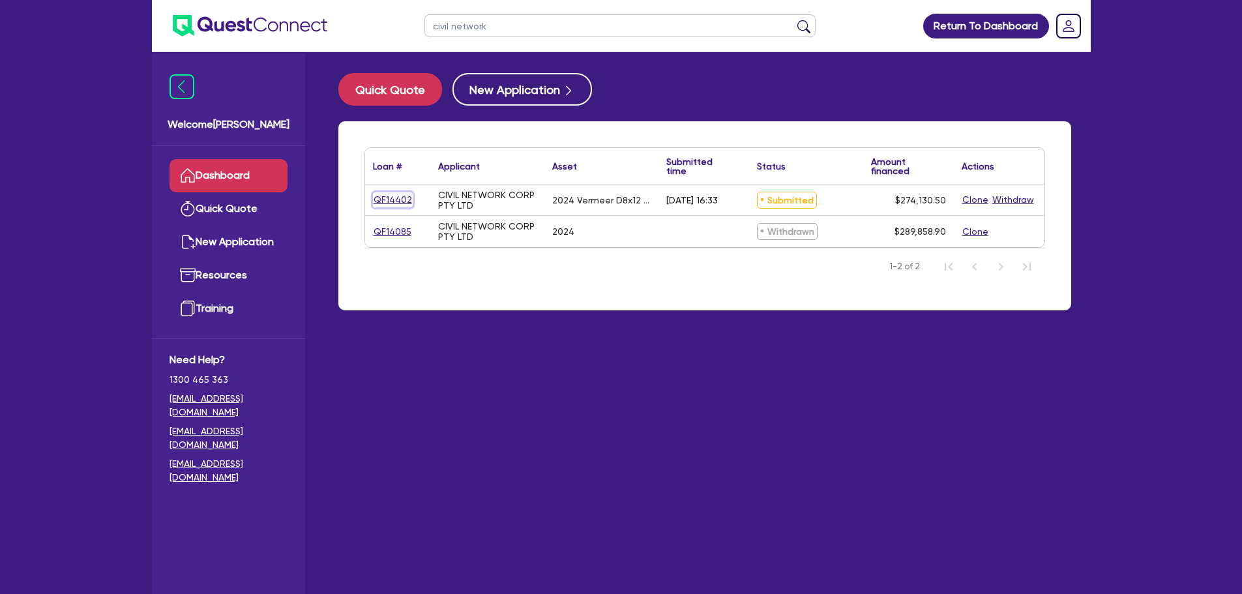
click at [408, 203] on link "QF14402" at bounding box center [393, 199] width 40 height 15
select select "PRIMARY_ASSETS"
select select "CONSTRUCTION_AND_EARTHMOVING_EQUIPMENT"
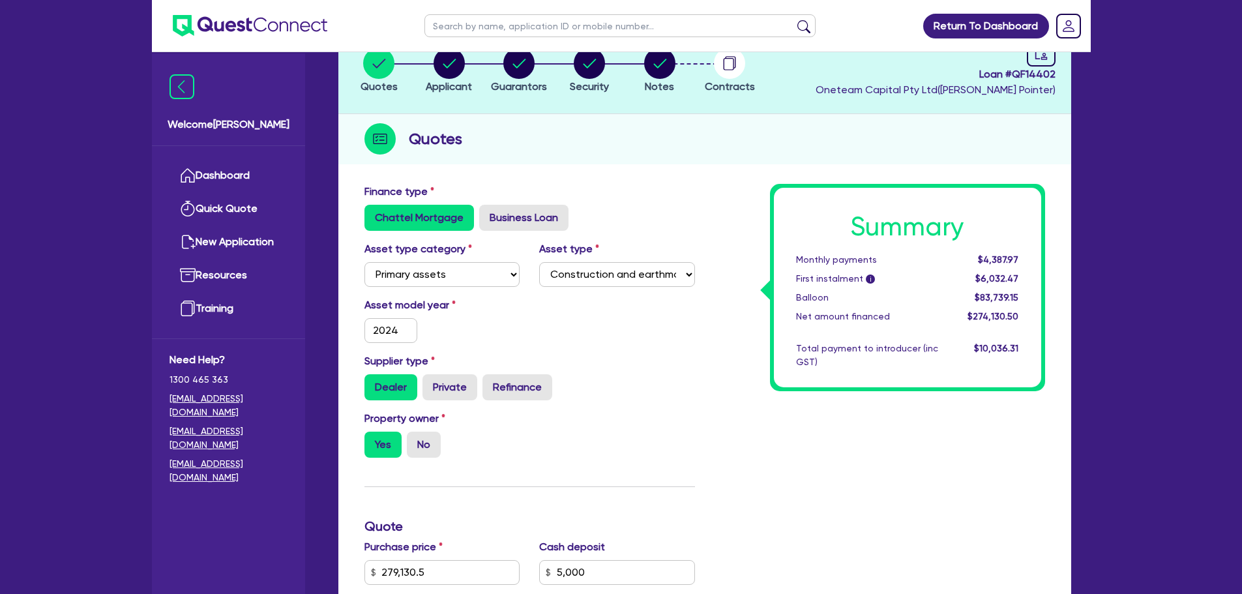
scroll to position [261, 0]
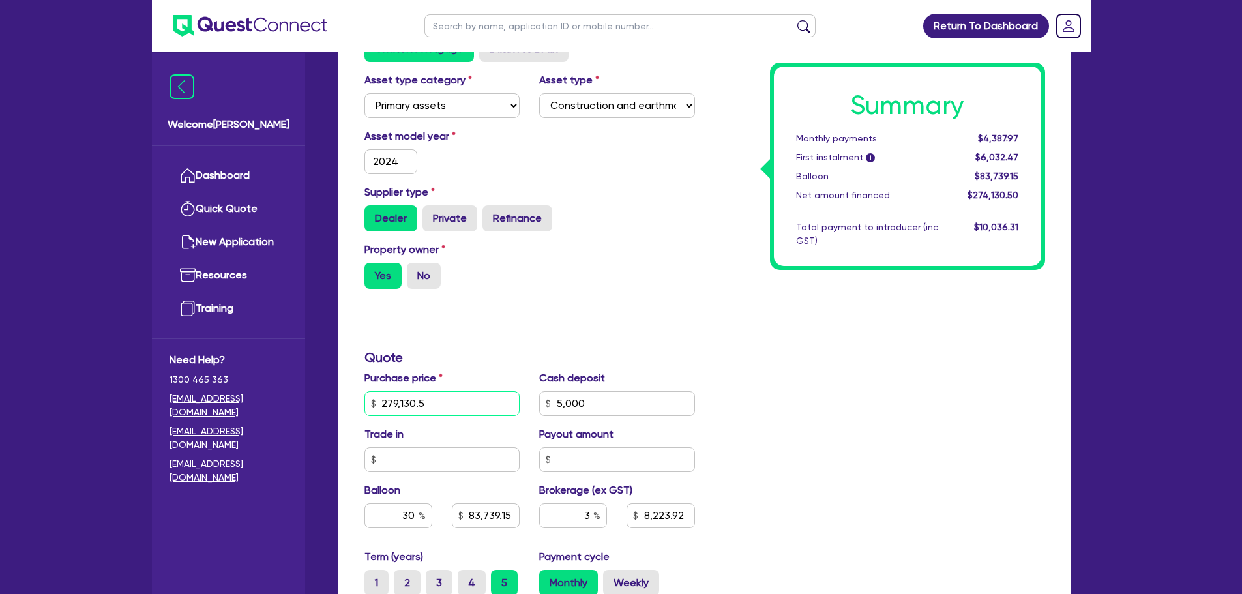
click at [428, 404] on input "279,130.5" at bounding box center [442, 403] width 156 height 25
drag, startPoint x: 428, startPoint y: 404, endPoint x: 413, endPoint y: 404, distance: 15.6
click at [413, 404] on input "279,130.5" at bounding box center [442, 403] width 156 height 25
click at [429, 400] on input "279,130.5" at bounding box center [442, 403] width 156 height 25
drag, startPoint x: 426, startPoint y: 405, endPoint x: 392, endPoint y: 408, distance: 34.6
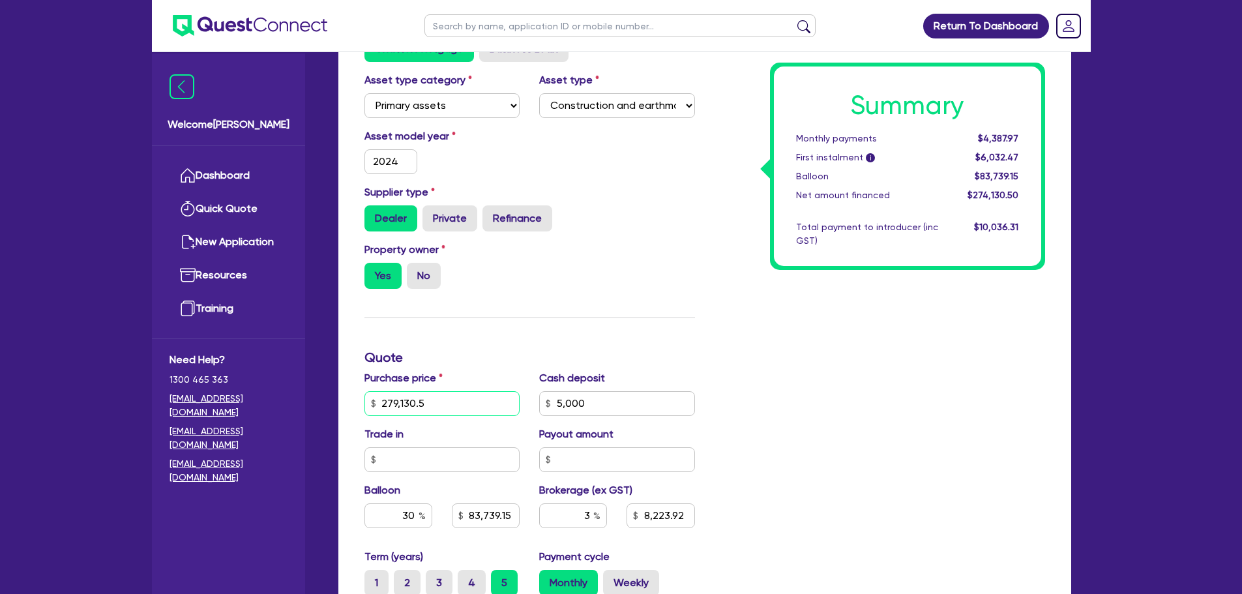
click at [392, 408] on input "279,130.5" at bounding box center [442, 403] width 156 height 25
type input "275,770"
type input "5,000"
type input "83,739.15"
type input "8,223.92"
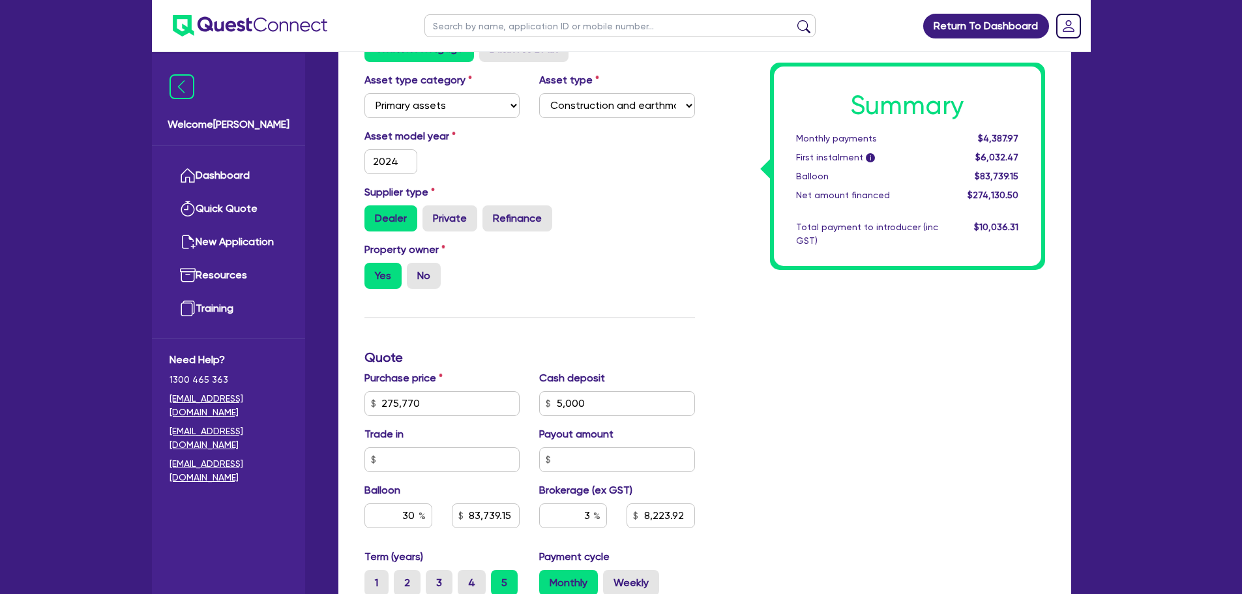
click at [612, 257] on div "Property owner Yes No" at bounding box center [530, 270] width 350 height 57
type input "5,000"
type input "82,731"
type input "8,123.1"
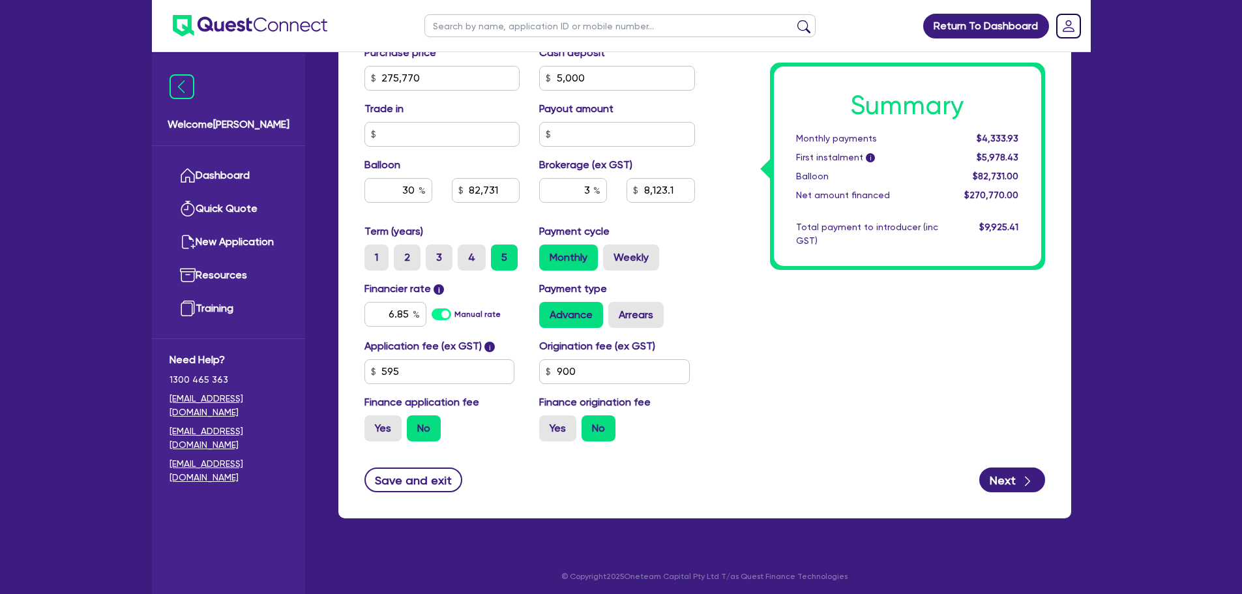
scroll to position [587, 0]
click at [396, 478] on button "Save and exit" at bounding box center [413, 479] width 98 height 25
type input "5,000"
type input "82,731"
type input "8,123.1"
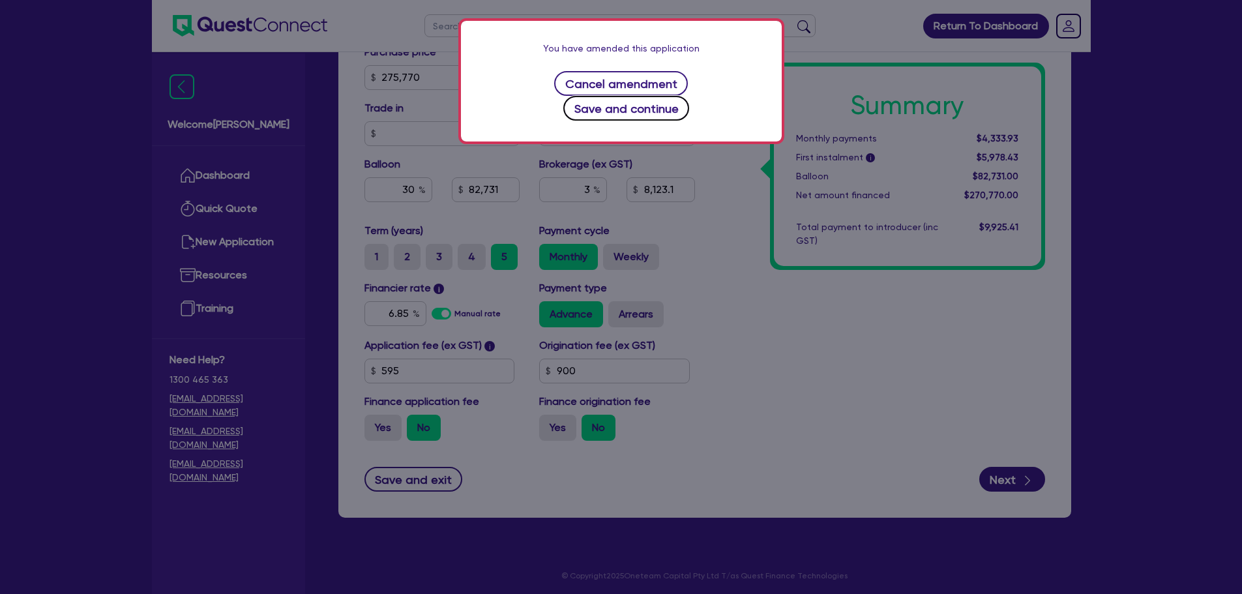
click at [689, 96] on button "Save and continue" at bounding box center [626, 108] width 126 height 25
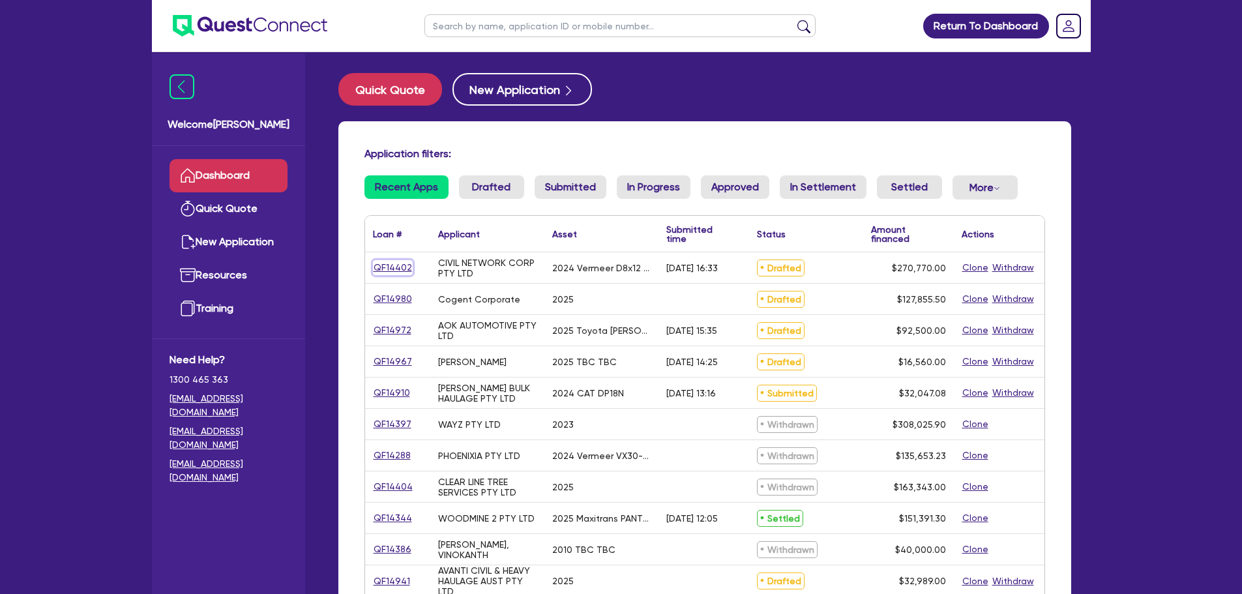
click at [390, 272] on link "QF14402" at bounding box center [393, 267] width 40 height 15
select select "PRIMARY_ASSETS"
select select "CONSTRUCTION_AND_EARTHMOVING_EQUIPMENT"
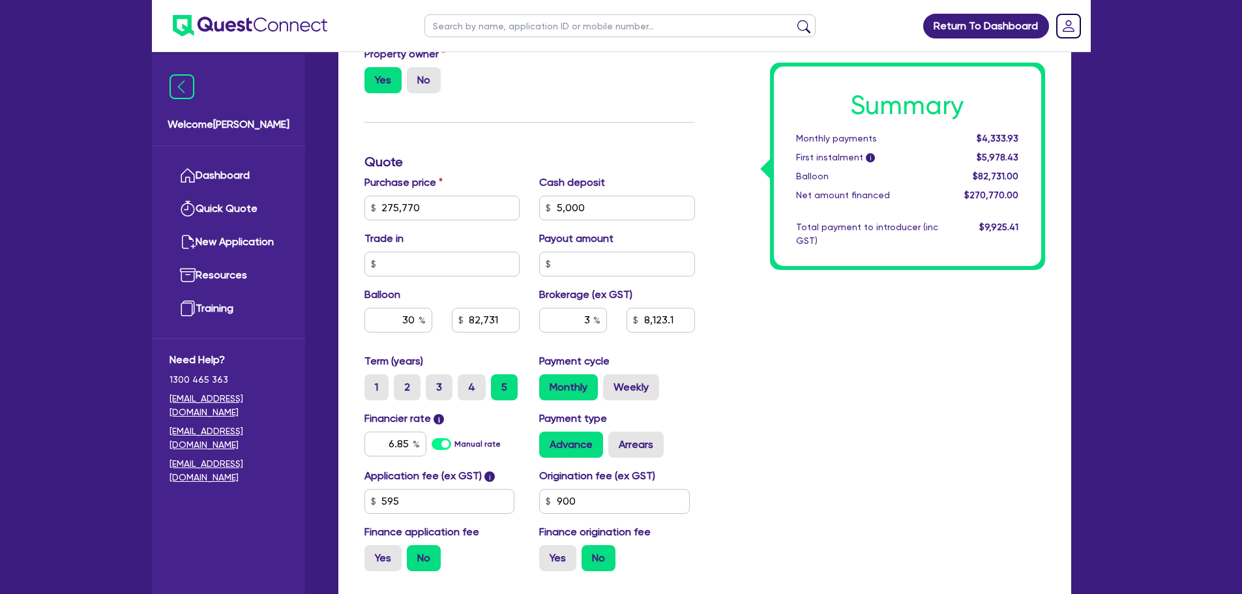
scroll to position [65, 0]
